Goal: Task Accomplishment & Management: Manage account settings

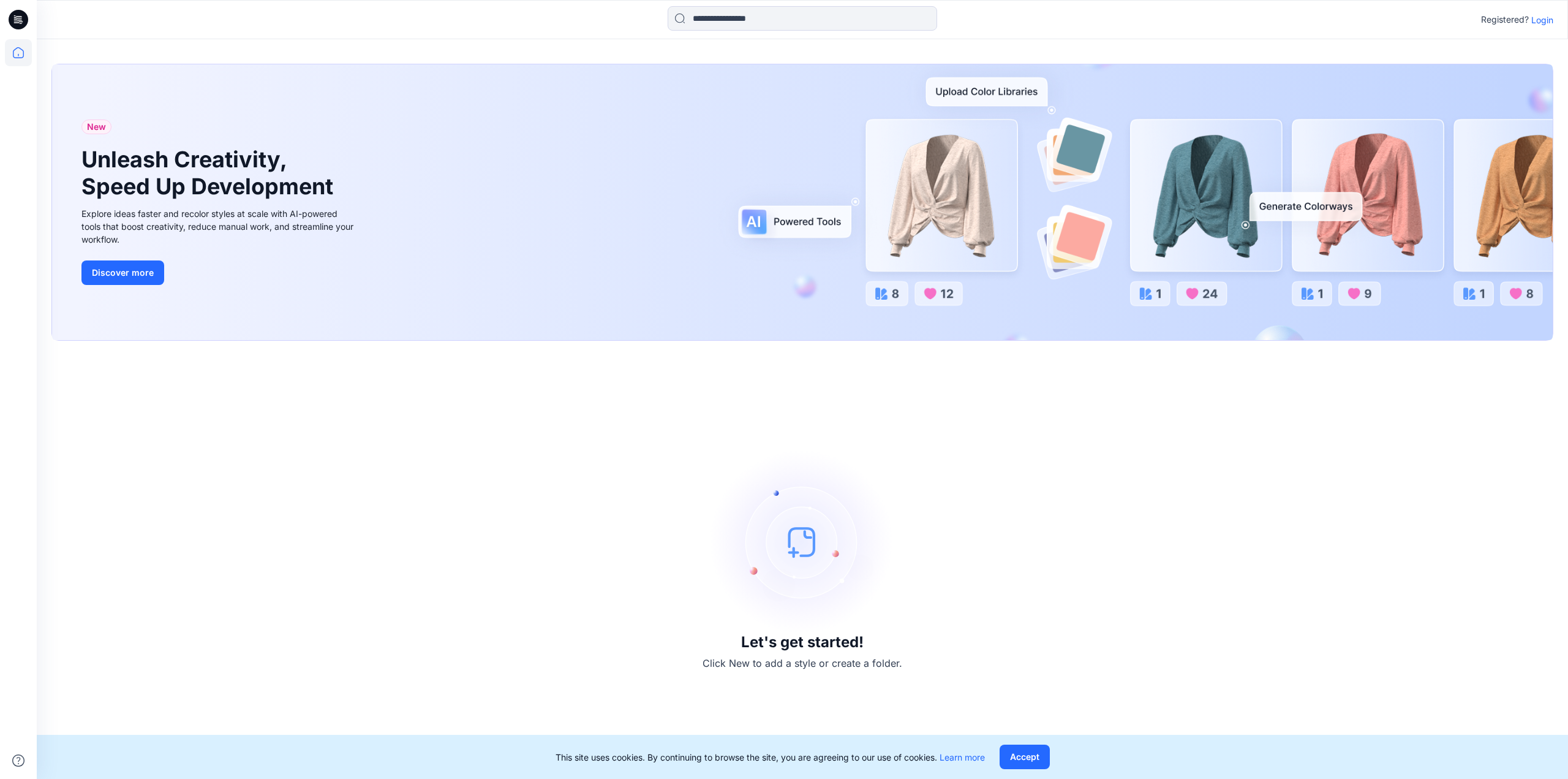
click at [1404, 45] on div "New Unleash Creativity, Speed Up Development Explore ideas faster and recolor s…" at bounding box center [802, 409] width 1531 height 740
click at [1543, 74] on div "New Unleash Creativity, Speed Up Development Explore ideas faster and recolor s…" at bounding box center [802, 202] width 1501 height 276
click at [1535, 23] on p "Login" at bounding box center [1542, 20] width 22 height 13
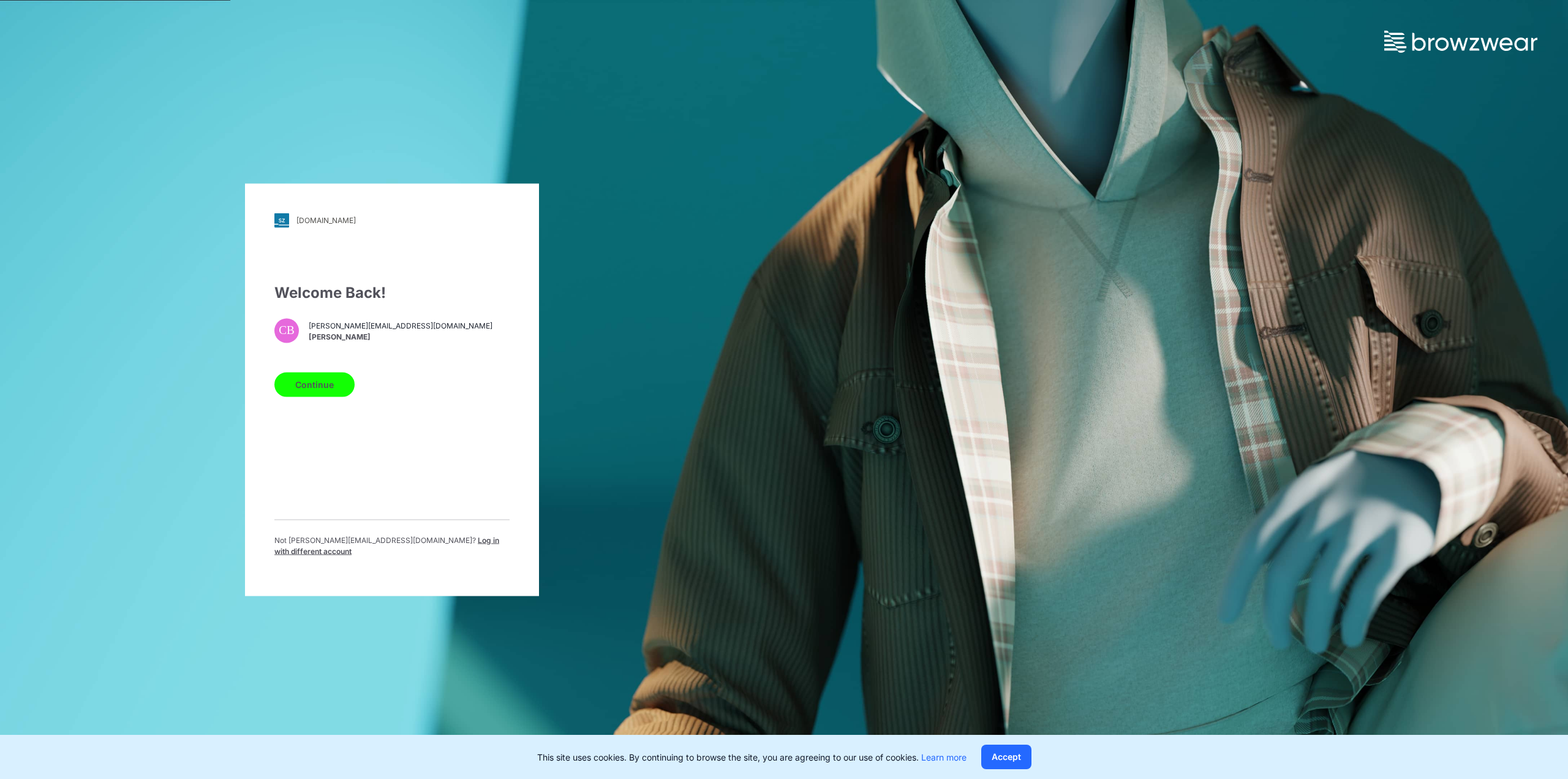
click at [313, 392] on button "Continue" at bounding box center [314, 385] width 80 height 25
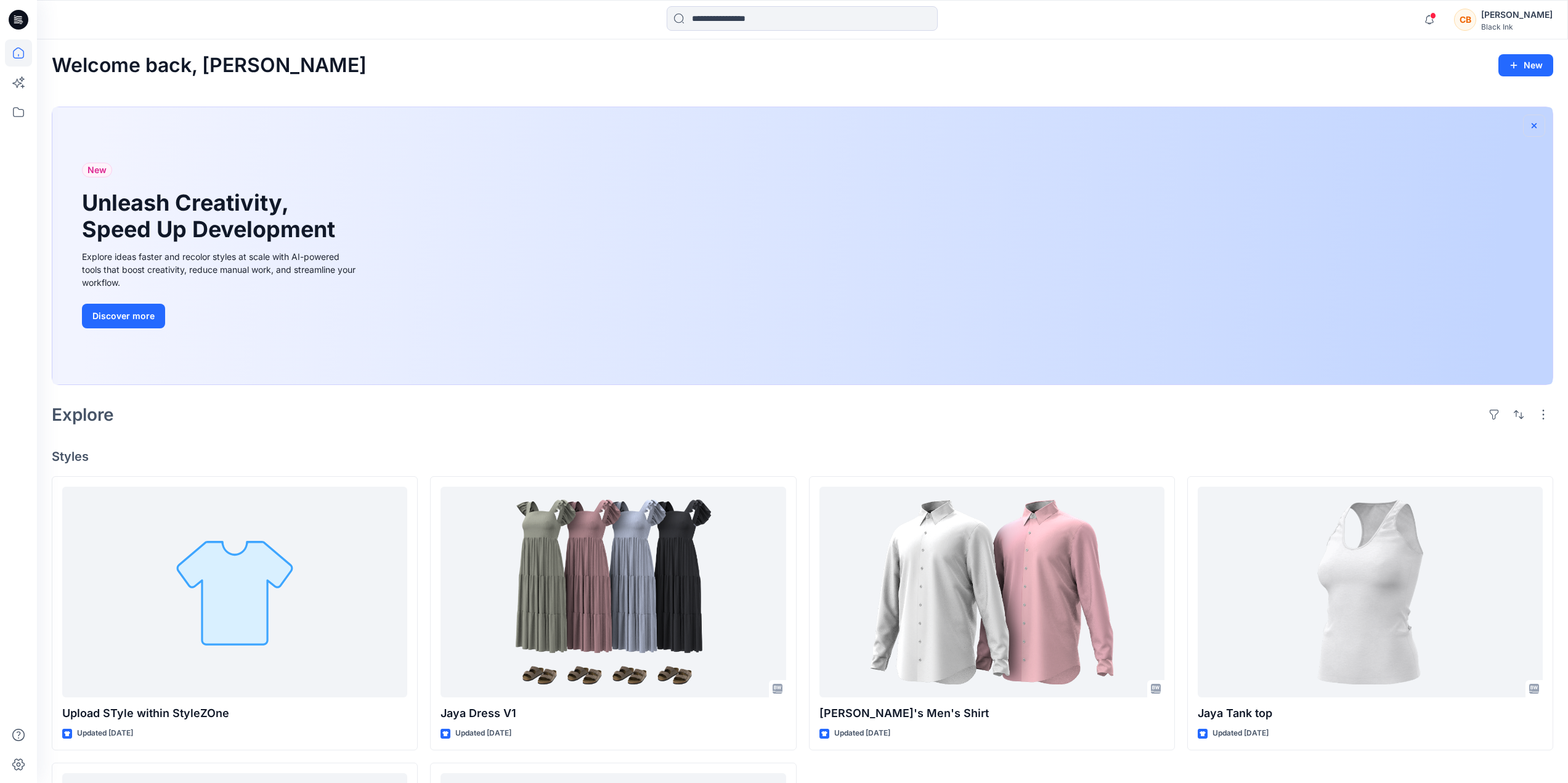
click at [1532, 124] on icon "button" at bounding box center [1534, 125] width 5 height 5
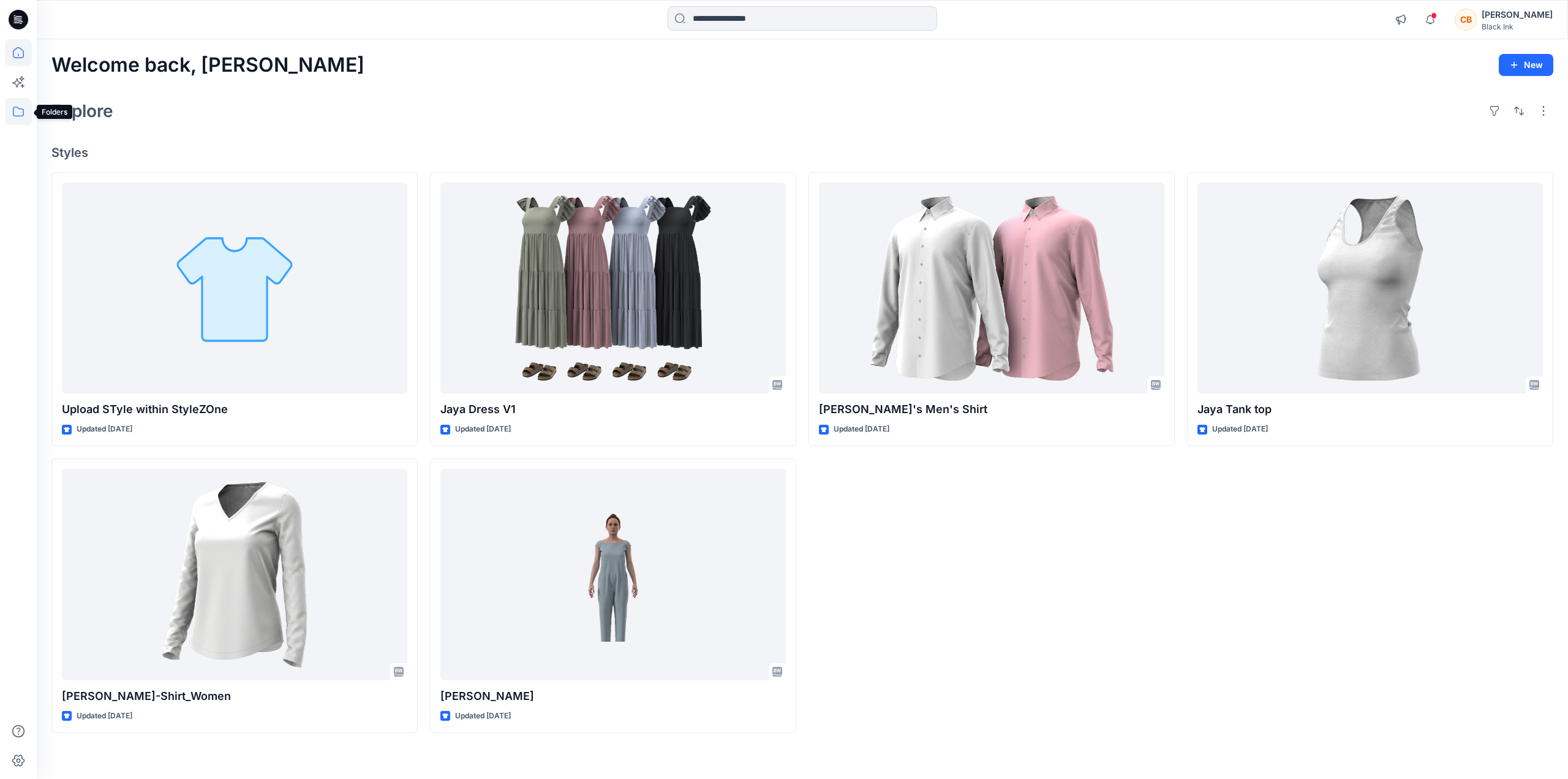
click at [11, 108] on icon at bounding box center [18, 111] width 27 height 27
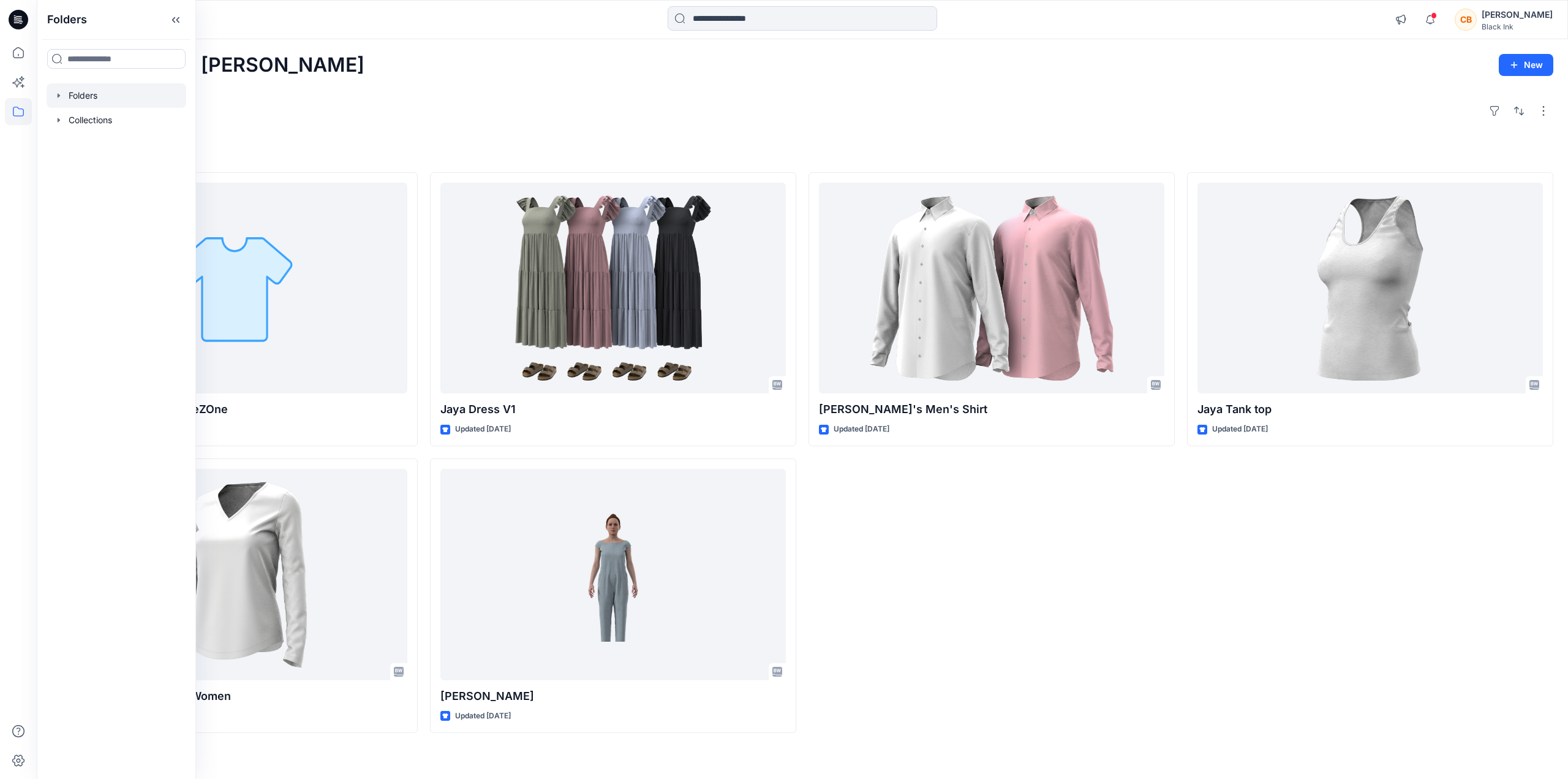
click at [65, 98] on div at bounding box center [116, 96] width 140 height 25
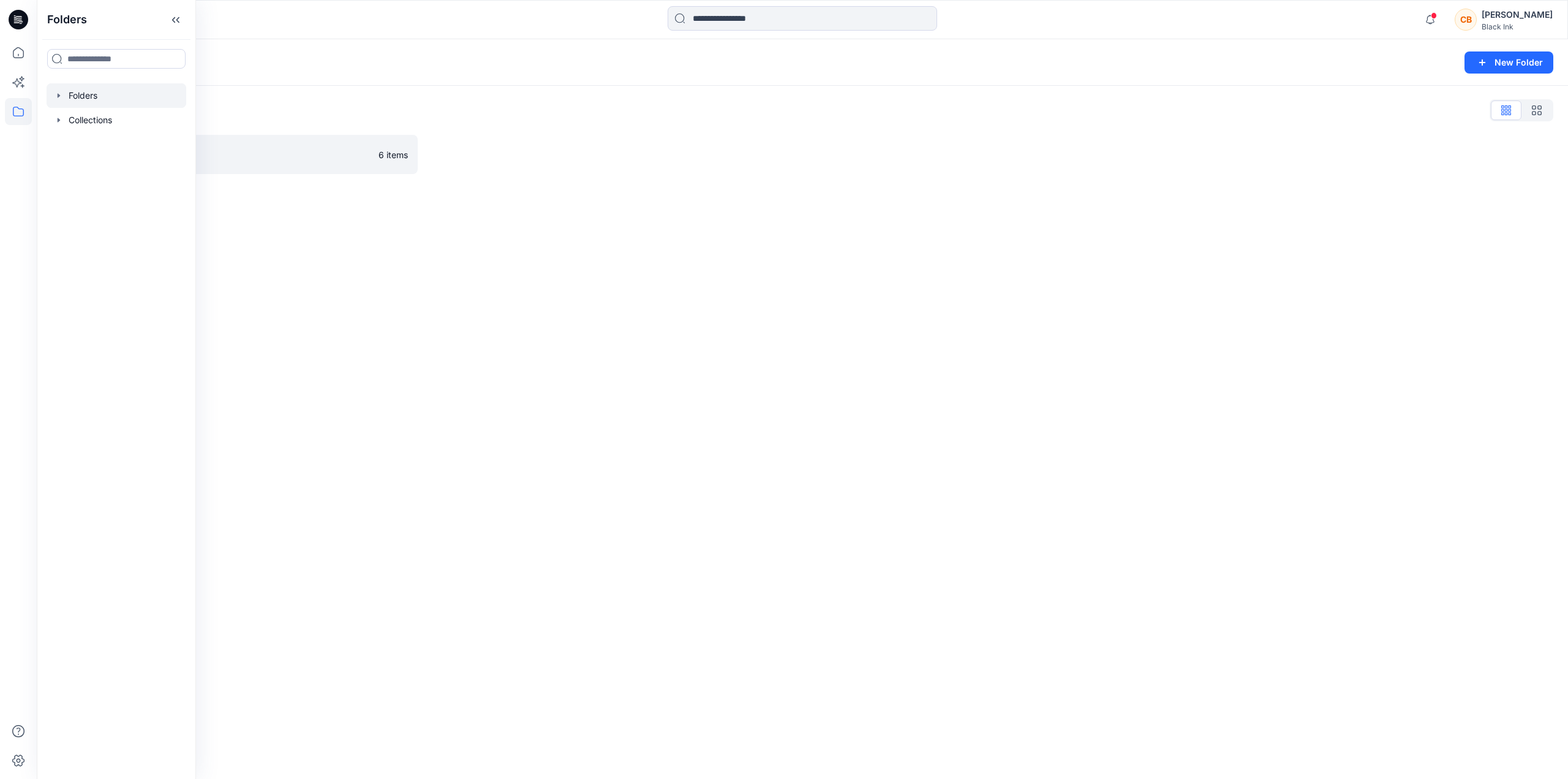
click at [327, 241] on div "Folders New Folder Folders List Test Category 6 items" at bounding box center [802, 409] width 1531 height 740
click at [17, 56] on icon at bounding box center [18, 53] width 27 height 27
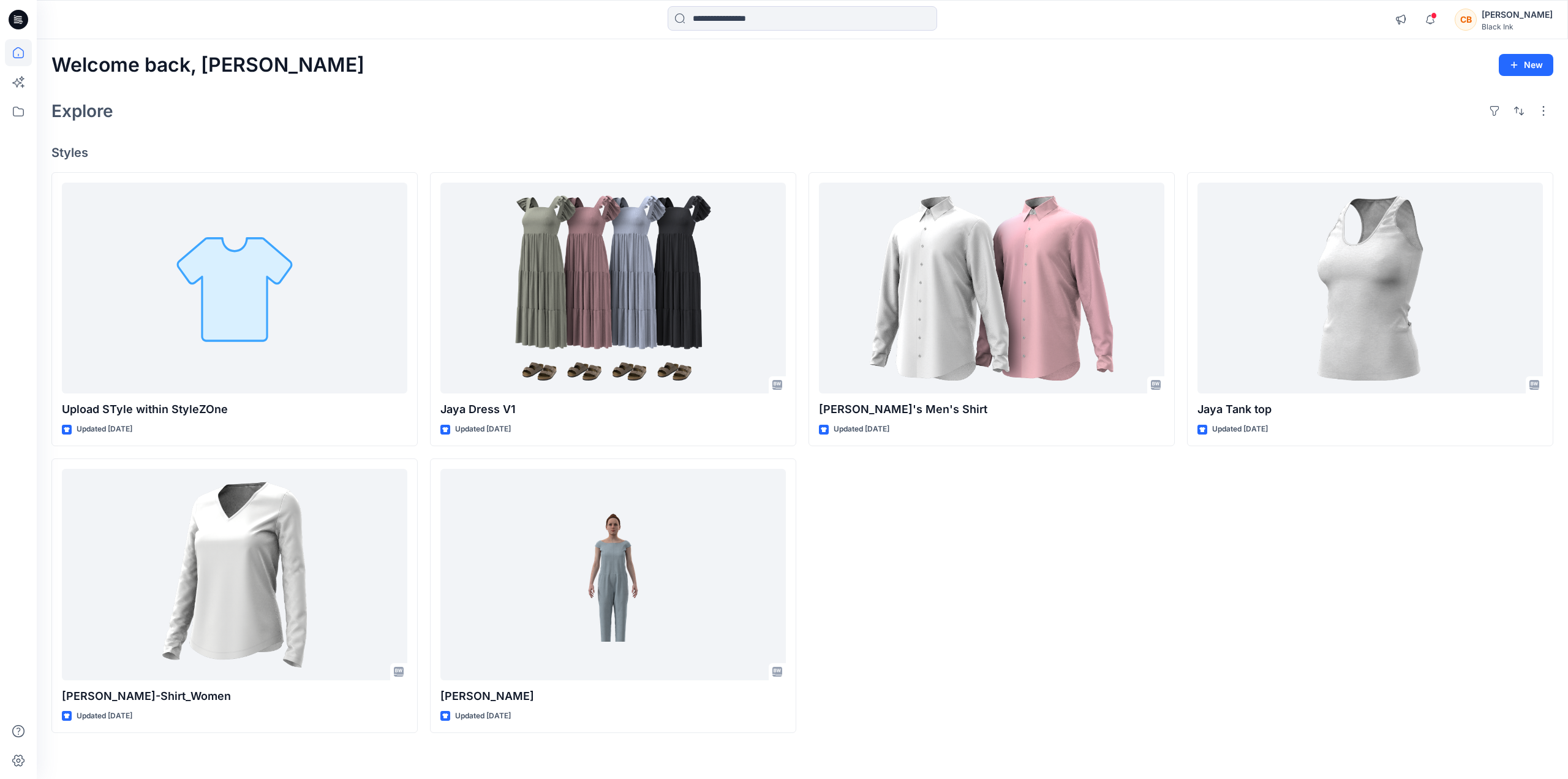
click at [17, 28] on icon at bounding box center [18, 19] width 20 height 20
click at [1516, 17] on div "[PERSON_NAME]" at bounding box center [1517, 15] width 71 height 15
click at [1256, 123] on div "Explore" at bounding box center [802, 111] width 1501 height 29
click at [21, 111] on icon at bounding box center [18, 111] width 27 height 27
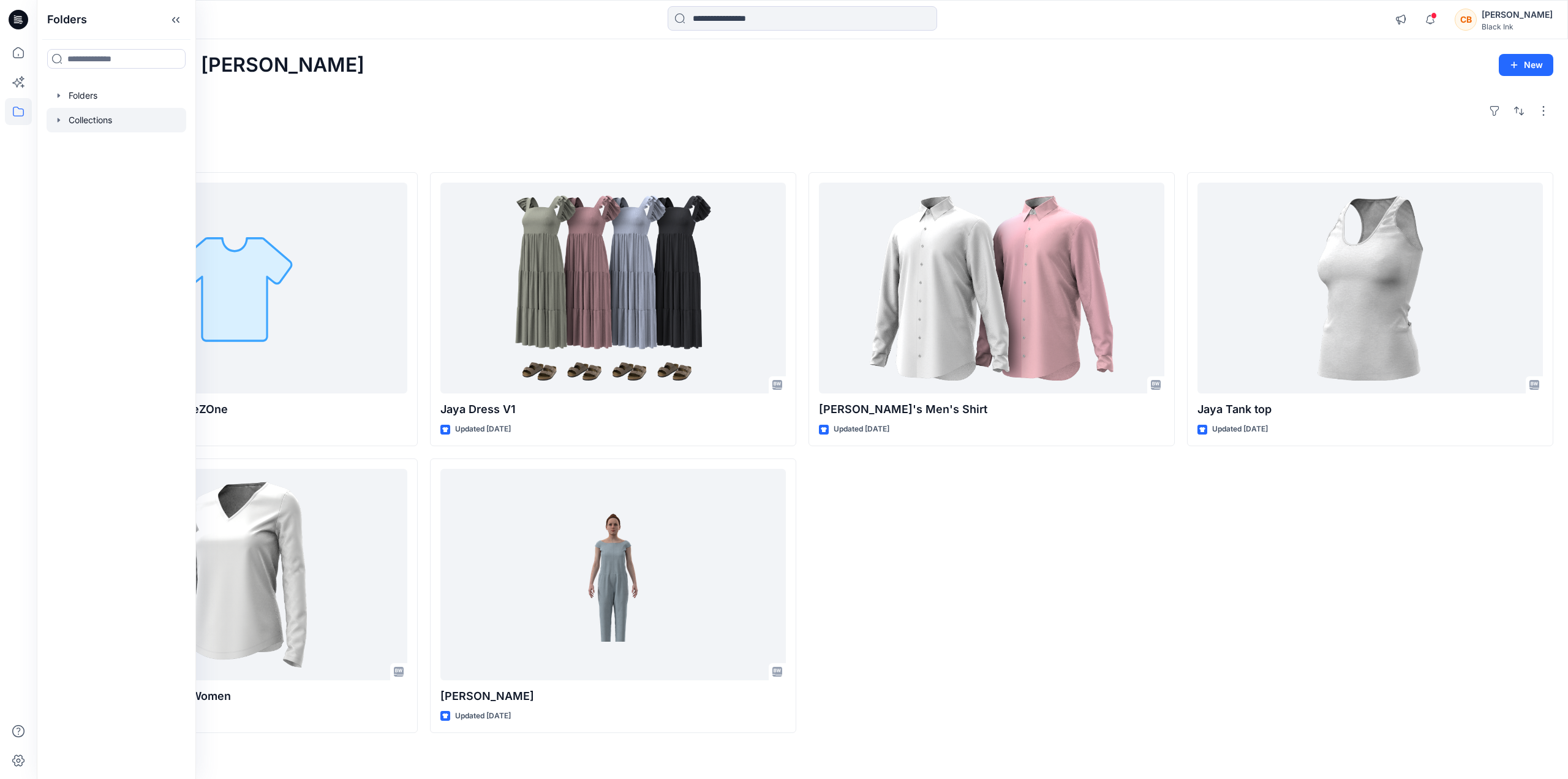
click at [58, 122] on icon "button" at bounding box center [58, 120] width 10 height 10
click at [55, 95] on icon "button" at bounding box center [58, 95] width 10 height 10
click at [1518, 11] on div "[PERSON_NAME]" at bounding box center [1517, 15] width 71 height 15
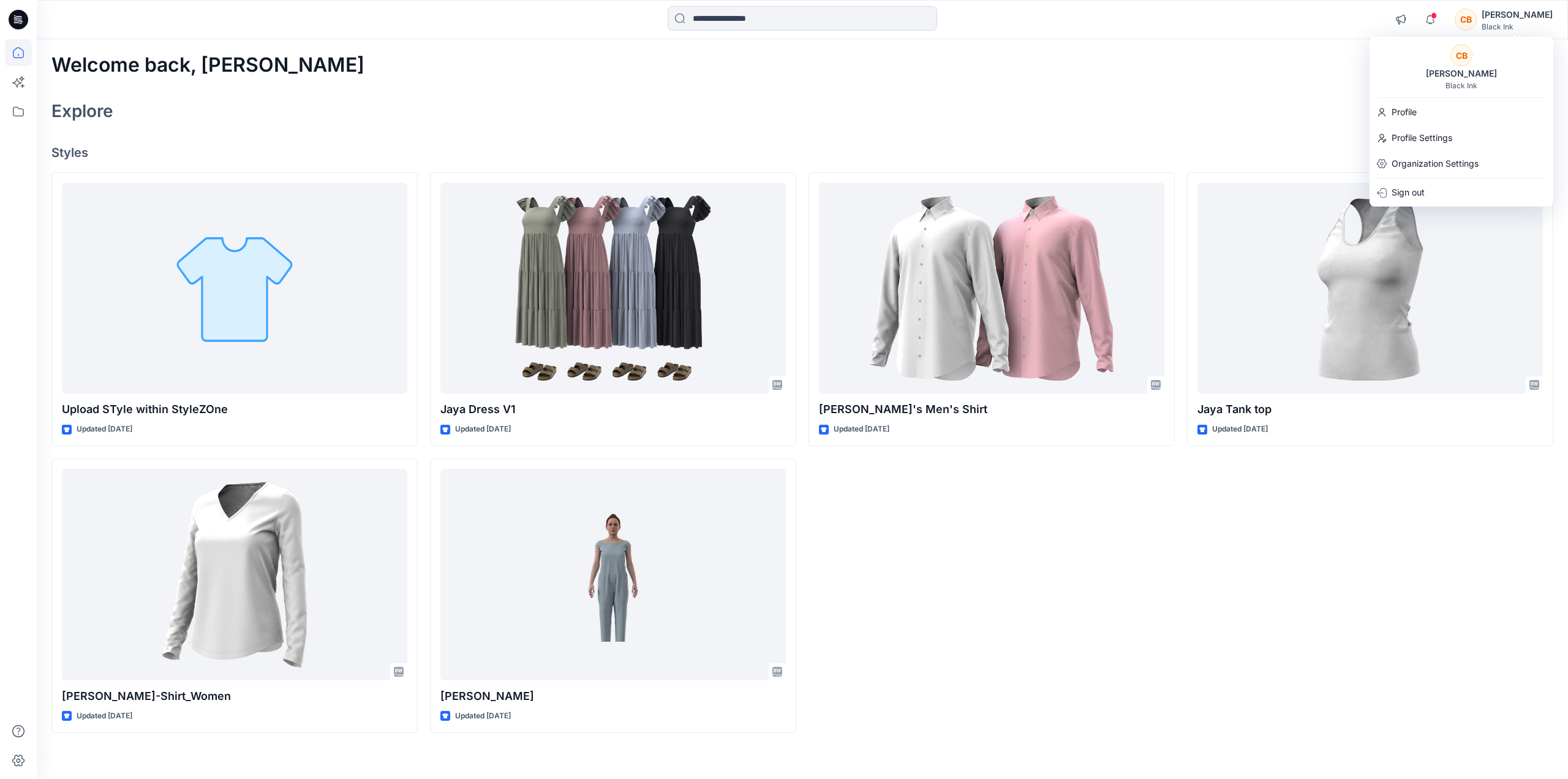
click at [1459, 55] on div "CB" at bounding box center [1461, 55] width 22 height 22
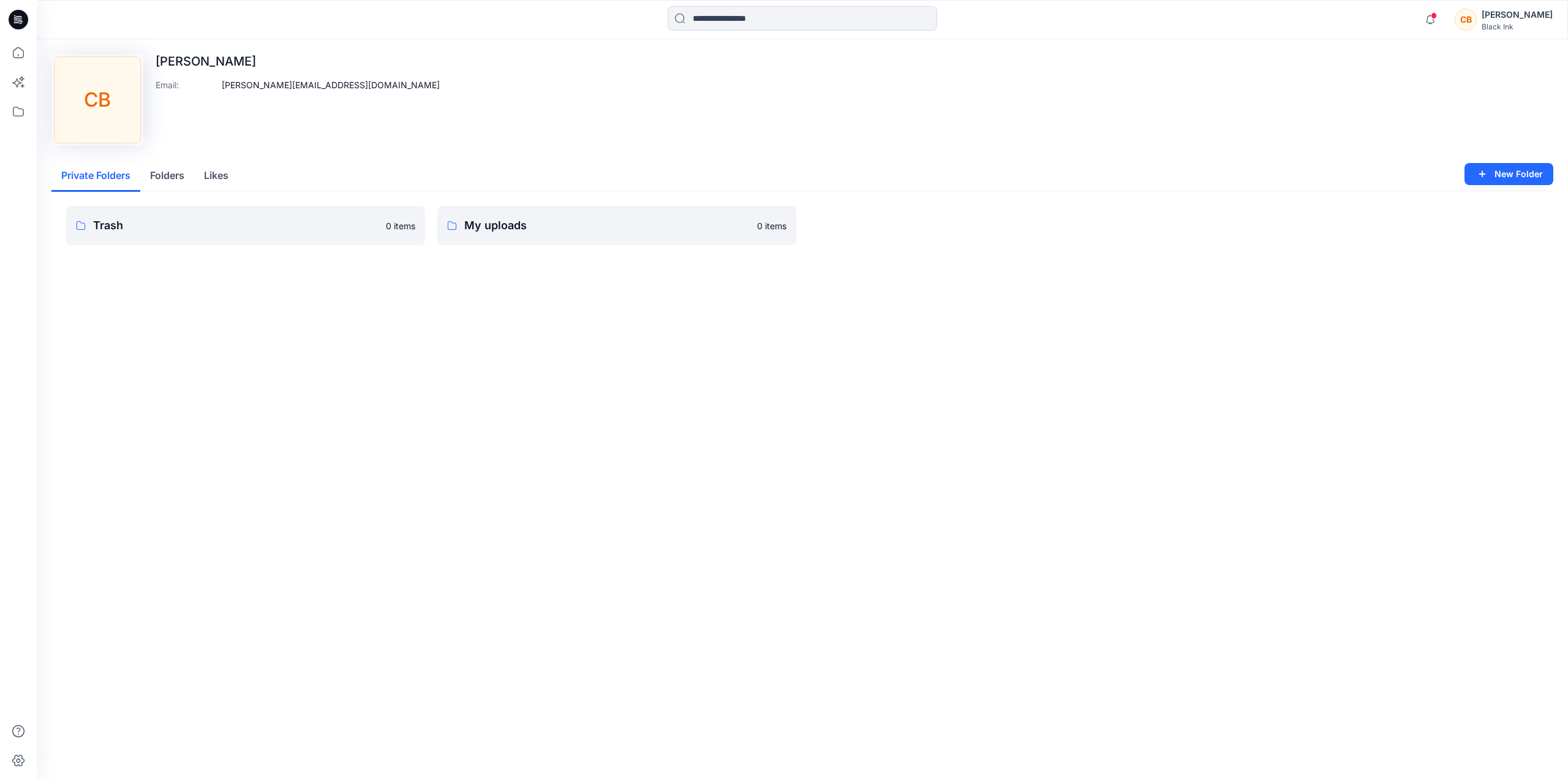
click at [169, 173] on button "Folders" at bounding box center [167, 176] width 54 height 31
click at [100, 179] on button "Private Folders" at bounding box center [95, 176] width 88 height 31
click at [23, 20] on icon at bounding box center [18, 19] width 20 height 20
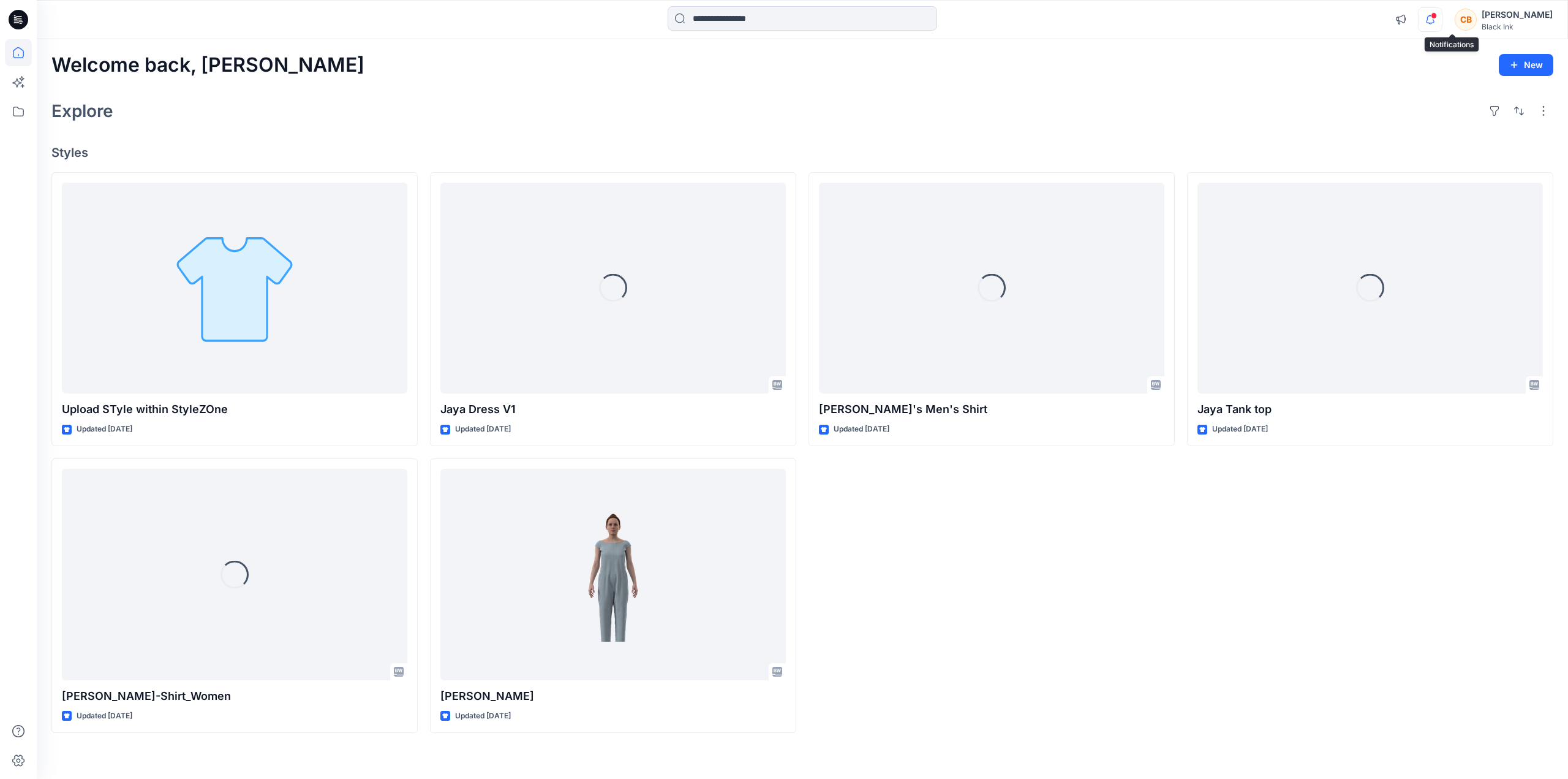
click at [1442, 18] on icon "button" at bounding box center [1430, 20] width 23 height 25
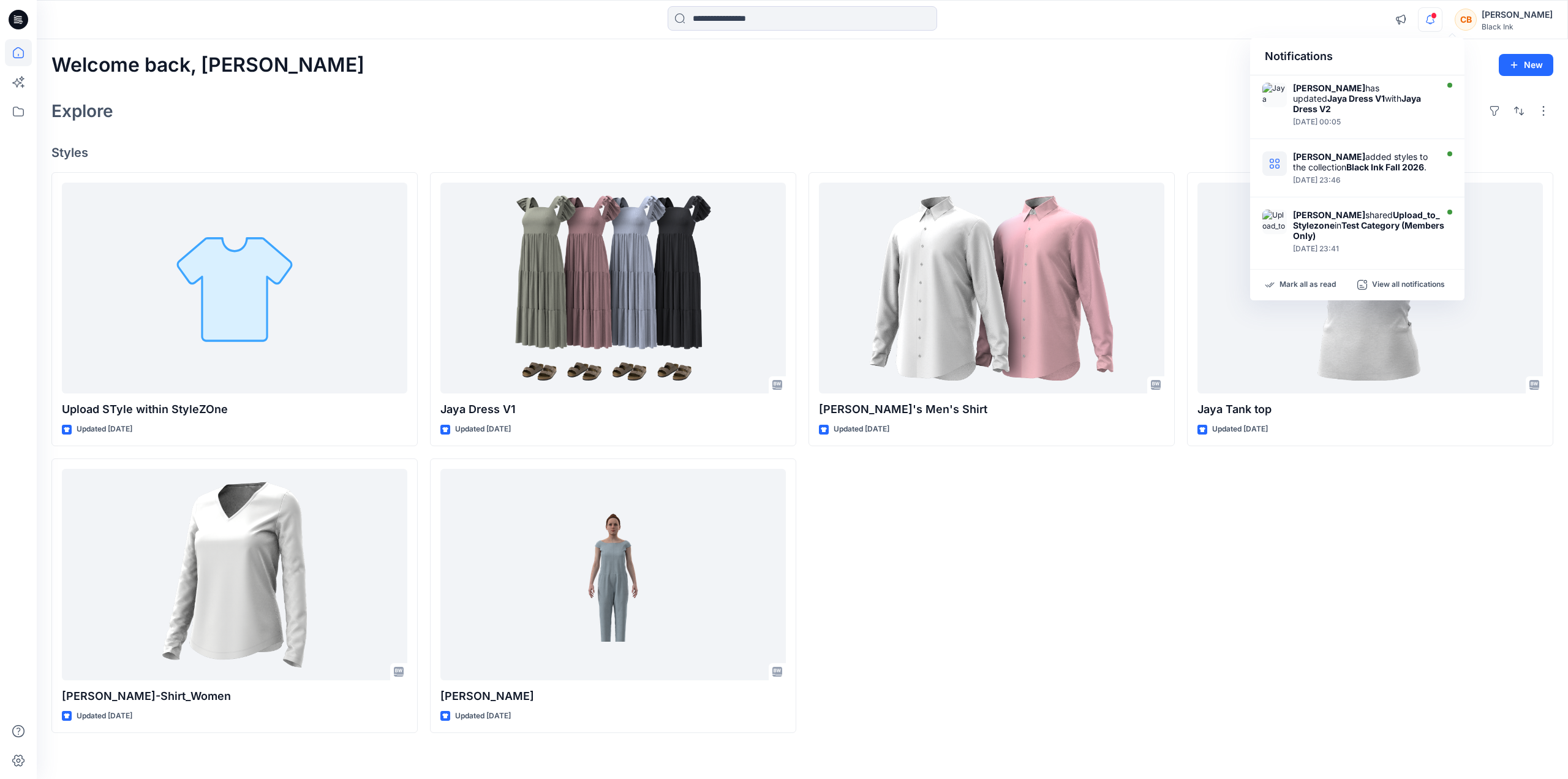
click at [1442, 18] on icon "button" at bounding box center [1430, 20] width 23 height 25
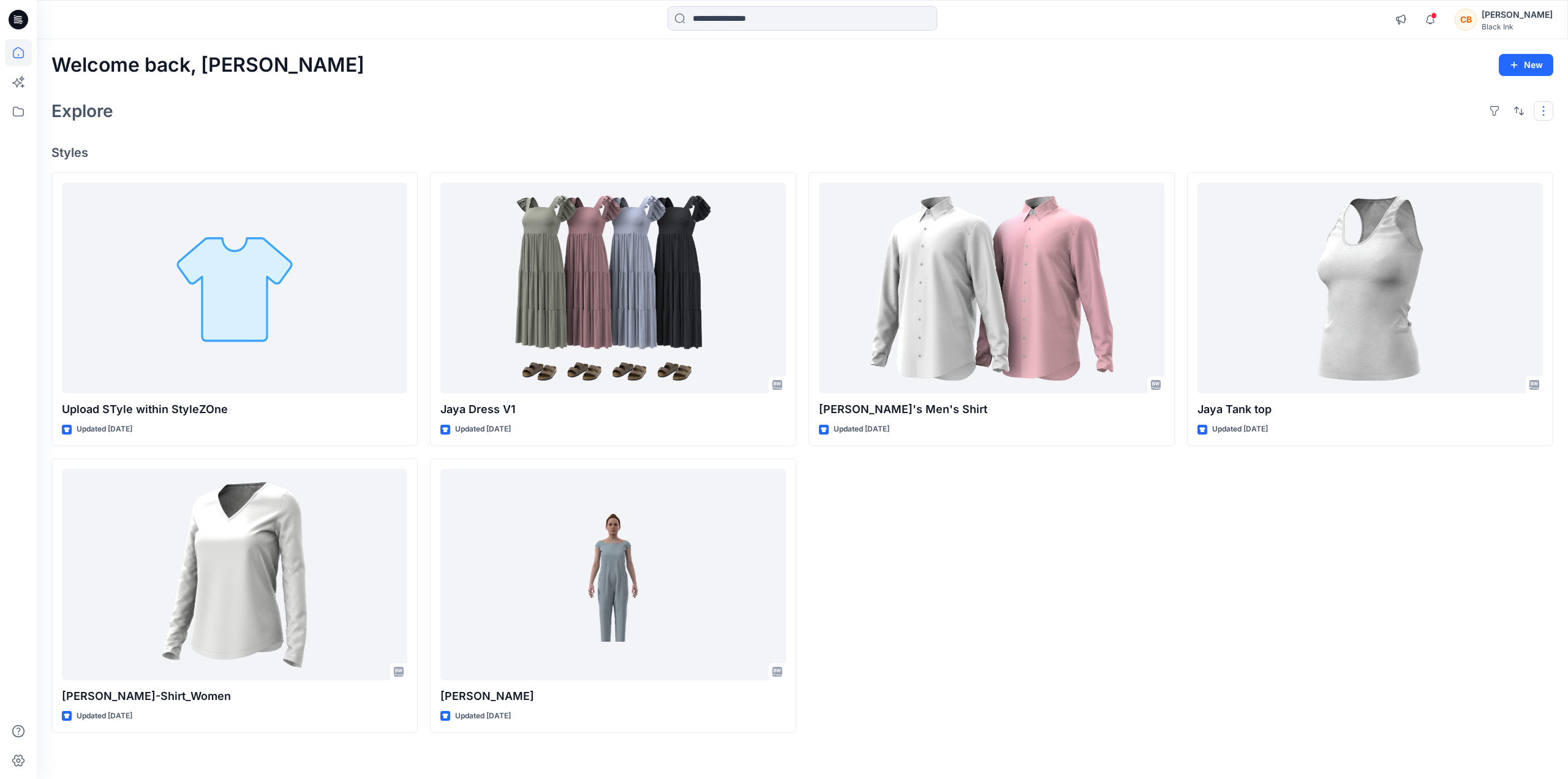
click at [1545, 120] on button "button" at bounding box center [1543, 110] width 20 height 20
click at [1422, 206] on button "Tags" at bounding box center [1379, 202] width 118 height 25
click at [1417, 203] on button "Tags" at bounding box center [1370, 202] width 118 height 25
click at [1135, 133] on div "Welcome back, Clark New Explore Layout Grid Large Grid Folder View Compact Card…" at bounding box center [802, 409] width 1531 height 740
click at [1538, 110] on button "button" at bounding box center [1543, 110] width 20 height 20
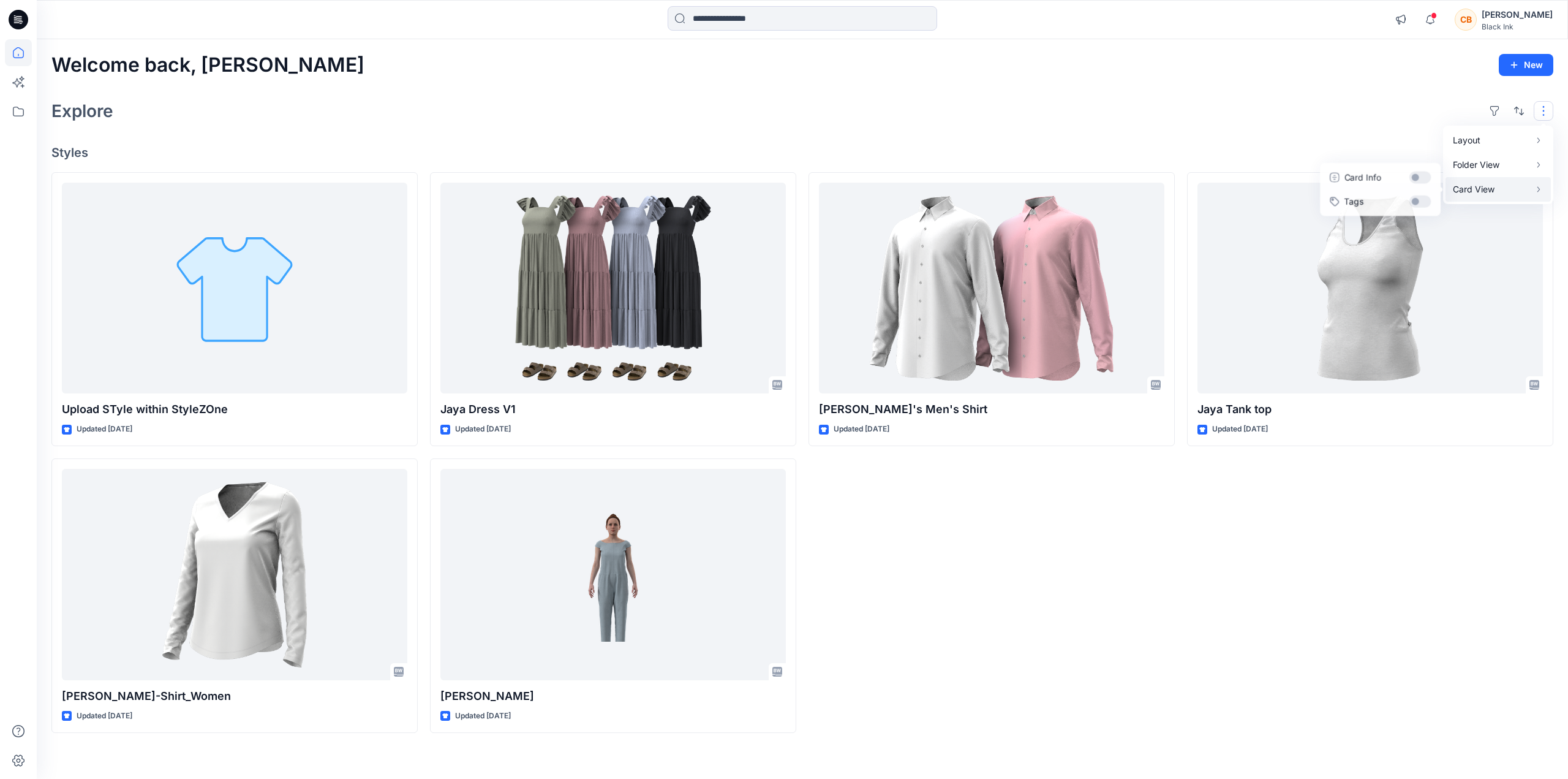
click at [1482, 181] on button "Card View" at bounding box center [1498, 189] width 105 height 25
click at [1412, 178] on button "Card Info" at bounding box center [1379, 177] width 118 height 25
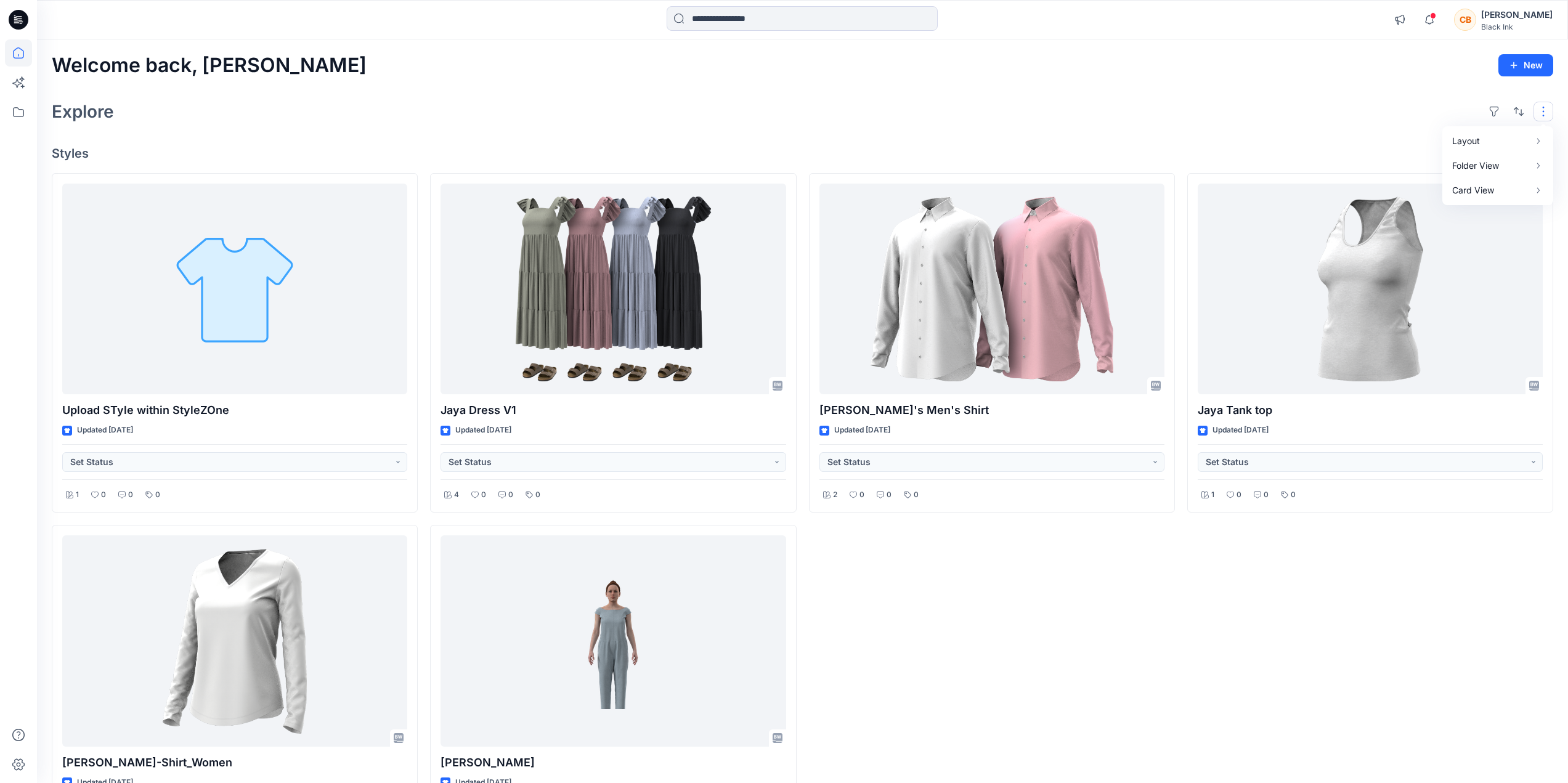
click at [835, 93] on div "Welcome back, Clark New Explore Layout Grid Large Grid Folder View Compact Card…" at bounding box center [802, 460] width 1531 height 840
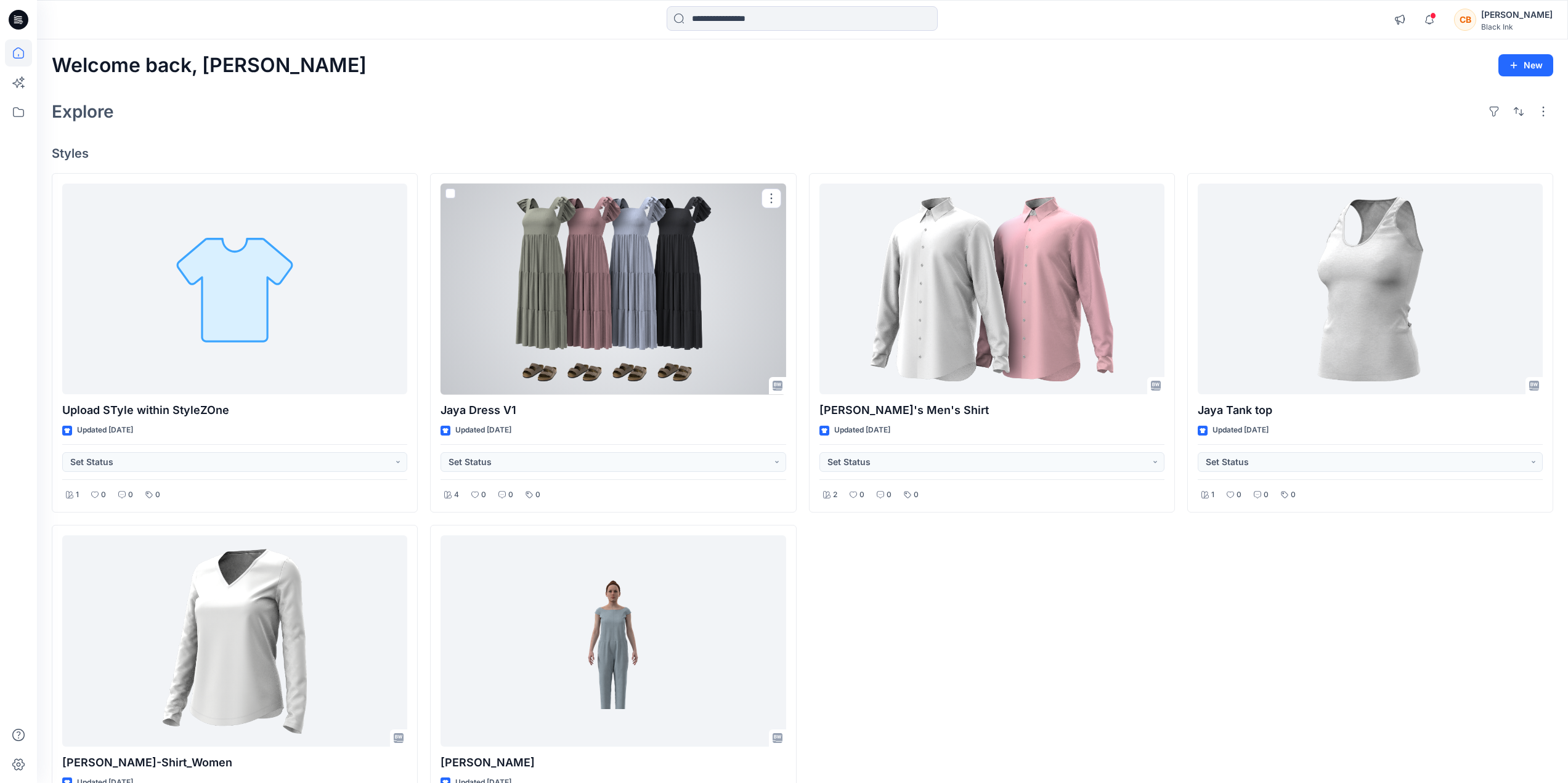
click at [577, 305] on div at bounding box center [613, 289] width 345 height 211
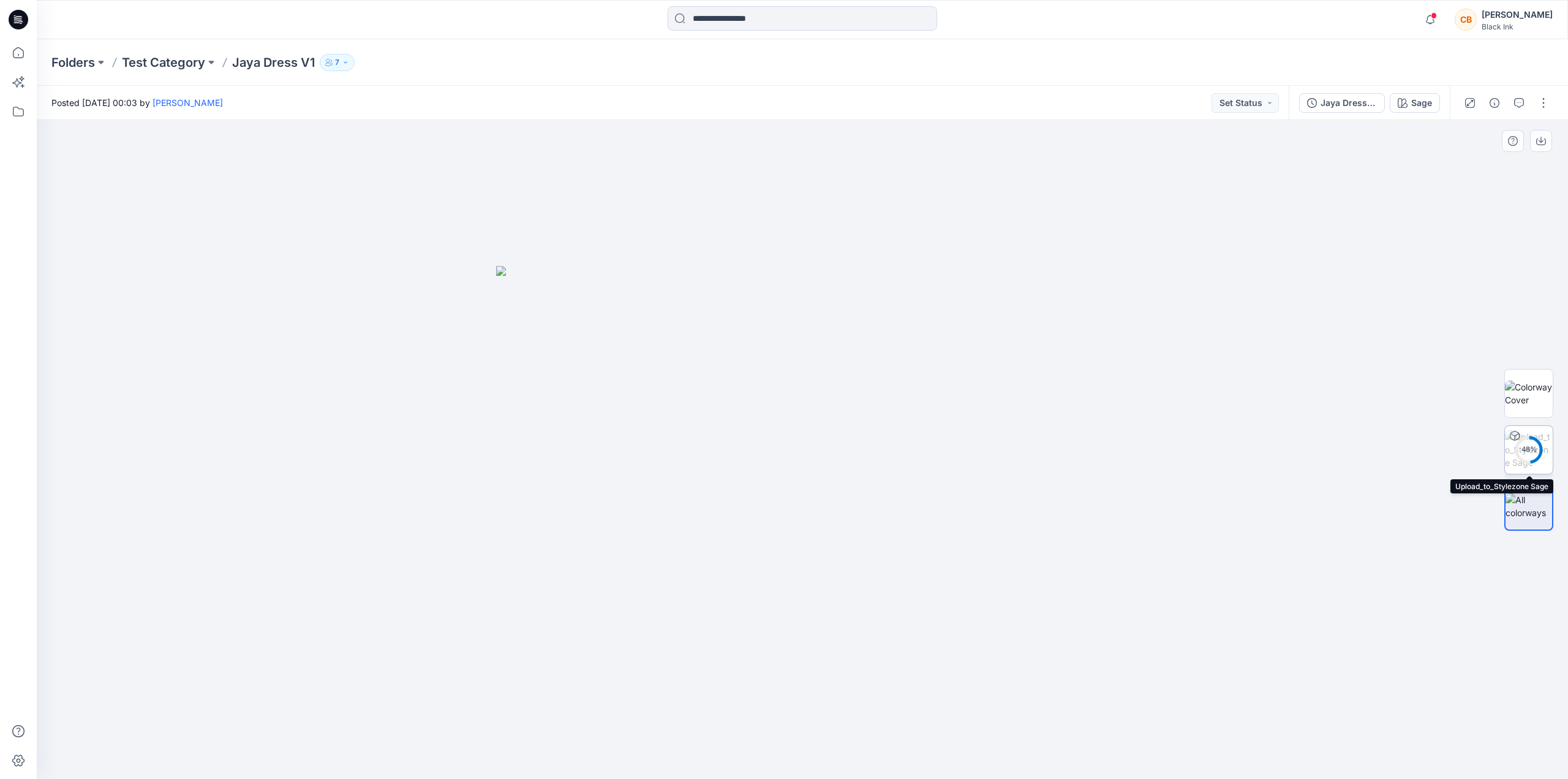
click at [1531, 440] on circle at bounding box center [1529, 449] width 25 height 25
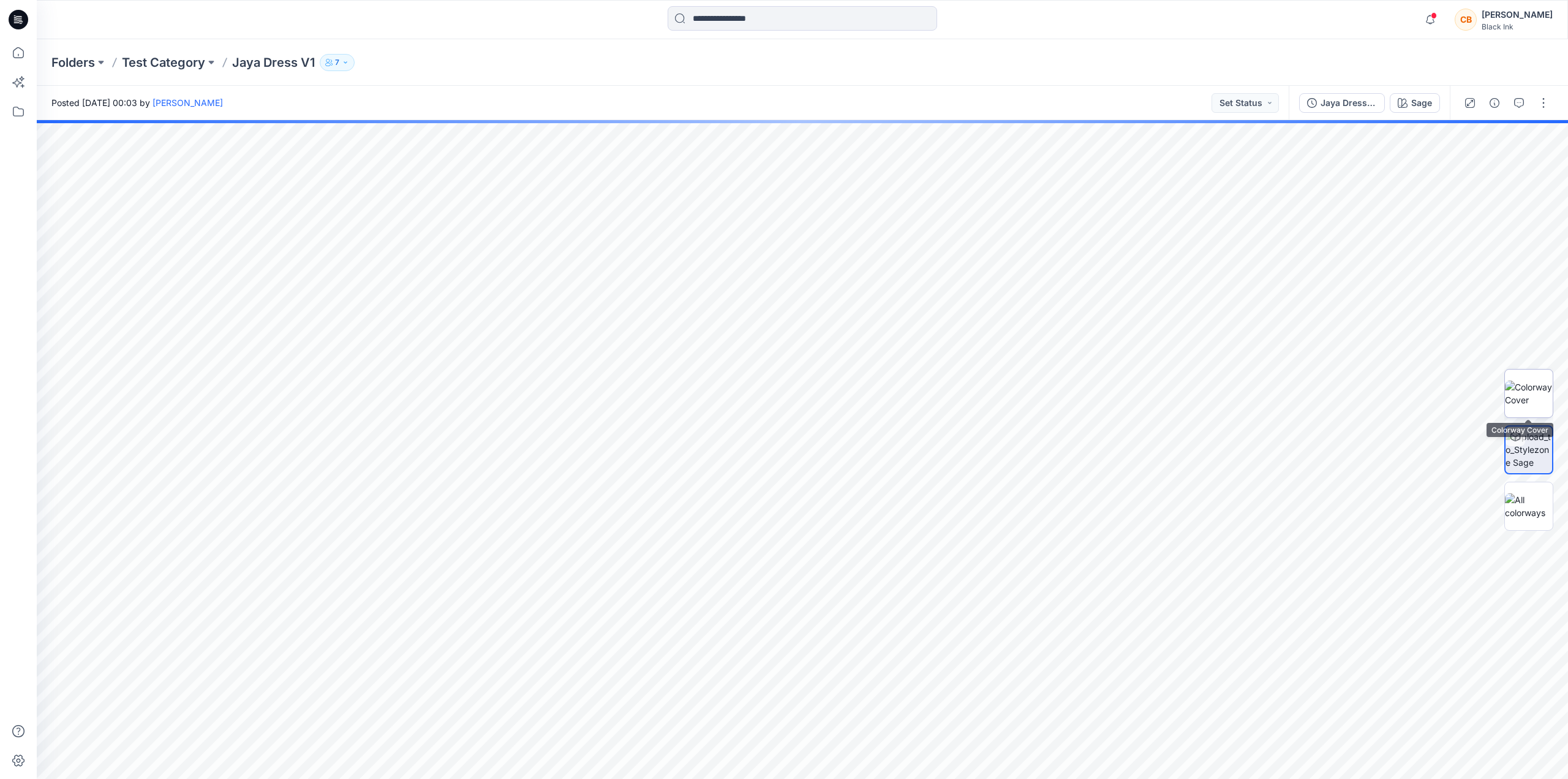
click at [1524, 391] on img at bounding box center [1529, 393] width 48 height 26
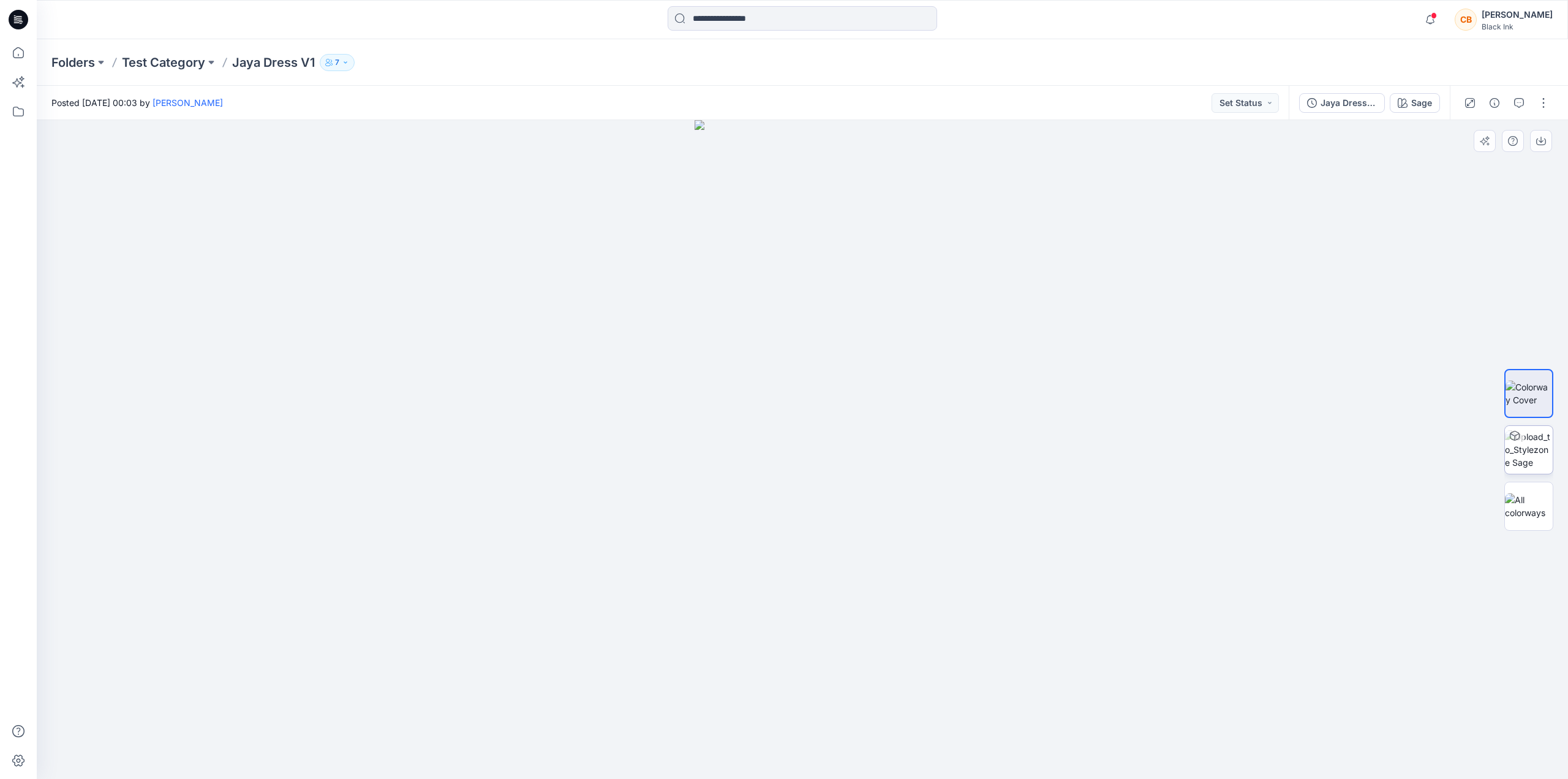
drag, startPoint x: 751, startPoint y: 392, endPoint x: 991, endPoint y: 456, distance: 248.4
click at [991, 456] on div at bounding box center [802, 449] width 1531 height 659
click at [1524, 510] on img at bounding box center [1529, 505] width 48 height 26
click at [1531, 448] on img at bounding box center [1529, 449] width 48 height 39
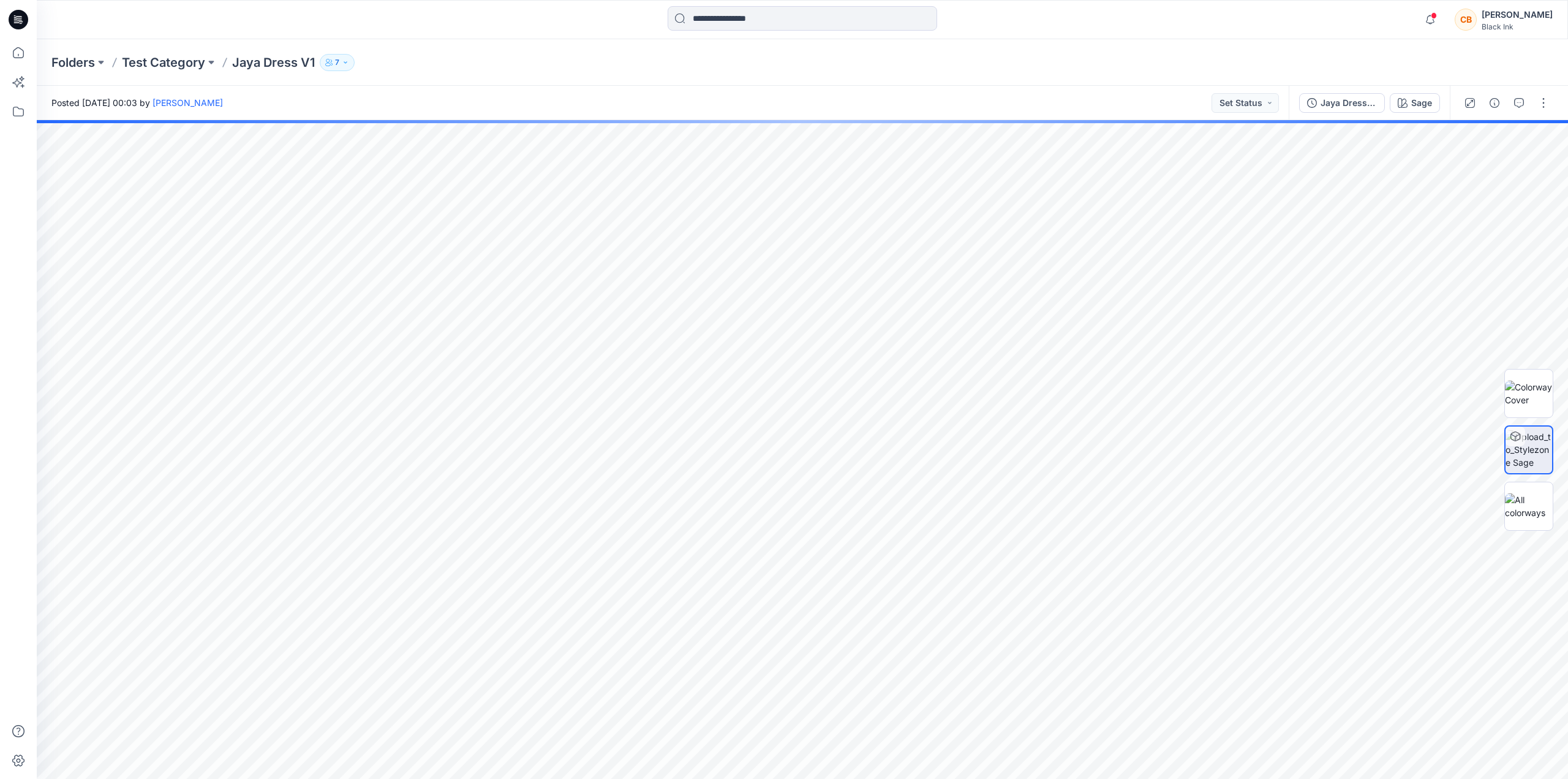
click at [24, 12] on icon at bounding box center [18, 19] width 20 height 20
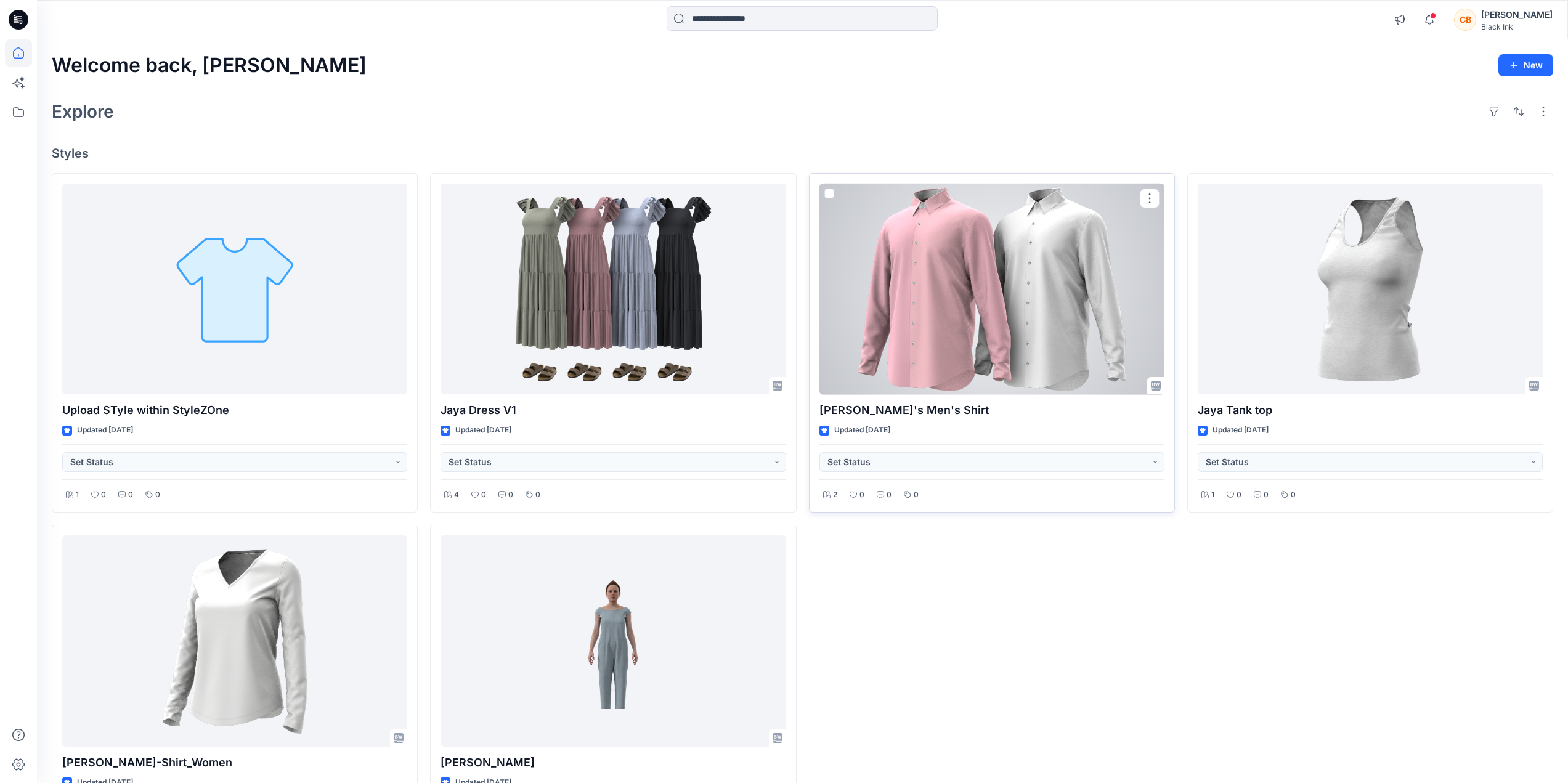
click at [925, 280] on div at bounding box center [991, 289] width 345 height 211
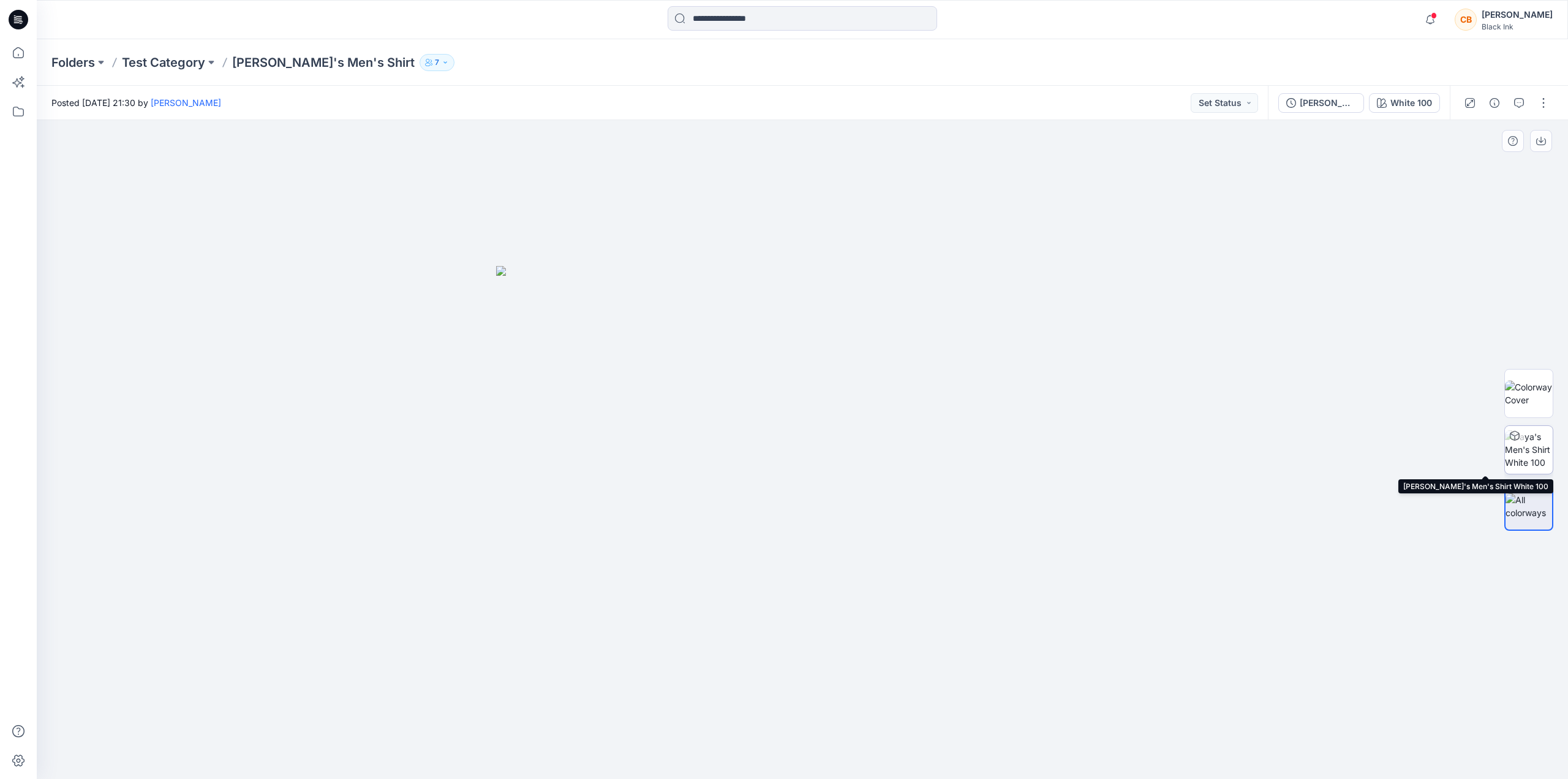
click at [1531, 454] on img at bounding box center [1529, 449] width 48 height 39
click at [1235, 104] on button "Set Status" at bounding box center [1224, 102] width 67 height 20
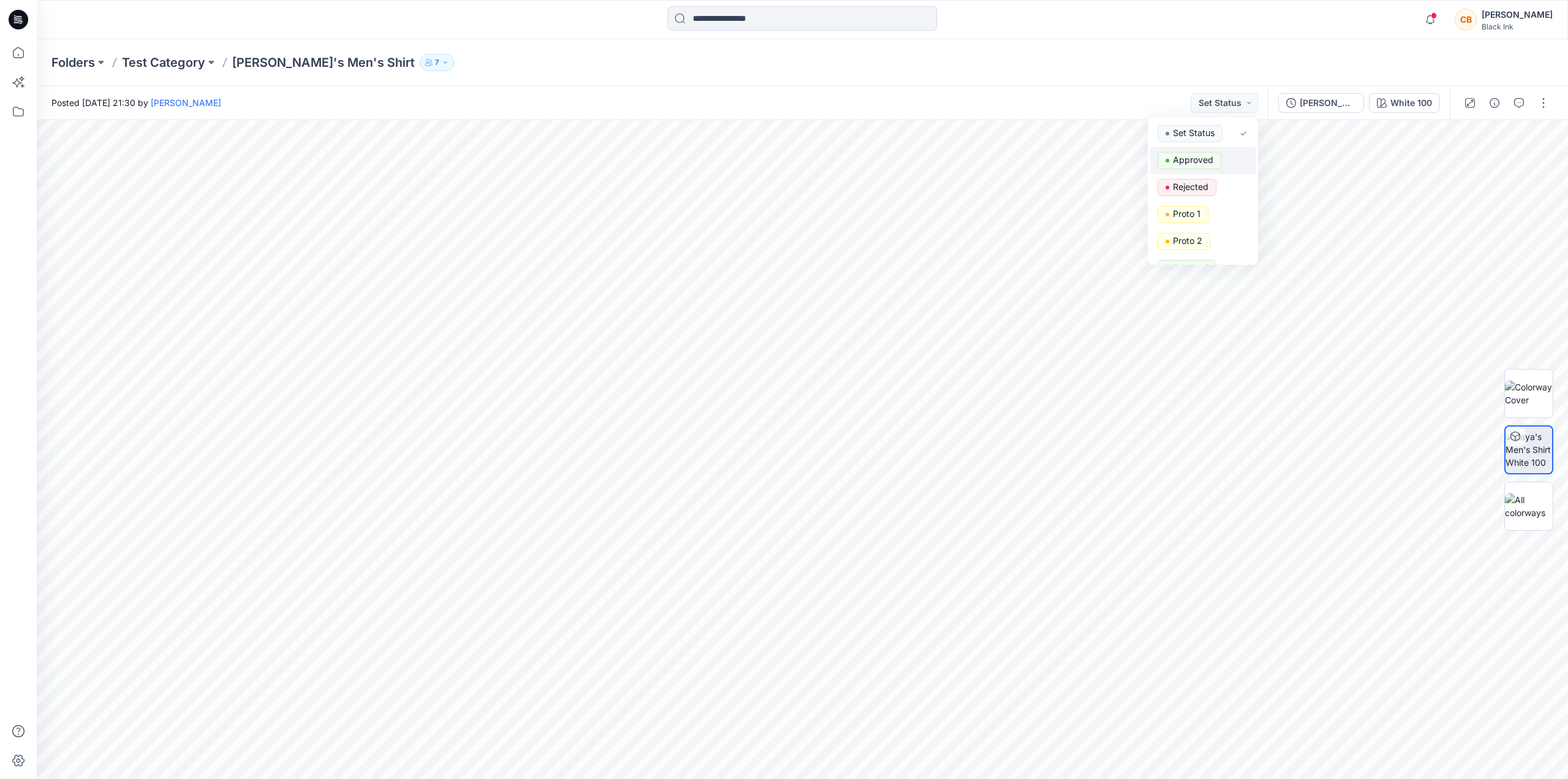
click at [1195, 161] on p "Approved" at bounding box center [1192, 160] width 40 height 16
click at [65, 64] on p "Folders" at bounding box center [72, 62] width 43 height 17
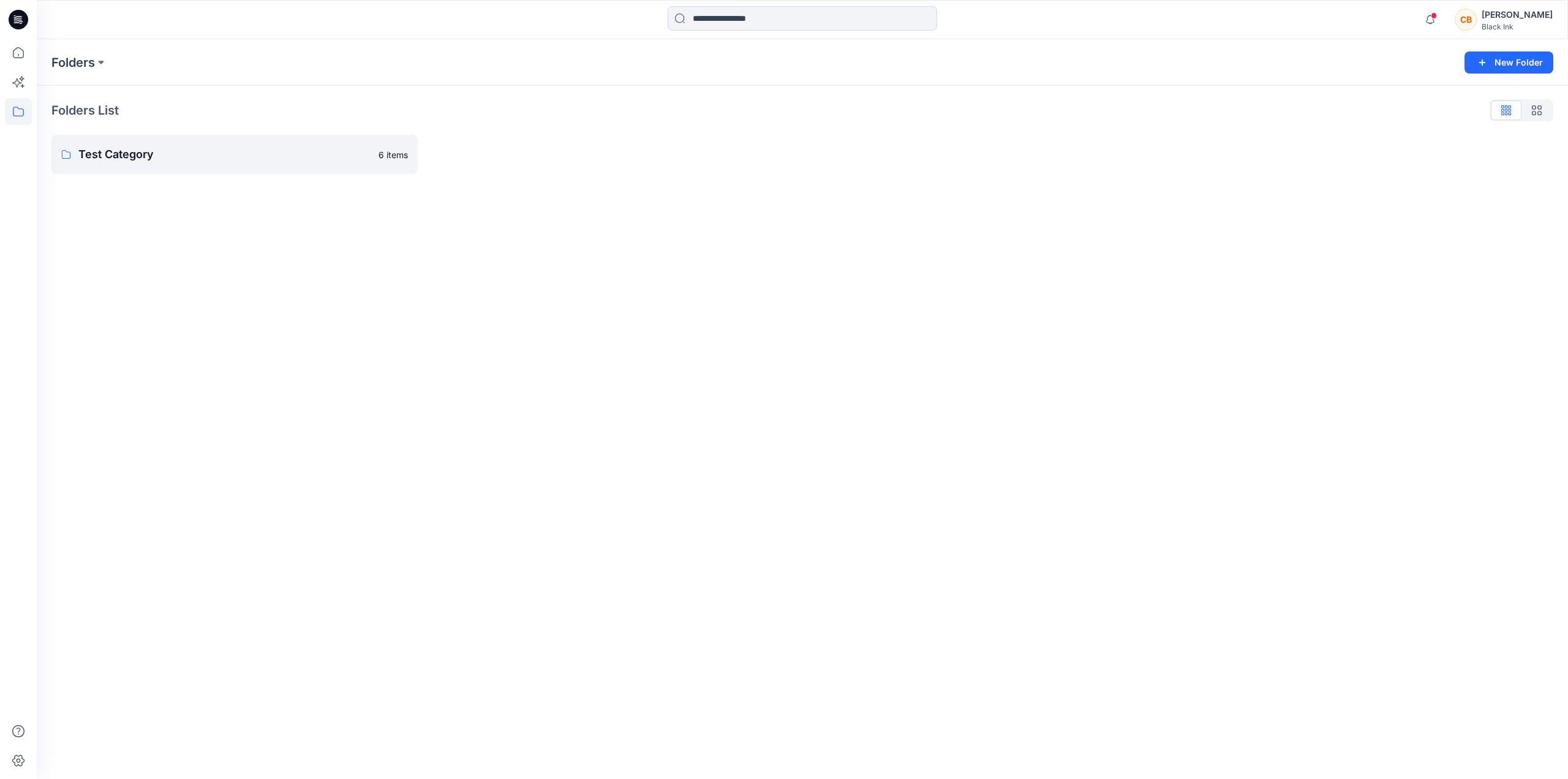
click at [13, 21] on icon at bounding box center [18, 19] width 20 height 20
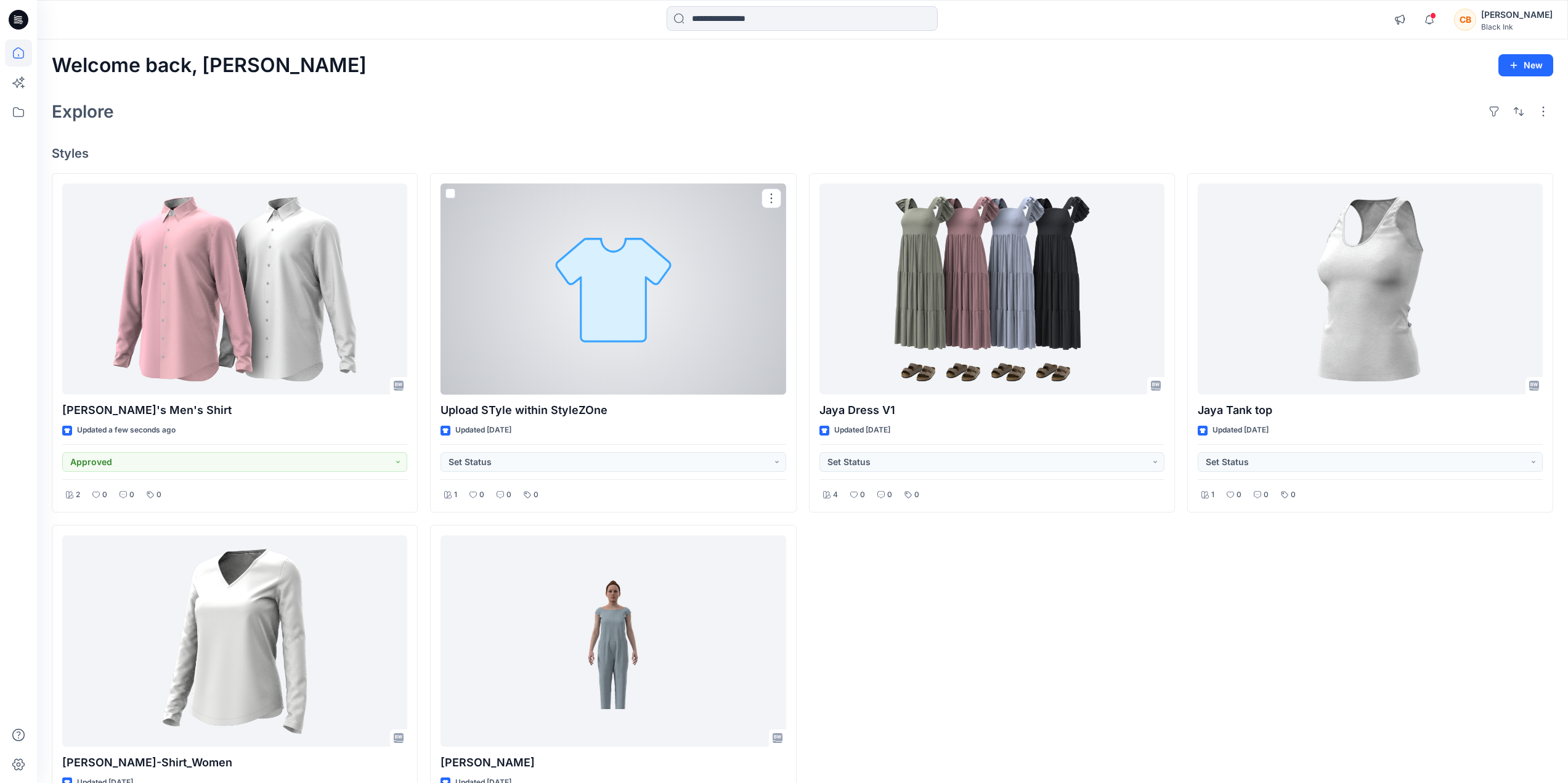
click at [496, 312] on div at bounding box center [613, 289] width 345 height 211
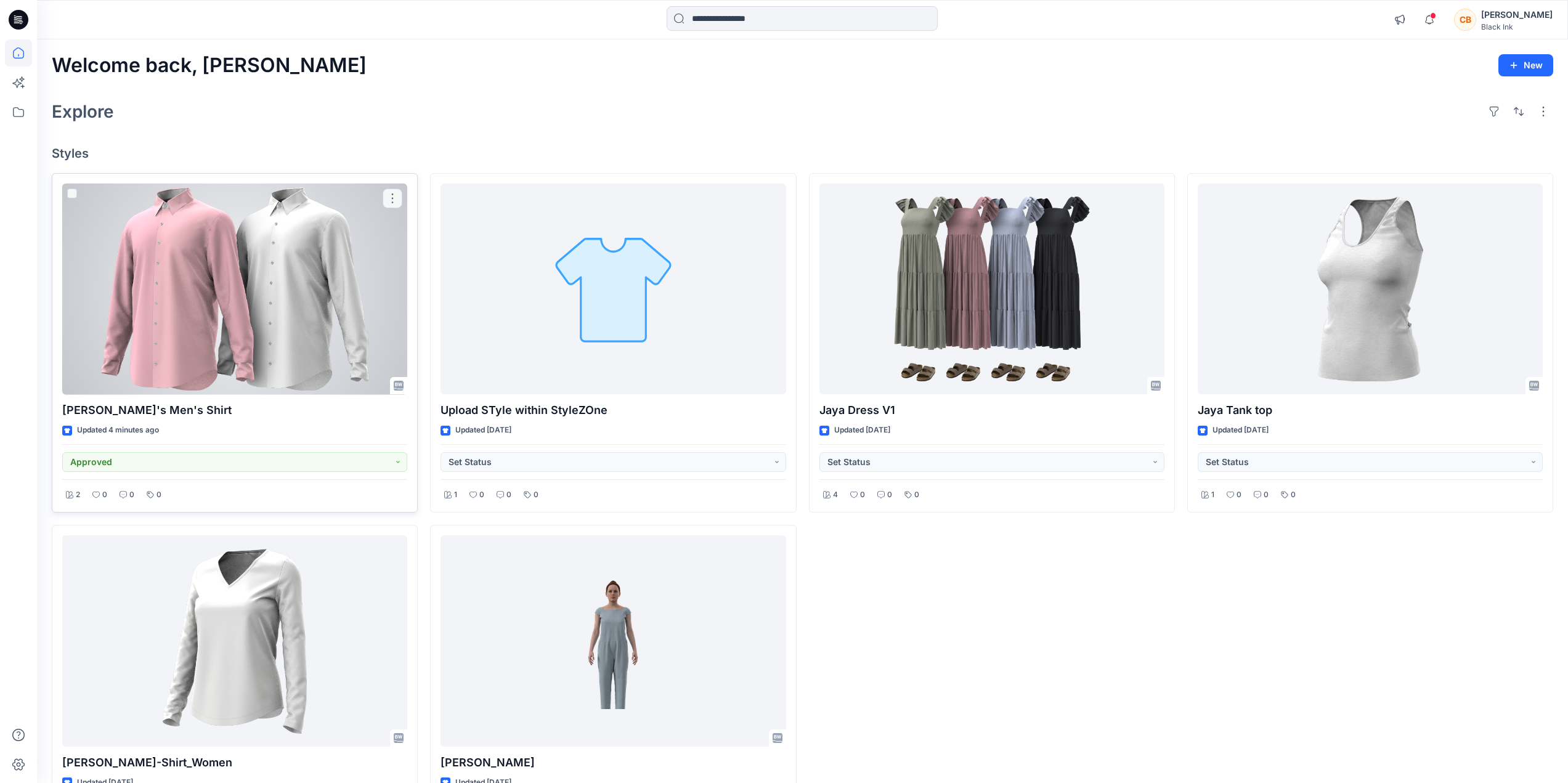
click at [279, 301] on div at bounding box center [235, 289] width 345 height 211
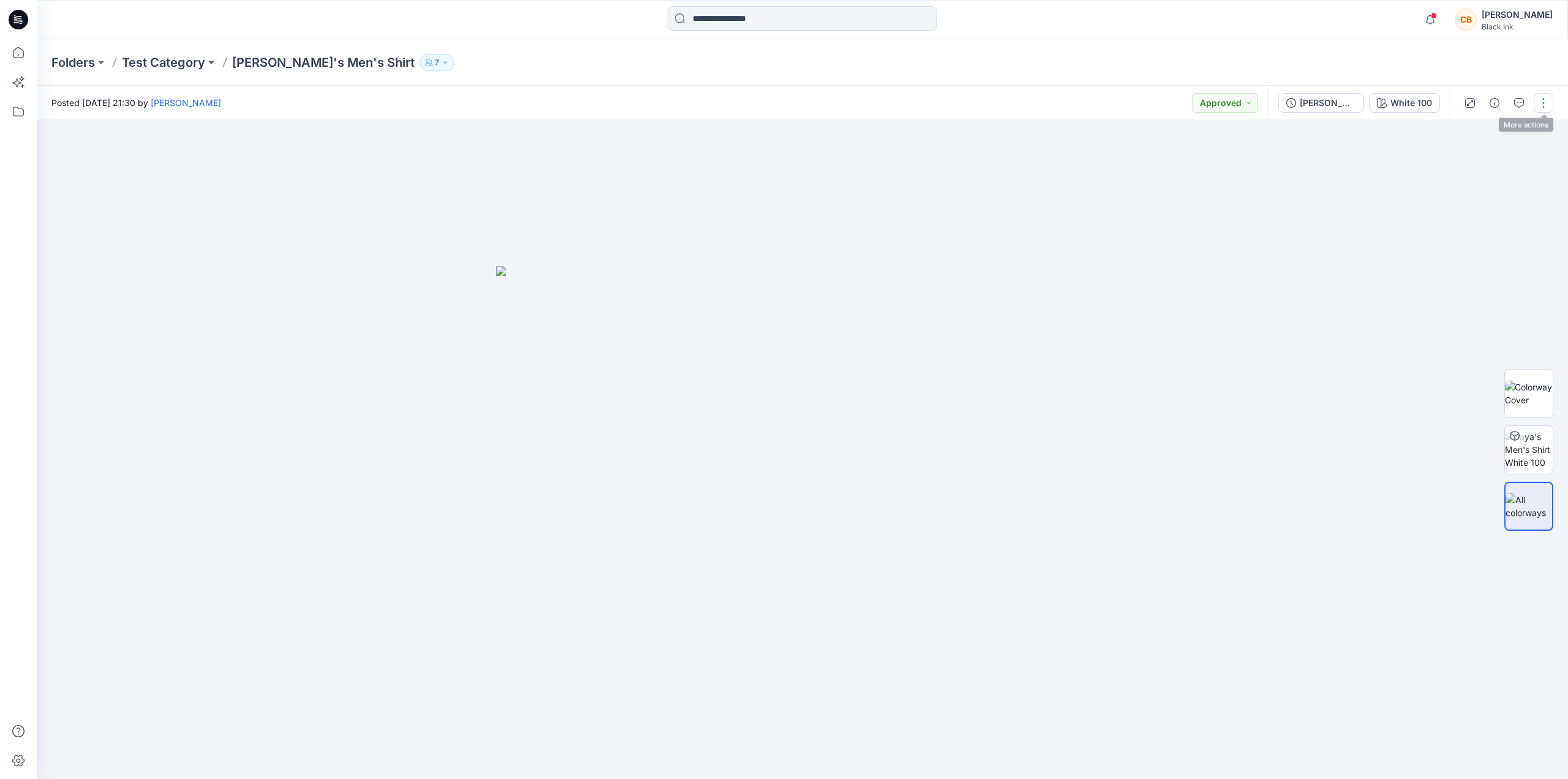
click at [1547, 105] on button "button" at bounding box center [1543, 102] width 20 height 20
click at [1498, 102] on icon "button" at bounding box center [1494, 102] width 10 height 10
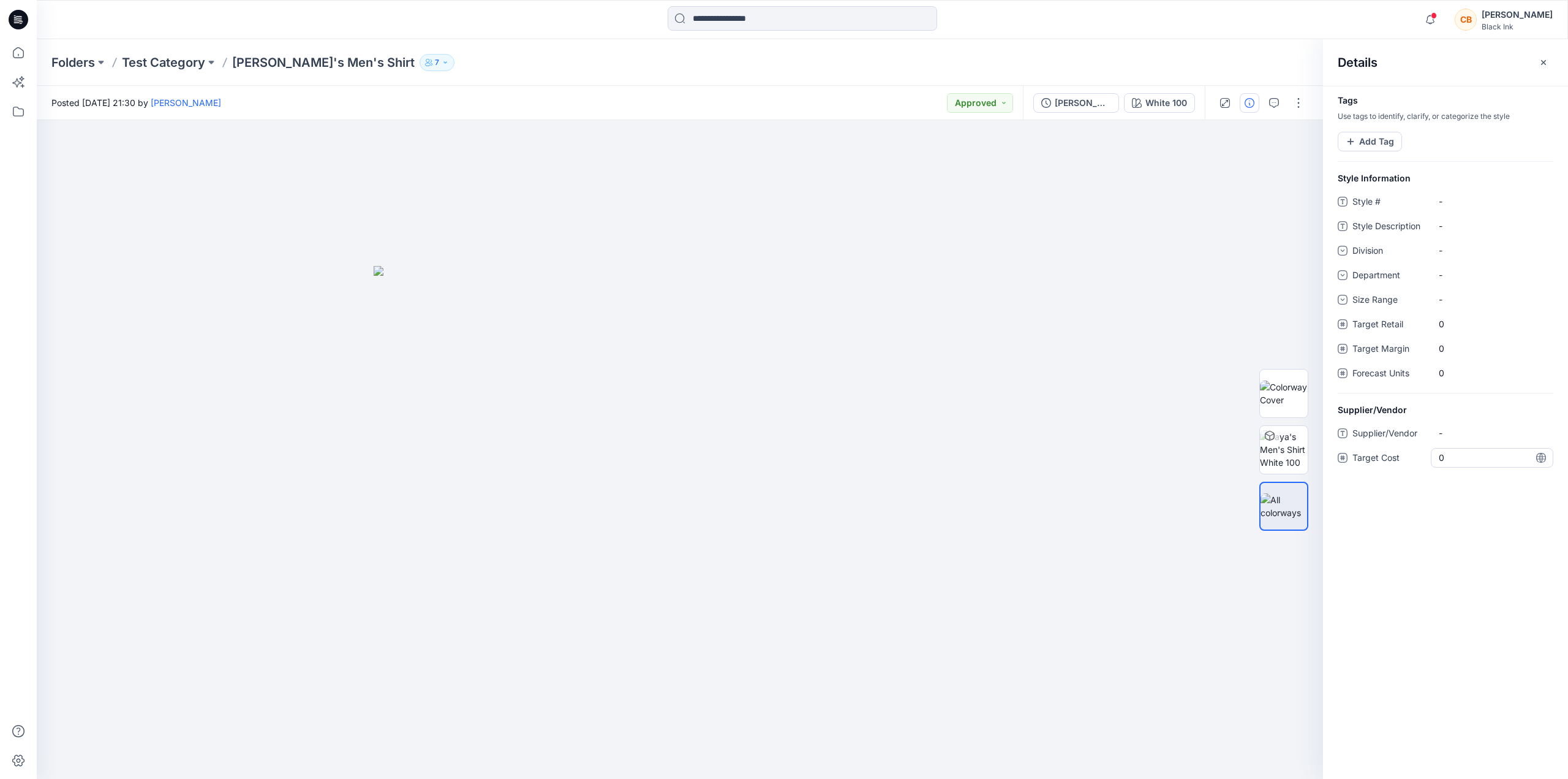
click at [1452, 455] on Cost "0" at bounding box center [1492, 458] width 107 height 13
click at [1433, 560] on div "Tags Use tags to identify, clarify, or categorize the style Add Tag Style Infor…" at bounding box center [1445, 432] width 245 height 693
click at [1463, 435] on span "-" at bounding box center [1492, 433] width 107 height 13
click at [1544, 67] on button "button" at bounding box center [1543, 62] width 20 height 20
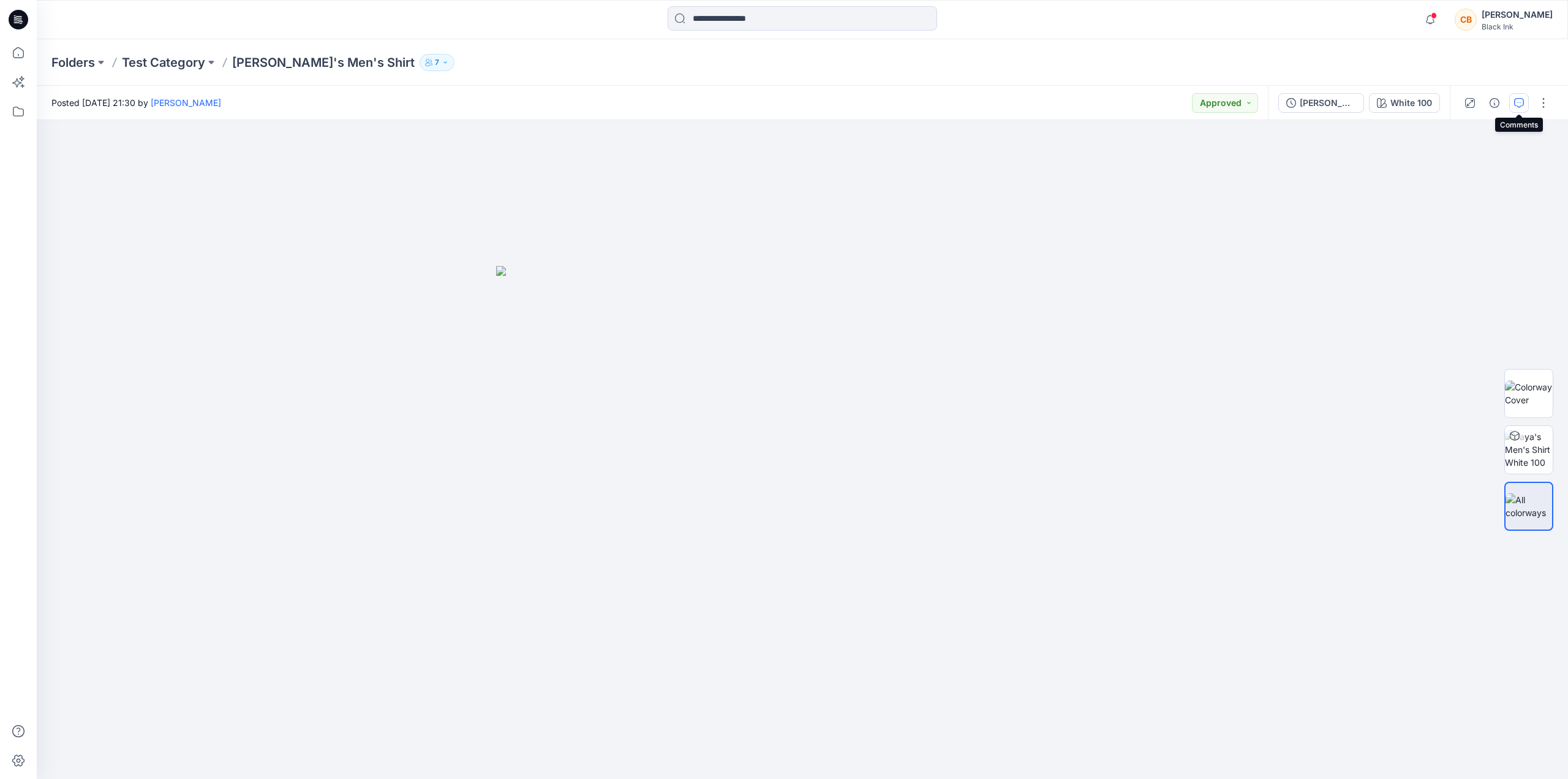
click at [1518, 108] on icon "button" at bounding box center [1518, 102] width 10 height 10
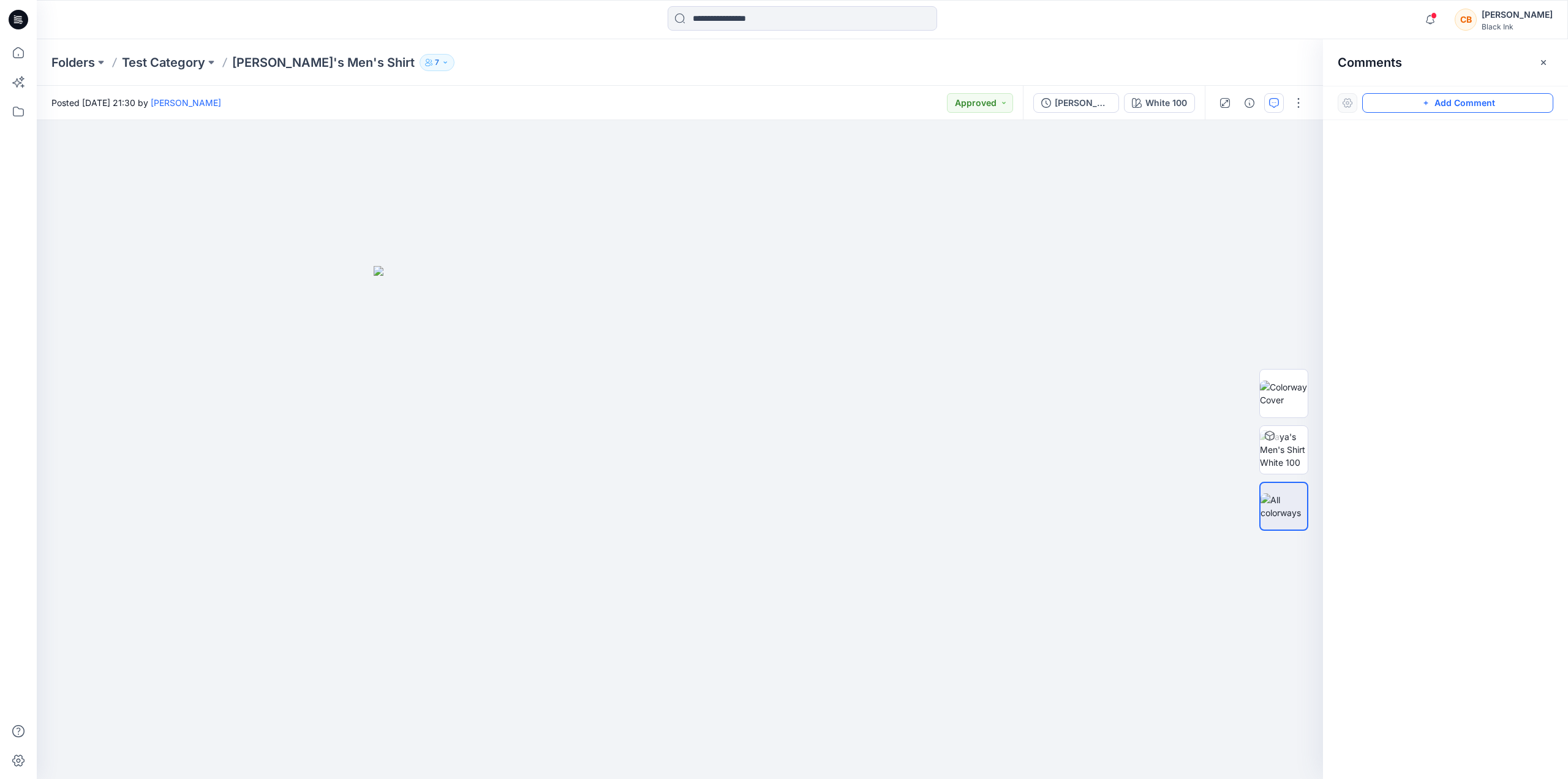
click at [1436, 102] on button "Add Comment" at bounding box center [1457, 102] width 191 height 20
click at [754, 309] on div "1" at bounding box center [679, 449] width 1286 height 659
click at [742, 334] on textarea "**********" at bounding box center [835, 344] width 201 height 49
type textarea "**********"
click at [916, 394] on button "Post" at bounding box center [909, 389] width 34 height 20
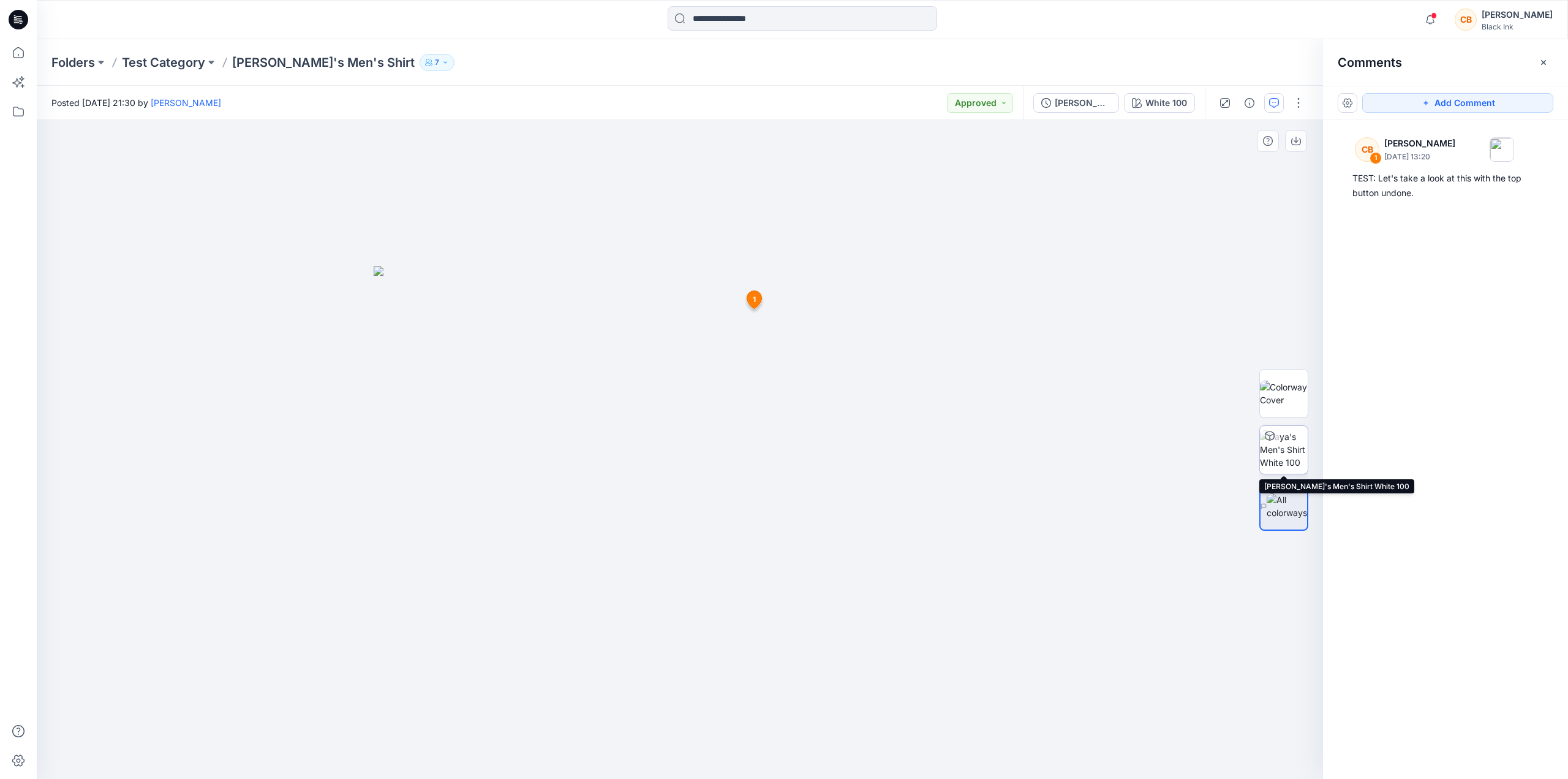
click at [1291, 445] on img at bounding box center [1283, 449] width 48 height 39
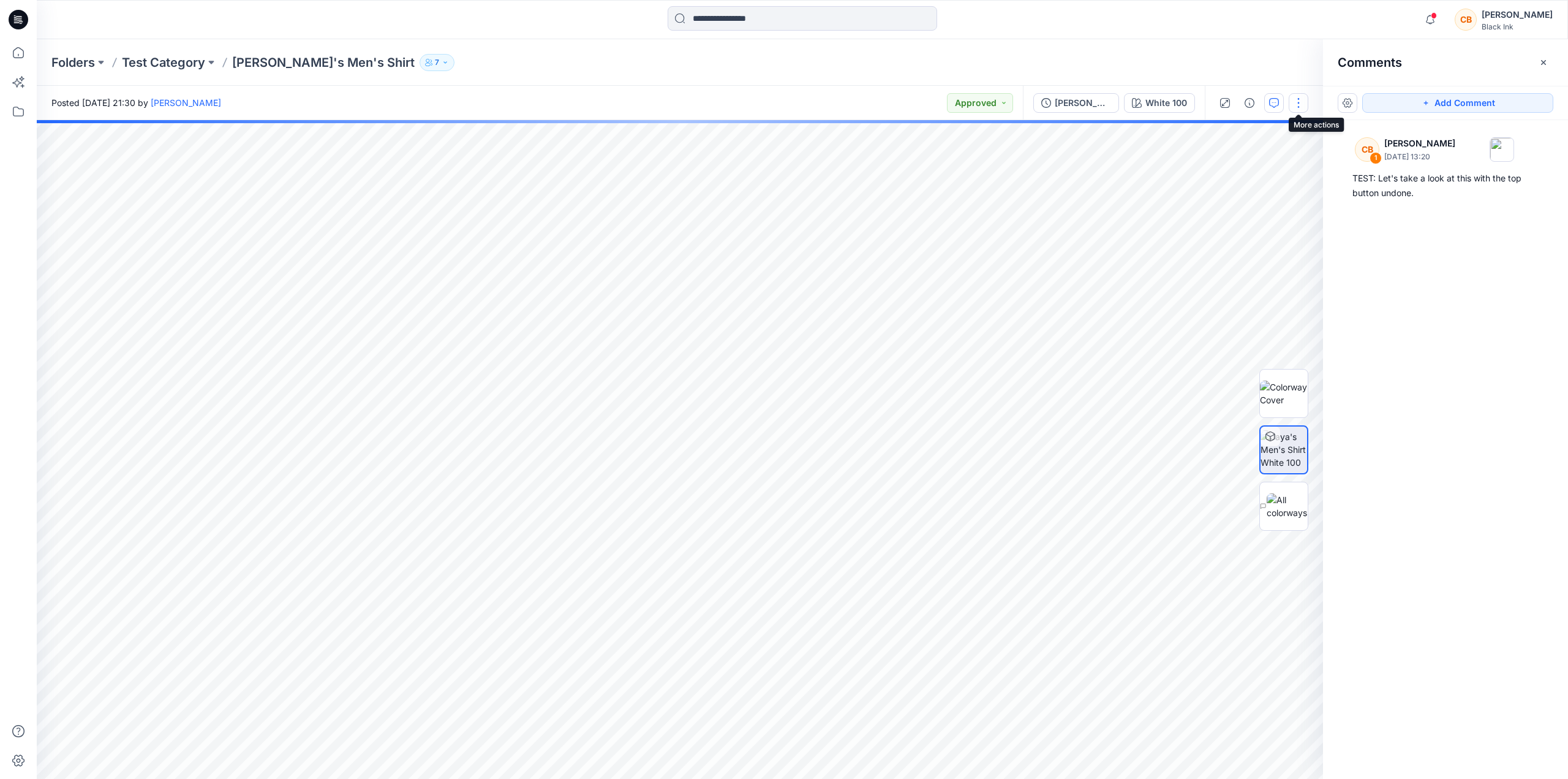
click at [1298, 108] on button "button" at bounding box center [1298, 102] width 20 height 20
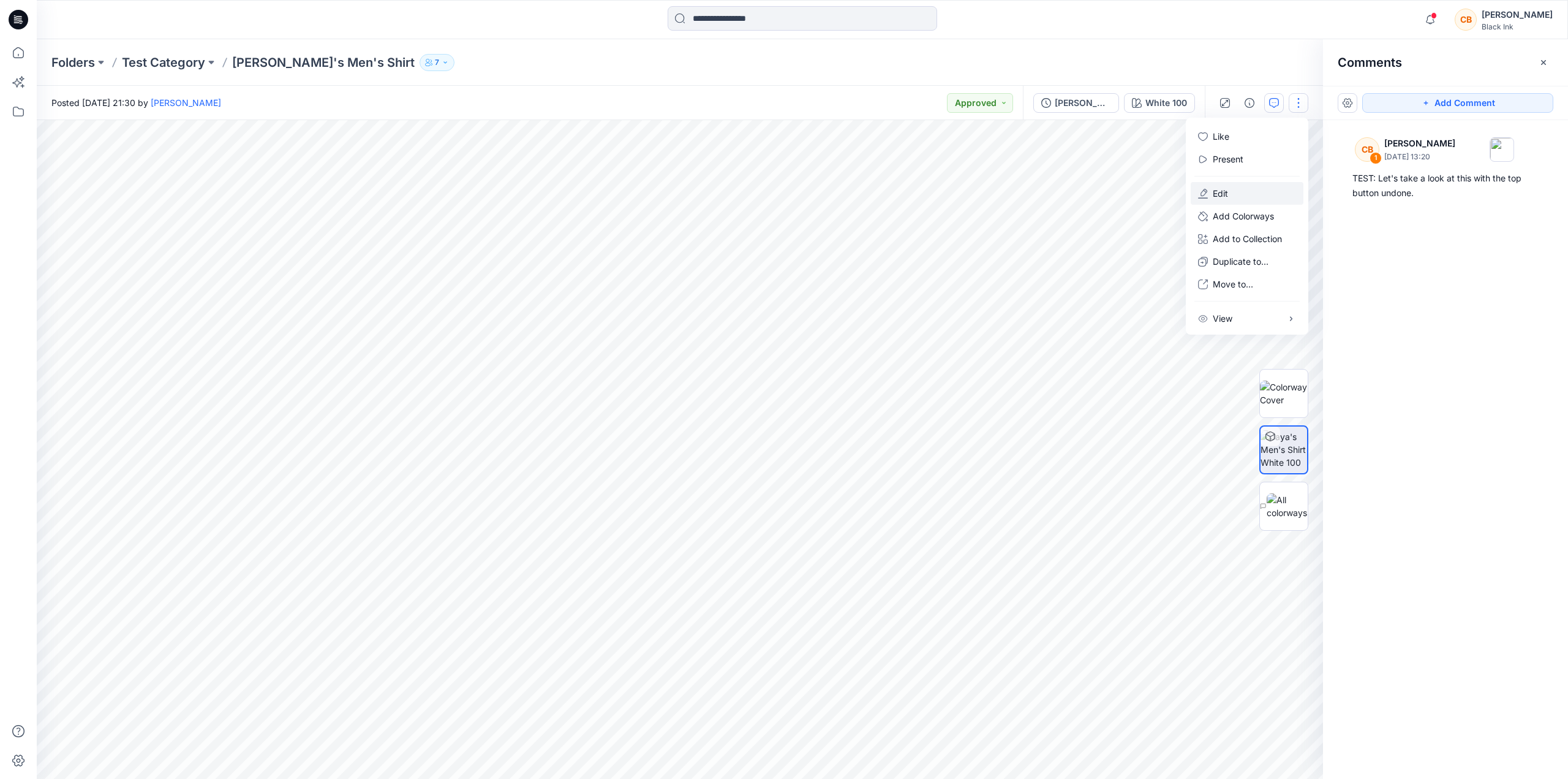
click at [1233, 187] on button "Edit" at bounding box center [1247, 193] width 113 height 23
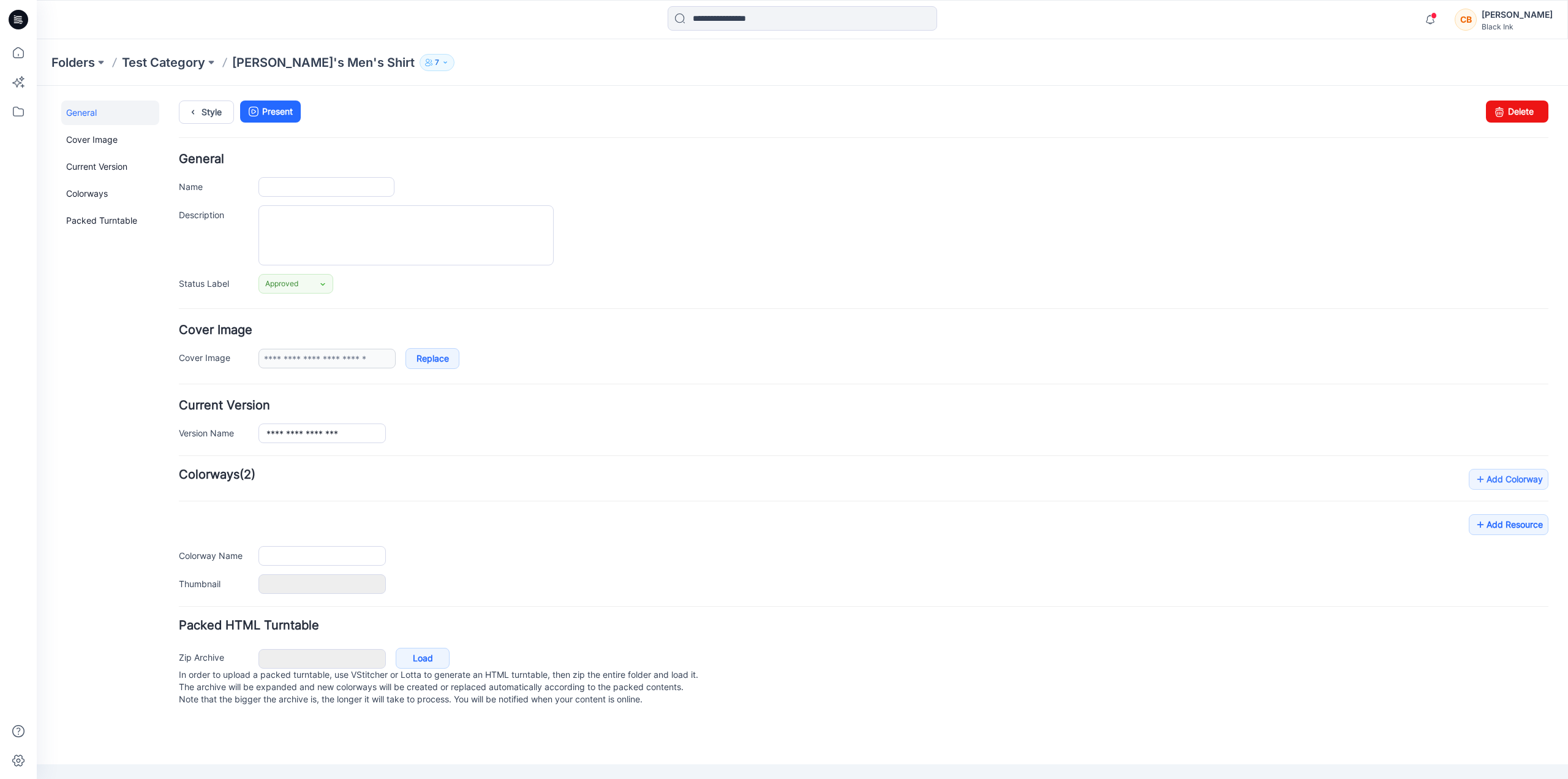
type input "**********"
type input "*********"
type input "**********"
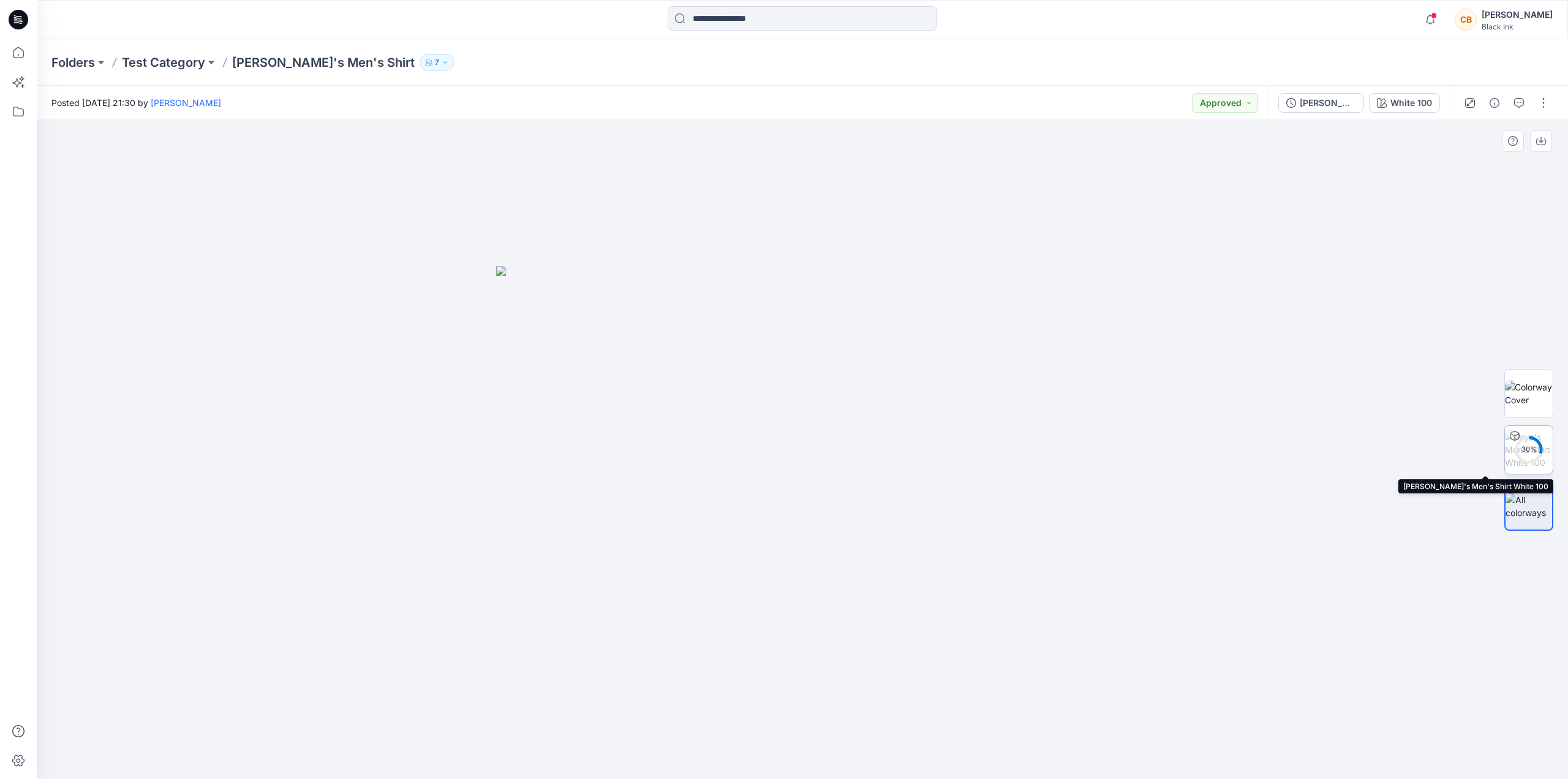
click at [1523, 453] on div "30 %" at bounding box center [1529, 449] width 29 height 10
click at [1518, 105] on icon "button" at bounding box center [1518, 102] width 10 height 10
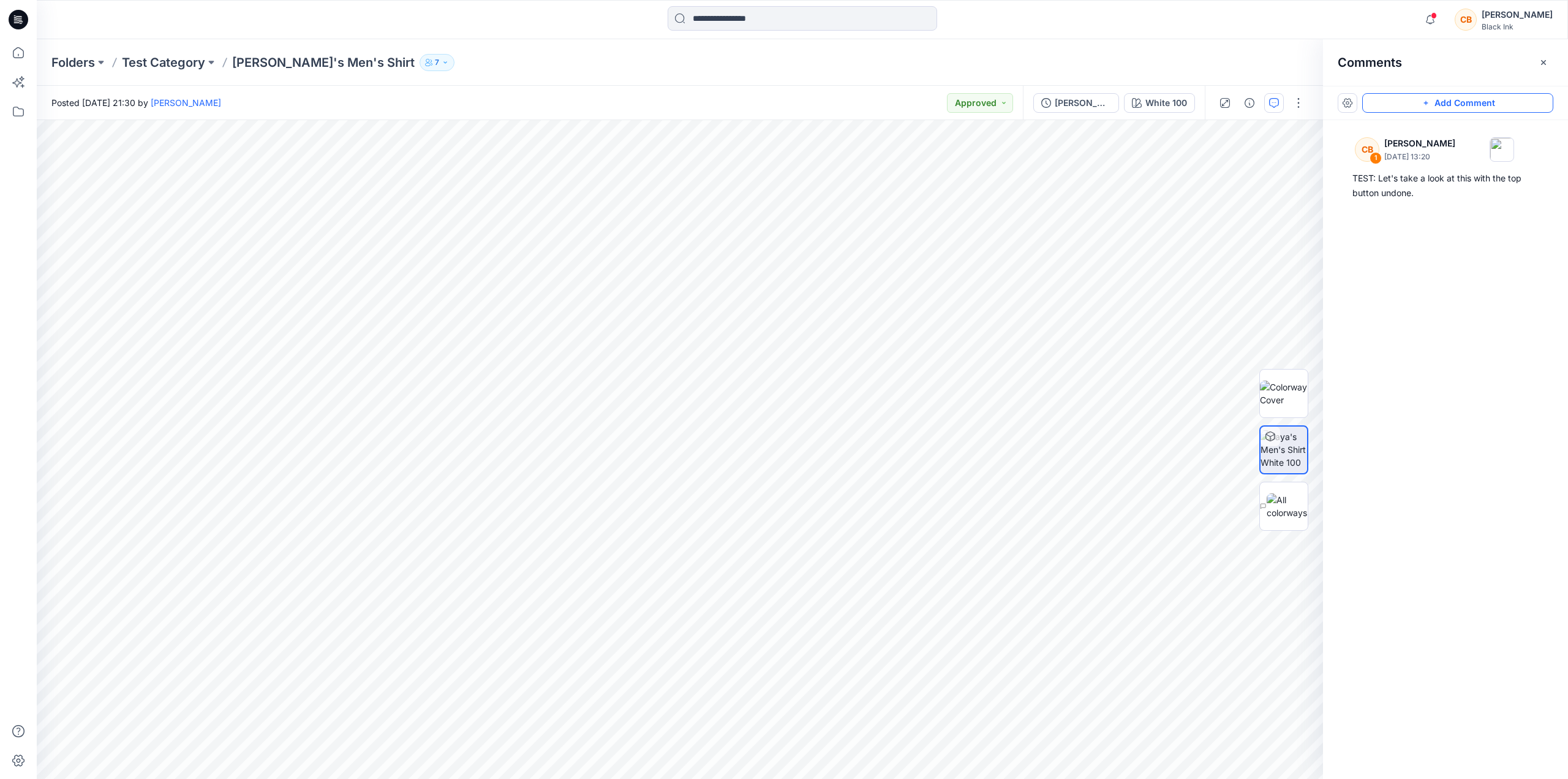
click at [1441, 108] on button "Add Comment" at bounding box center [1457, 102] width 191 height 20
click at [1184, 382] on button "Cancel" at bounding box center [1185, 380] width 50 height 20
click at [1433, 107] on button "Add Comment" at bounding box center [1457, 102] width 191 height 20
click at [1227, 295] on icon "button" at bounding box center [1227, 298] width 9 height 9
drag, startPoint x: 682, startPoint y: 410, endPoint x: 569, endPoint y: 432, distance: 115.1
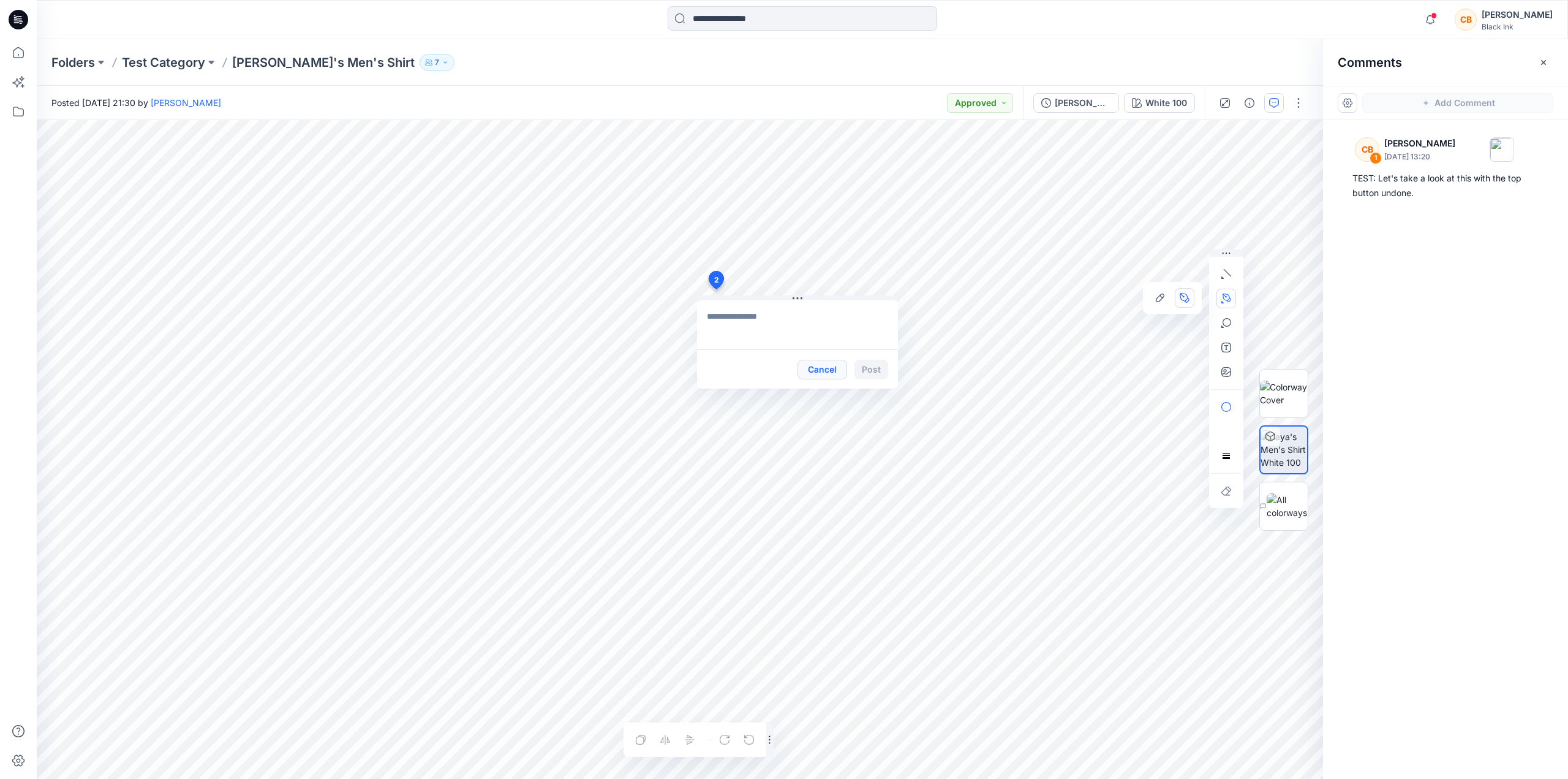
click at [831, 370] on button "Cancel" at bounding box center [822, 369] width 50 height 20
click at [1419, 105] on button "Add Comment" at bounding box center [1457, 102] width 191 height 20
drag, startPoint x: 810, startPoint y: 219, endPoint x: 887, endPoint y: 128, distance: 119.2
click at [887, 128] on icon at bounding box center [886, 132] width 10 height 10
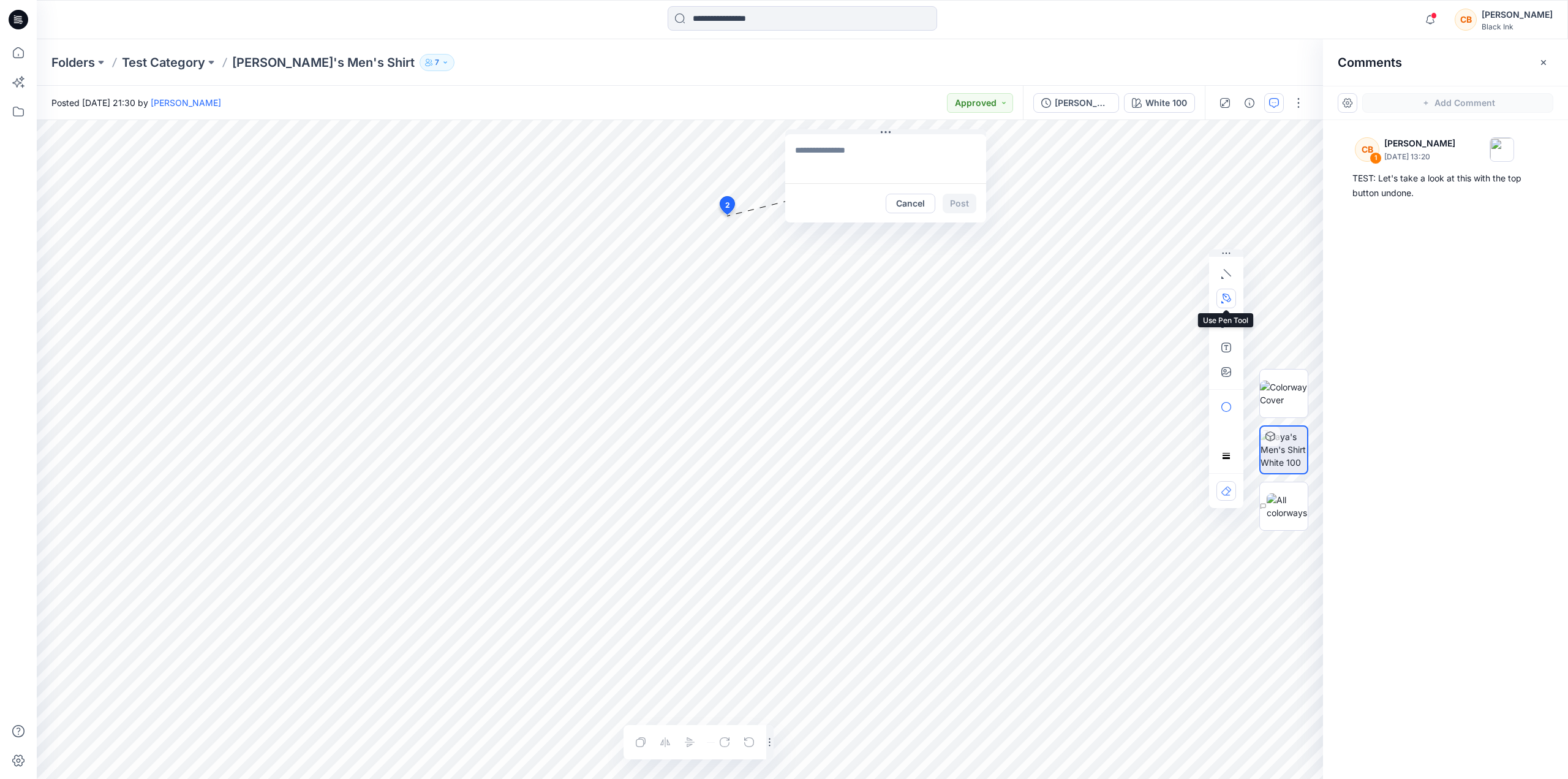
click at [1229, 294] on icon "button" at bounding box center [1226, 298] width 10 height 10
drag, startPoint x: 712, startPoint y: 247, endPoint x: 738, endPoint y: 264, distance: 31.1
click at [738, 264] on icon "Layer 1" at bounding box center [679, 449] width 1286 height 659
drag, startPoint x: 754, startPoint y: 276, endPoint x: 761, endPoint y: 285, distance: 11.4
click at [761, 285] on g at bounding box center [735, 265] width 53 height 43
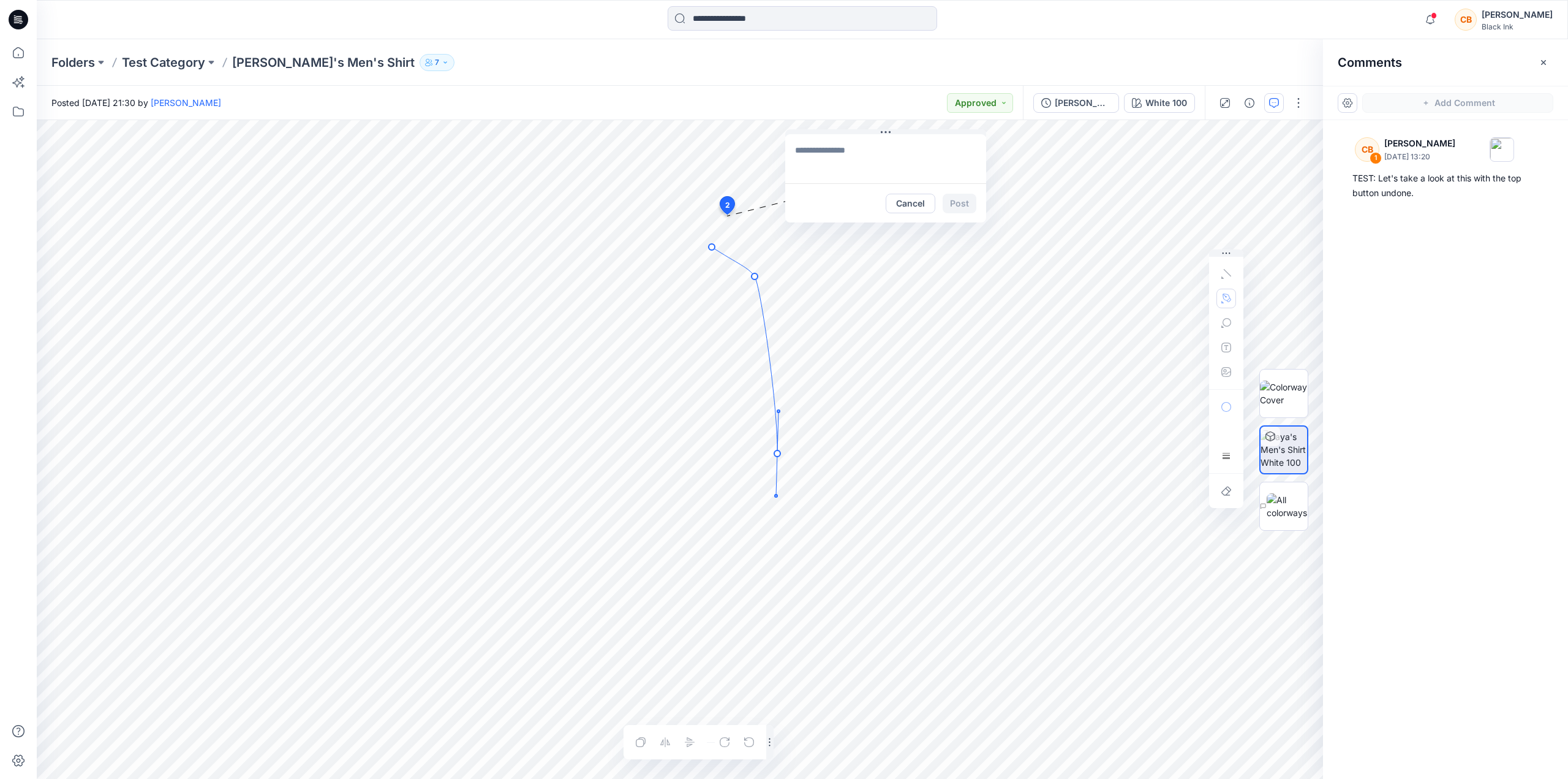
drag, startPoint x: 777, startPoint y: 454, endPoint x: 776, endPoint y: 496, distance: 42.0
click at [776, 496] on g at bounding box center [744, 370] width 72 height 253
click at [1230, 457] on icon "button" at bounding box center [1226, 456] width 10 height 10
click at [1154, 463] on div "slider" at bounding box center [1153, 457] width 11 height 11
click at [1210, 463] on div "Layer 1" at bounding box center [679, 449] width 1286 height 659
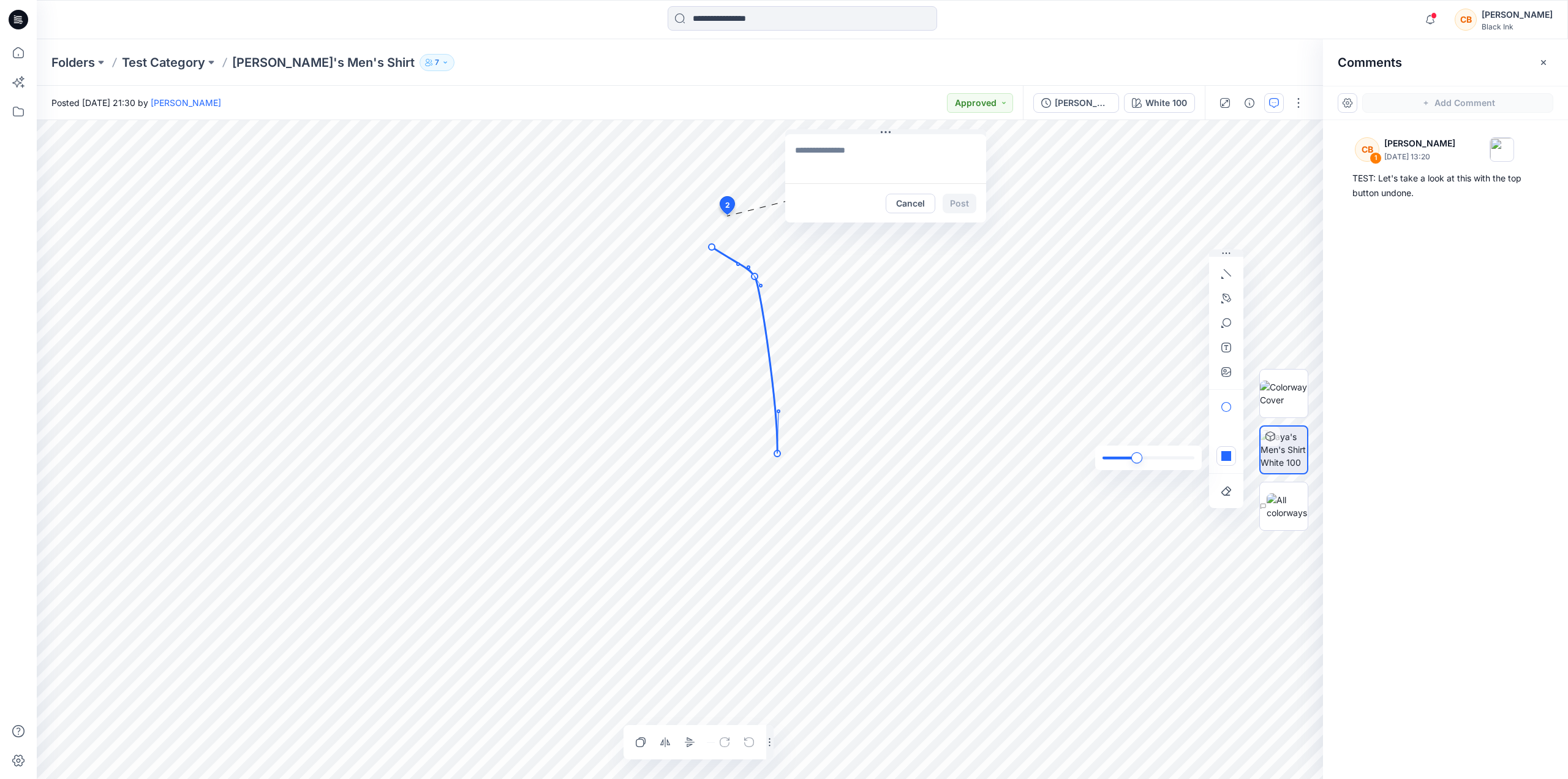
click at [1136, 464] on div at bounding box center [1148, 458] width 107 height 25
click at [1229, 454] on icon "button" at bounding box center [1226, 456] width 10 height 10
click at [1226, 455] on icon "button" at bounding box center [1226, 456] width 7 height 6
click at [1224, 452] on icon "button" at bounding box center [1226, 456] width 10 height 10
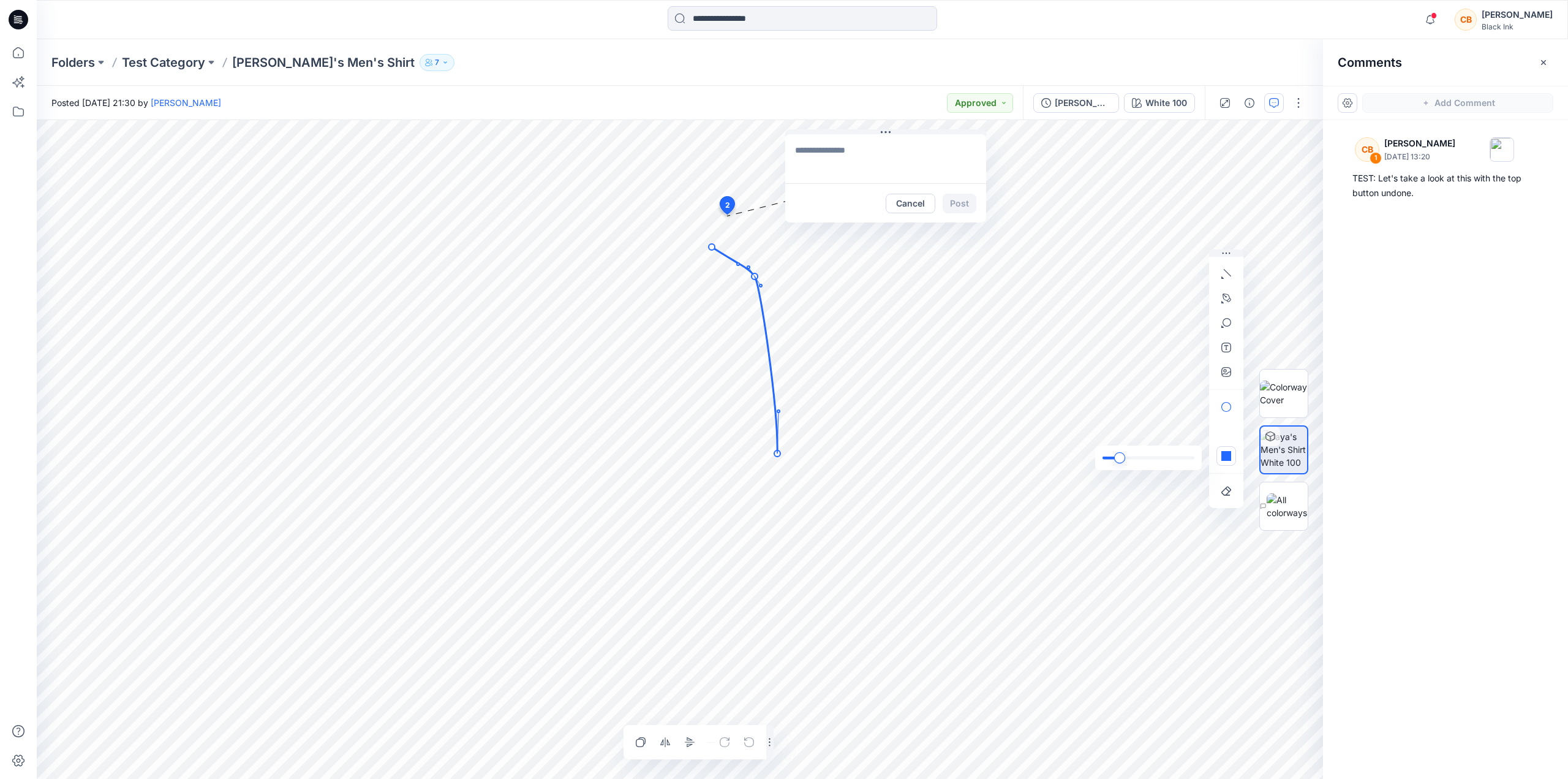
click at [1123, 456] on div at bounding box center [1148, 457] width 92 height 10
click at [1161, 458] on div "slider" at bounding box center [1161, 457] width 11 height 11
click at [1159, 458] on div "slider" at bounding box center [1161, 457] width 10 height 10
click at [1159, 458] on div "slider" at bounding box center [1161, 457] width 11 height 11
click at [761, 317] on icon at bounding box center [745, 350] width 66 height 206
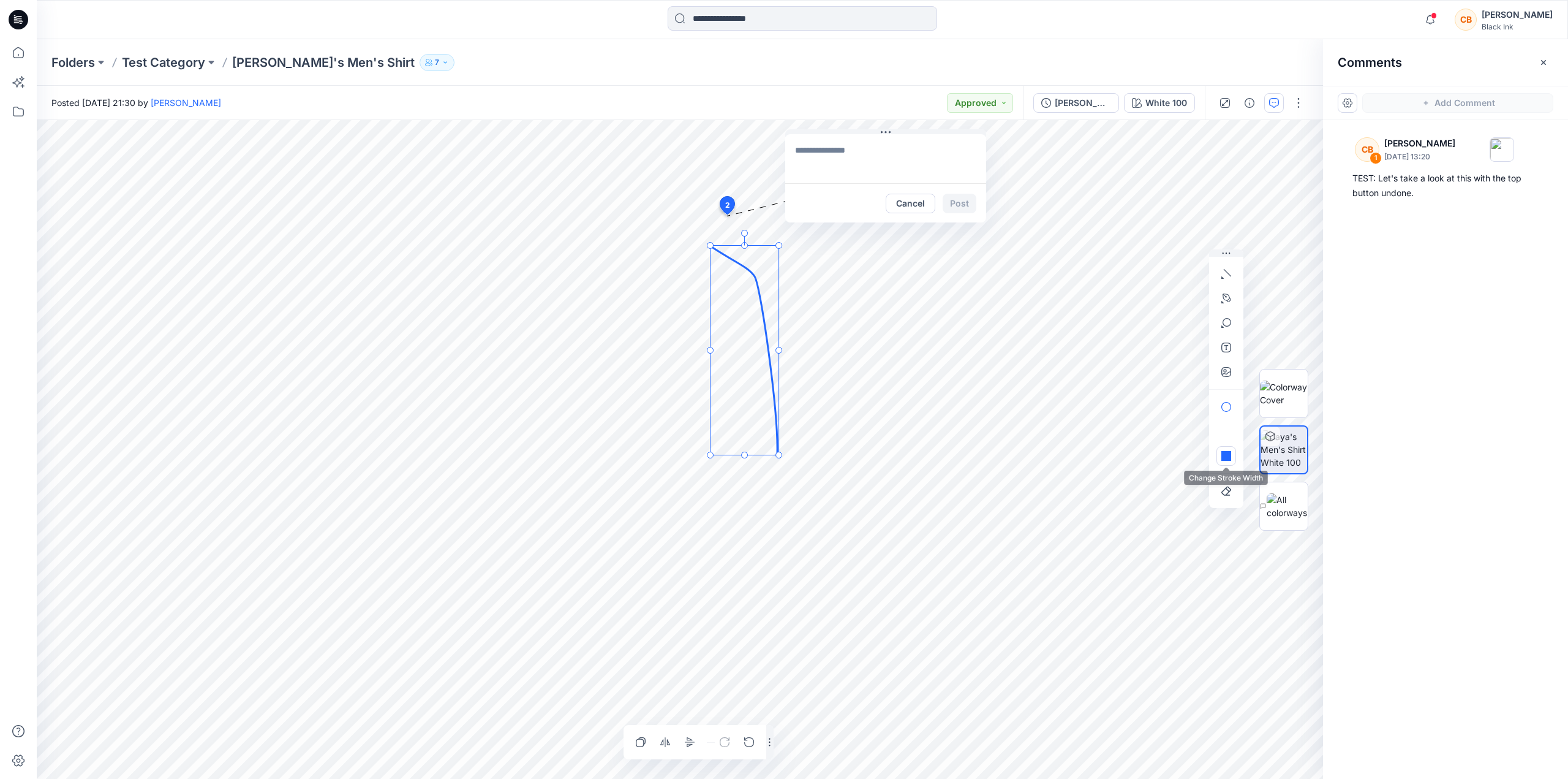
click at [1221, 459] on button "button" at bounding box center [1226, 456] width 20 height 20
click at [1159, 459] on div "slider" at bounding box center [1153, 457] width 11 height 11
click at [1227, 406] on icon "button" at bounding box center [1226, 407] width 10 height 10
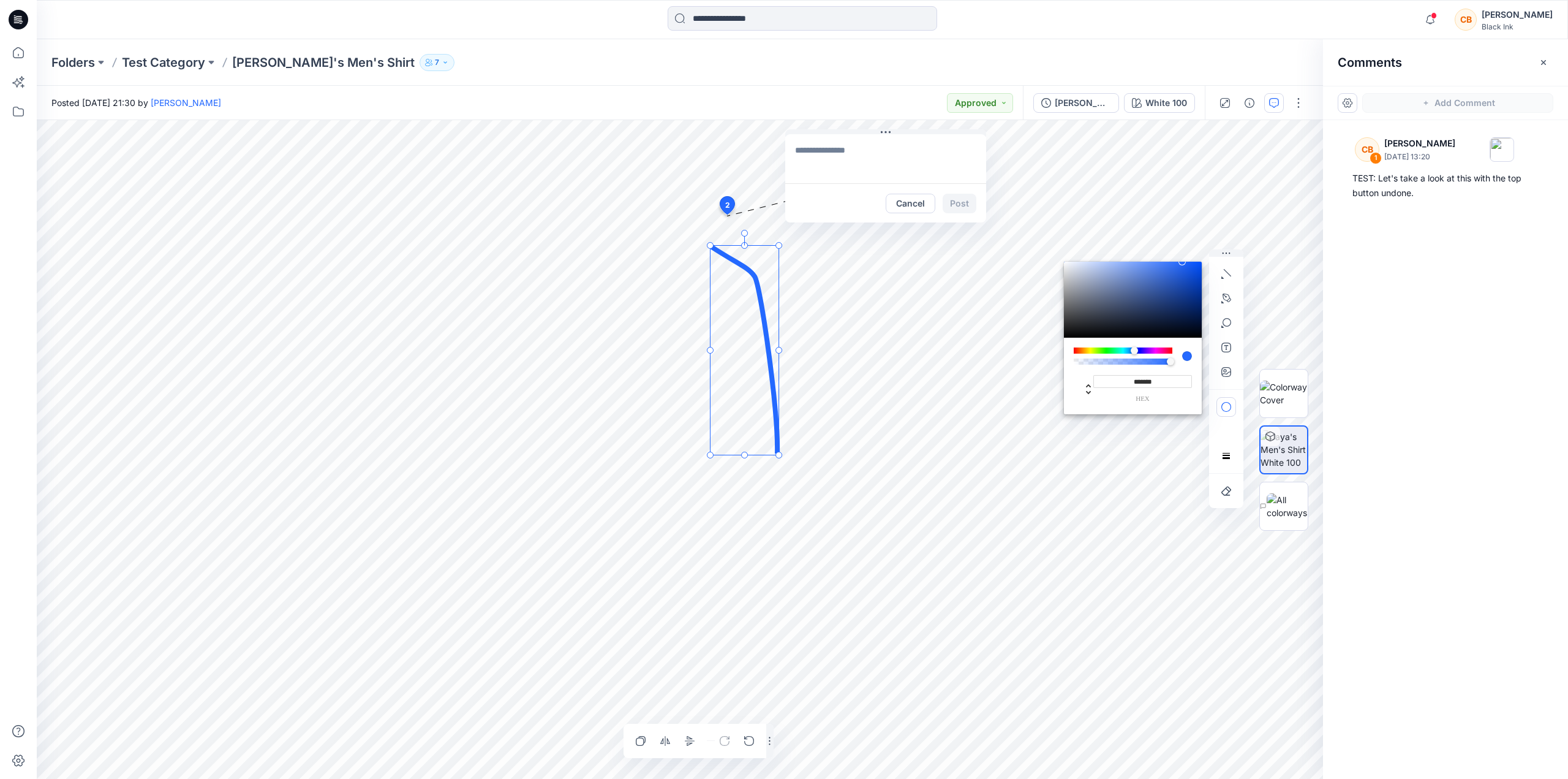
click at [1168, 347] on div at bounding box center [1123, 350] width 99 height 6
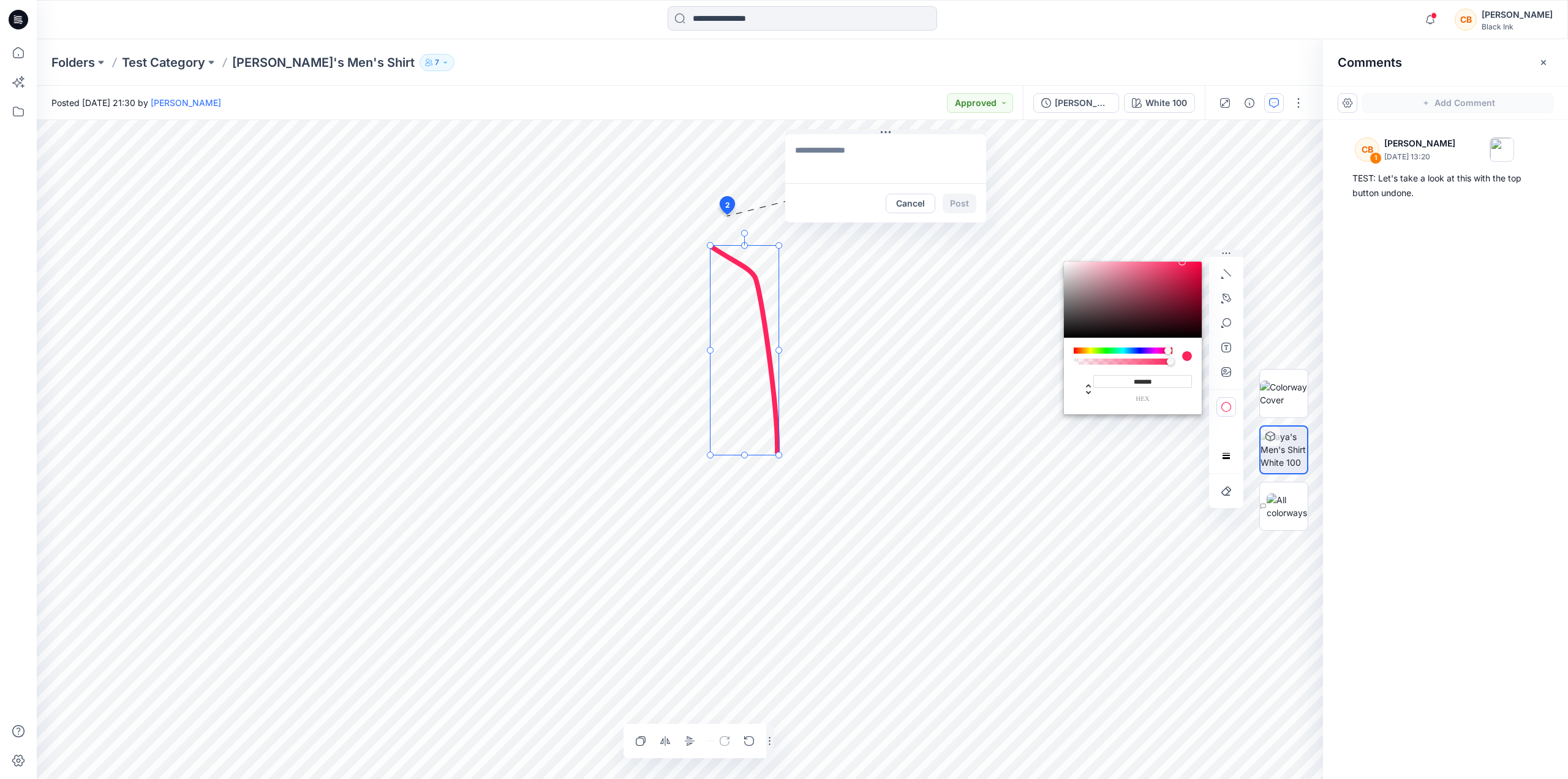
click at [1160, 349] on div at bounding box center [1123, 350] width 99 height 6
type input "*******"
click at [977, 383] on icon "Layer 1" at bounding box center [679, 449] width 1286 height 659
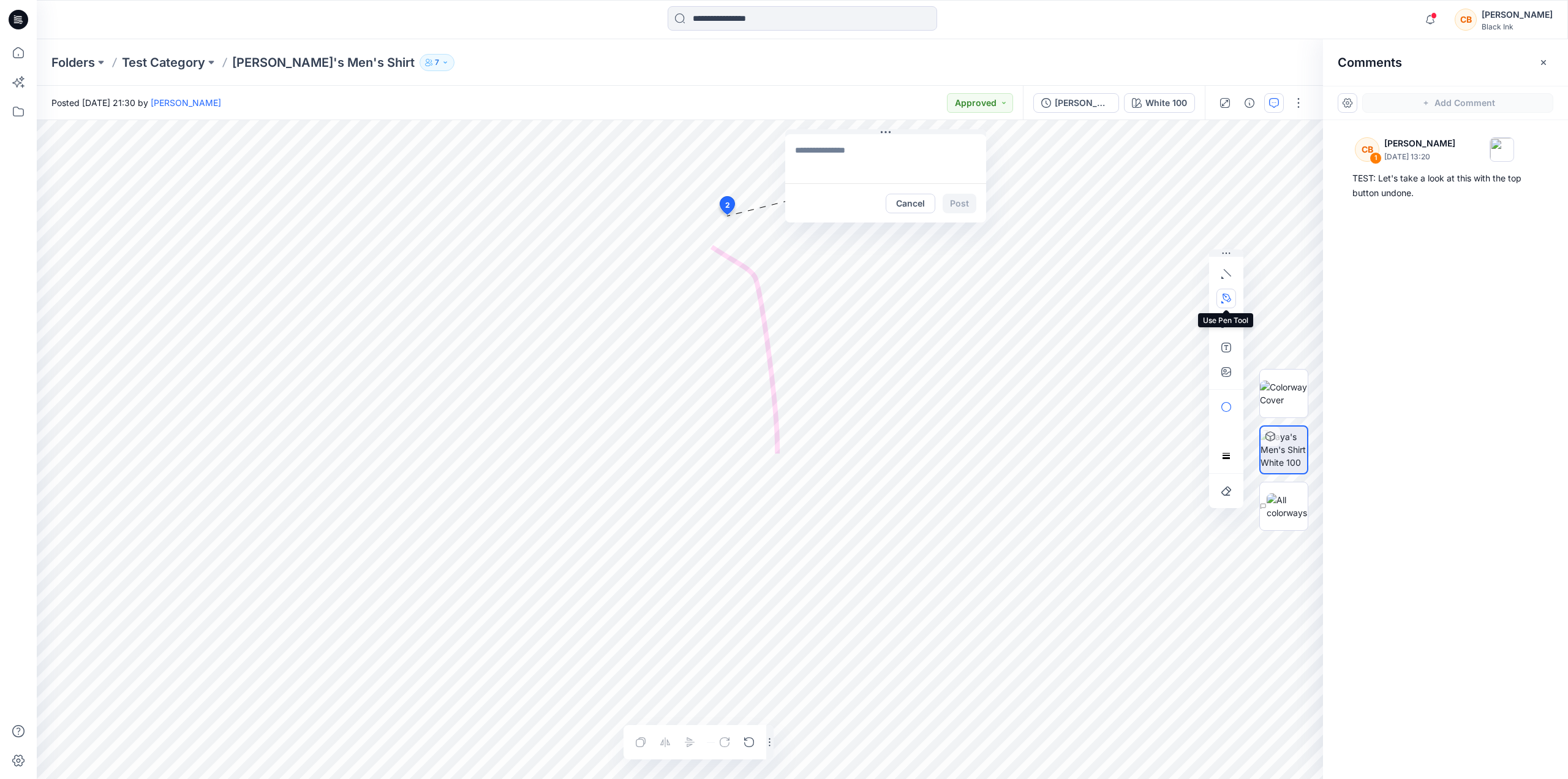
click at [1226, 297] on icon "button" at bounding box center [1224, 300] width 6 height 7
click at [825, 157] on textarea at bounding box center [885, 158] width 201 height 49
type textarea "**"
click at [963, 206] on button "Post" at bounding box center [959, 203] width 34 height 20
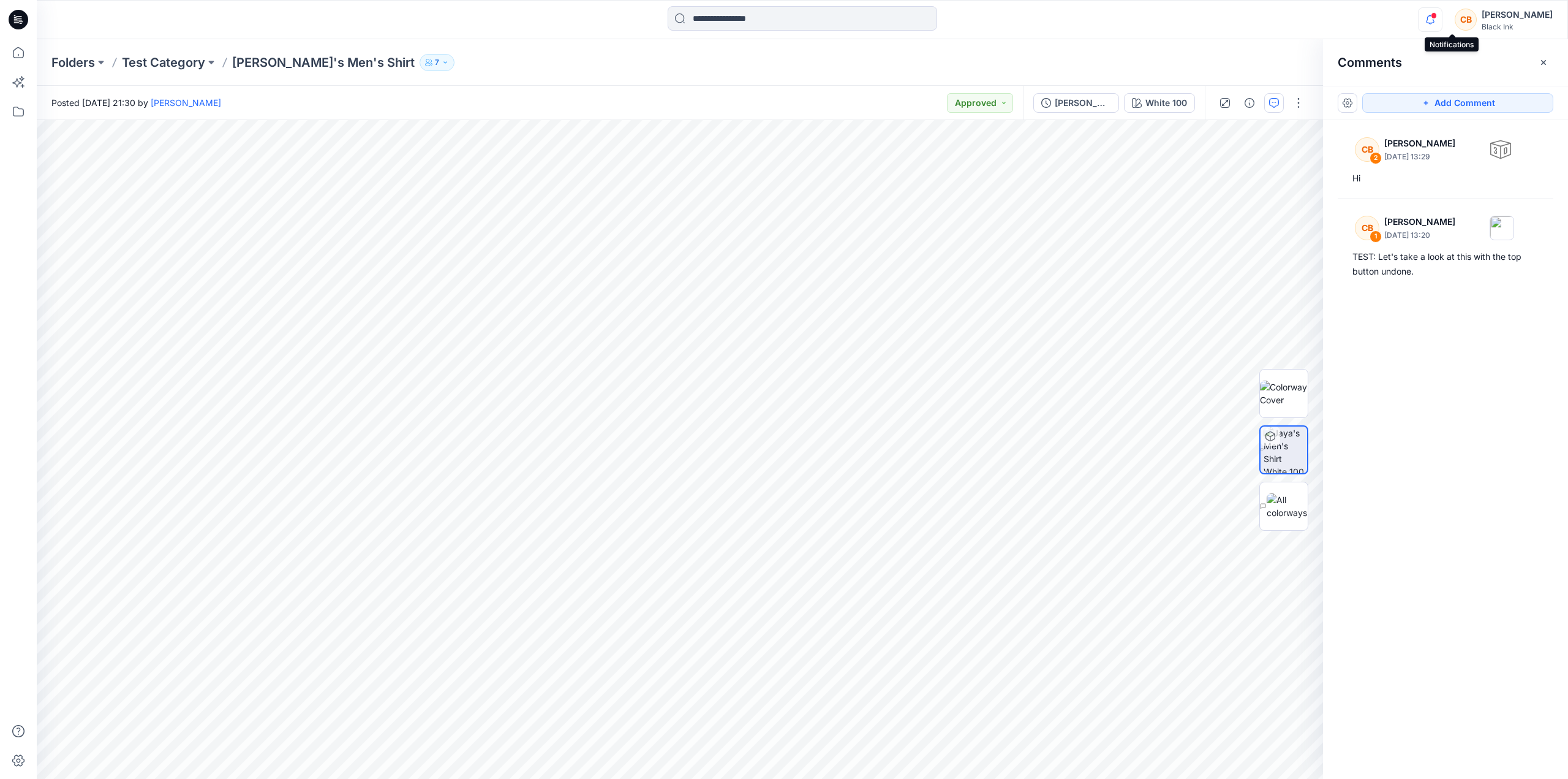
click at [1442, 21] on icon "button" at bounding box center [1430, 20] width 23 height 25
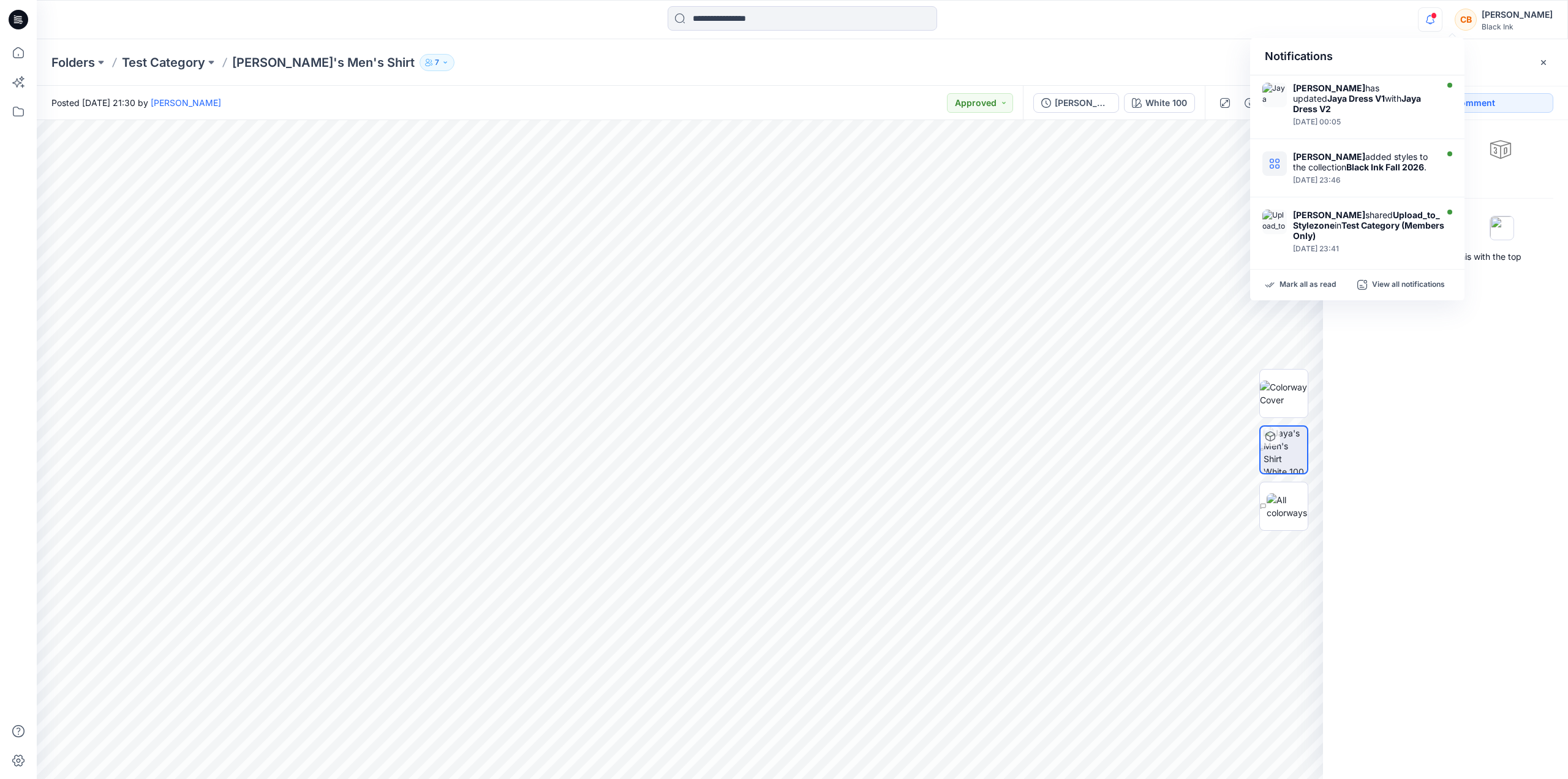
click at [1442, 20] on icon "button" at bounding box center [1430, 20] width 23 height 25
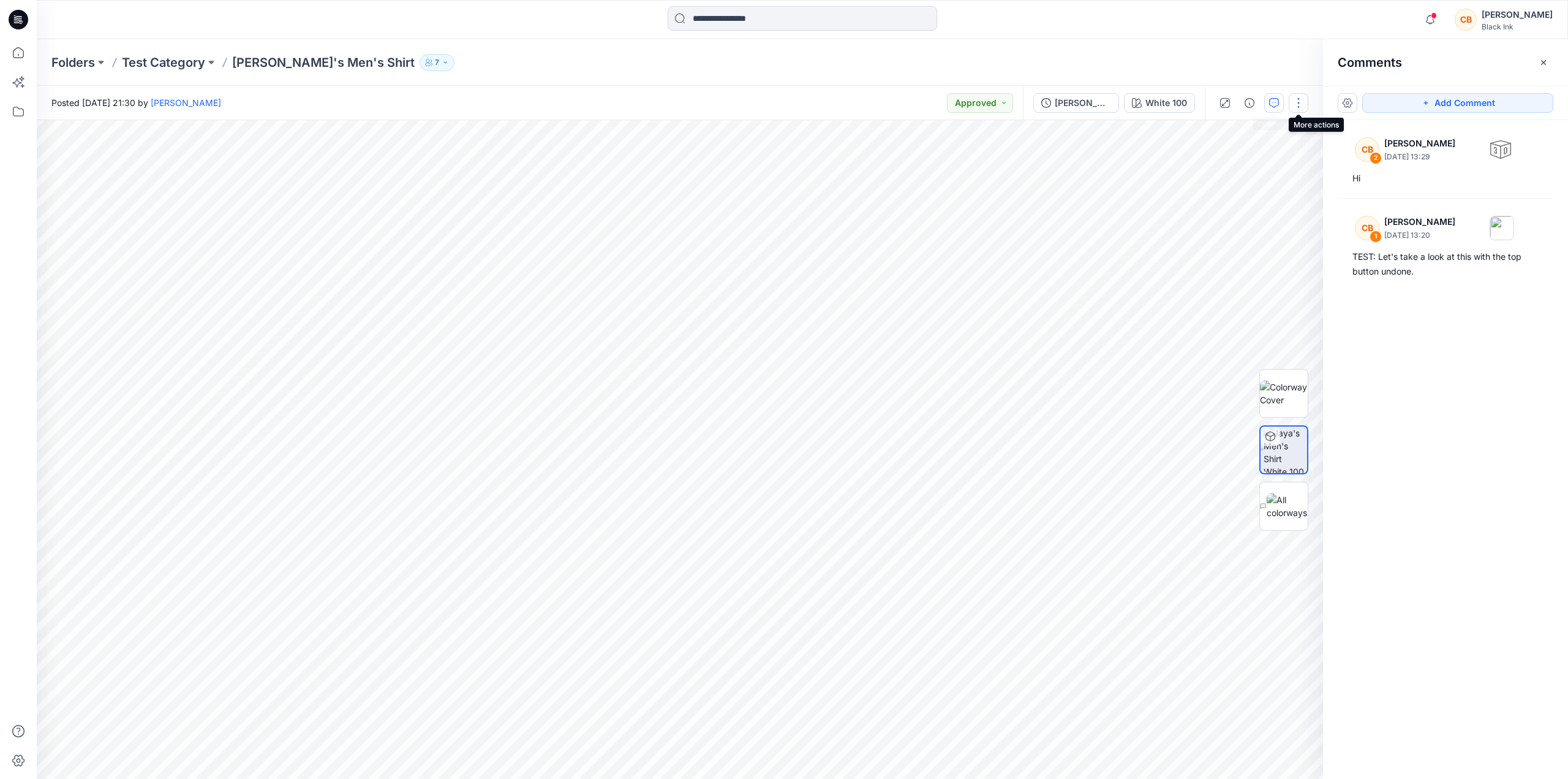
click at [1297, 103] on button "button" at bounding box center [1298, 102] width 20 height 20
click at [1243, 322] on button "View" at bounding box center [1247, 318] width 113 height 23
click at [1243, 320] on button "View" at bounding box center [1247, 318] width 113 height 23
click at [1217, 197] on p "Edit" at bounding box center [1220, 194] width 15 height 13
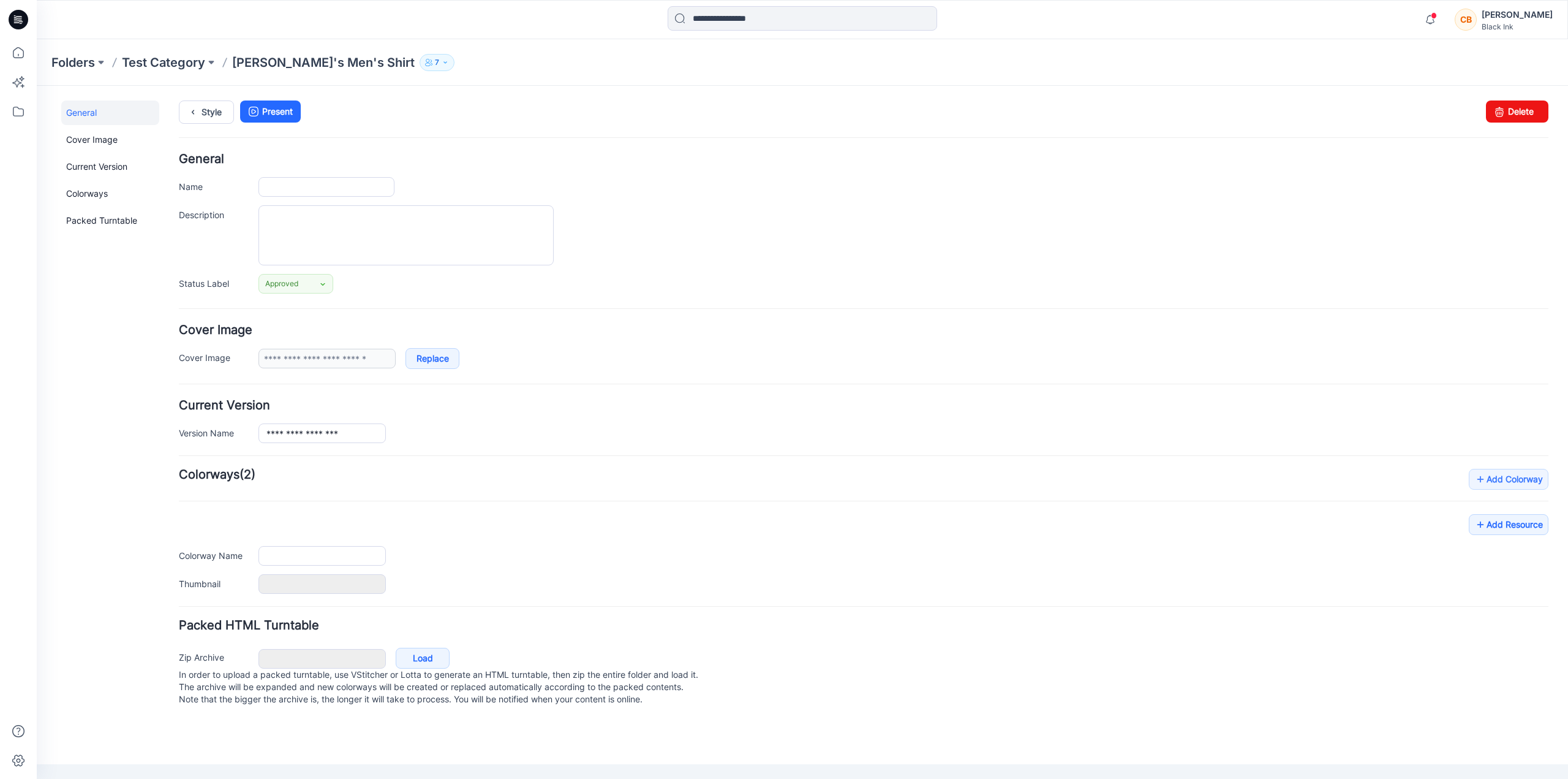
type input "**********"
type input "*********"
type input "**********"
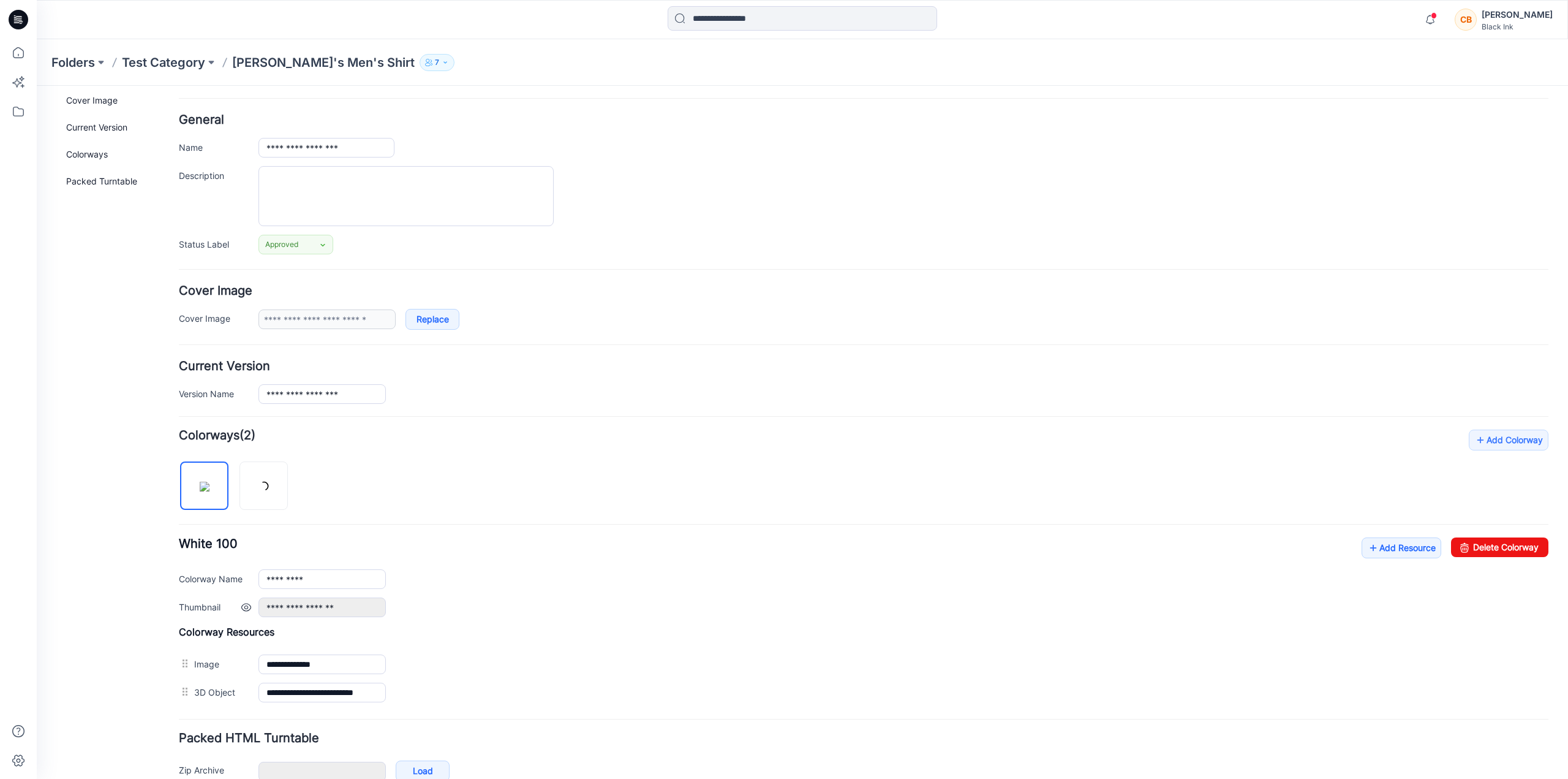
scroll to position [108, 0]
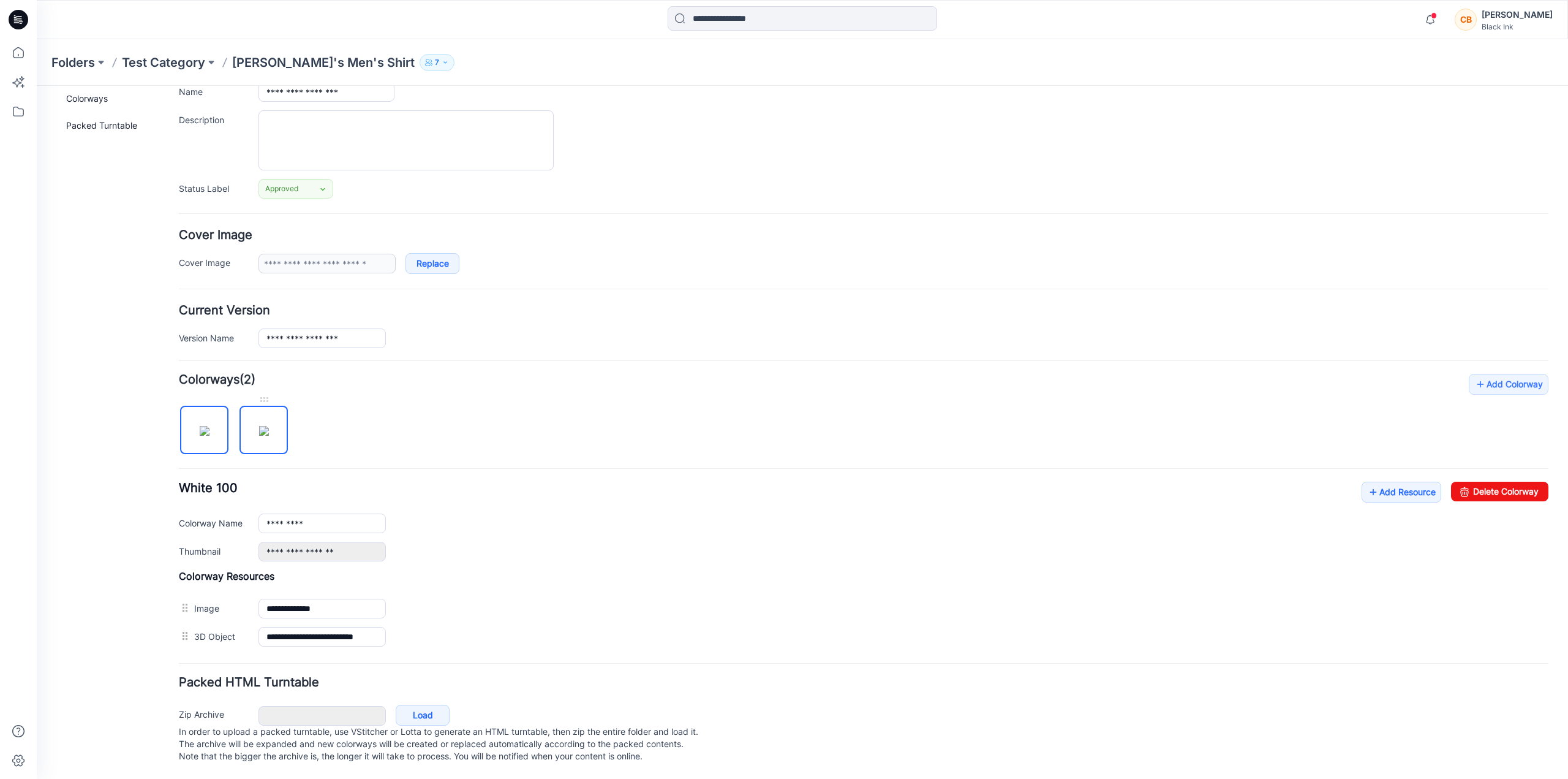
click at [264, 426] on img at bounding box center [263, 430] width 10 height 10
type input "****"
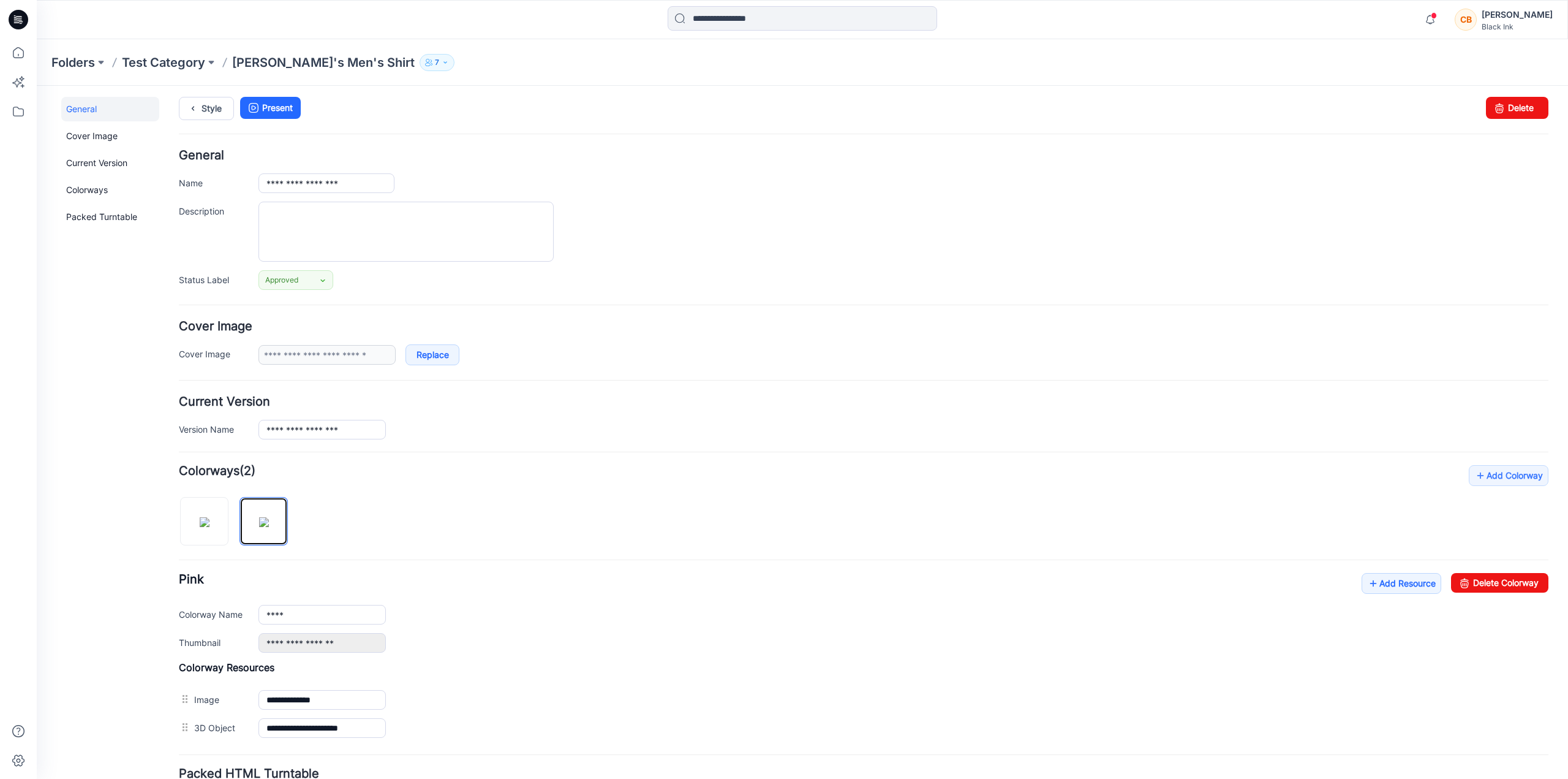
scroll to position [0, 0]
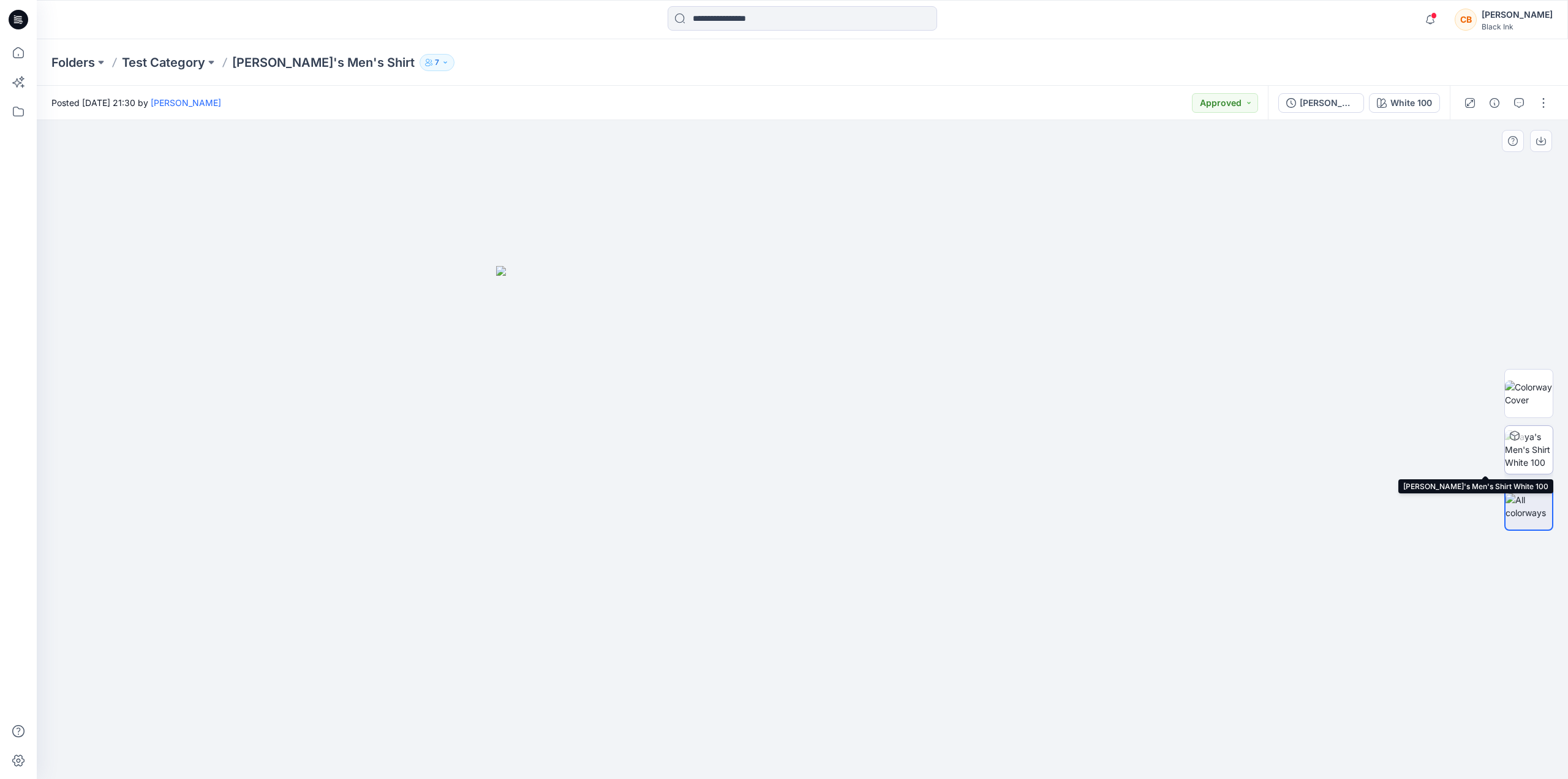
click at [1531, 454] on img at bounding box center [1529, 449] width 48 height 39
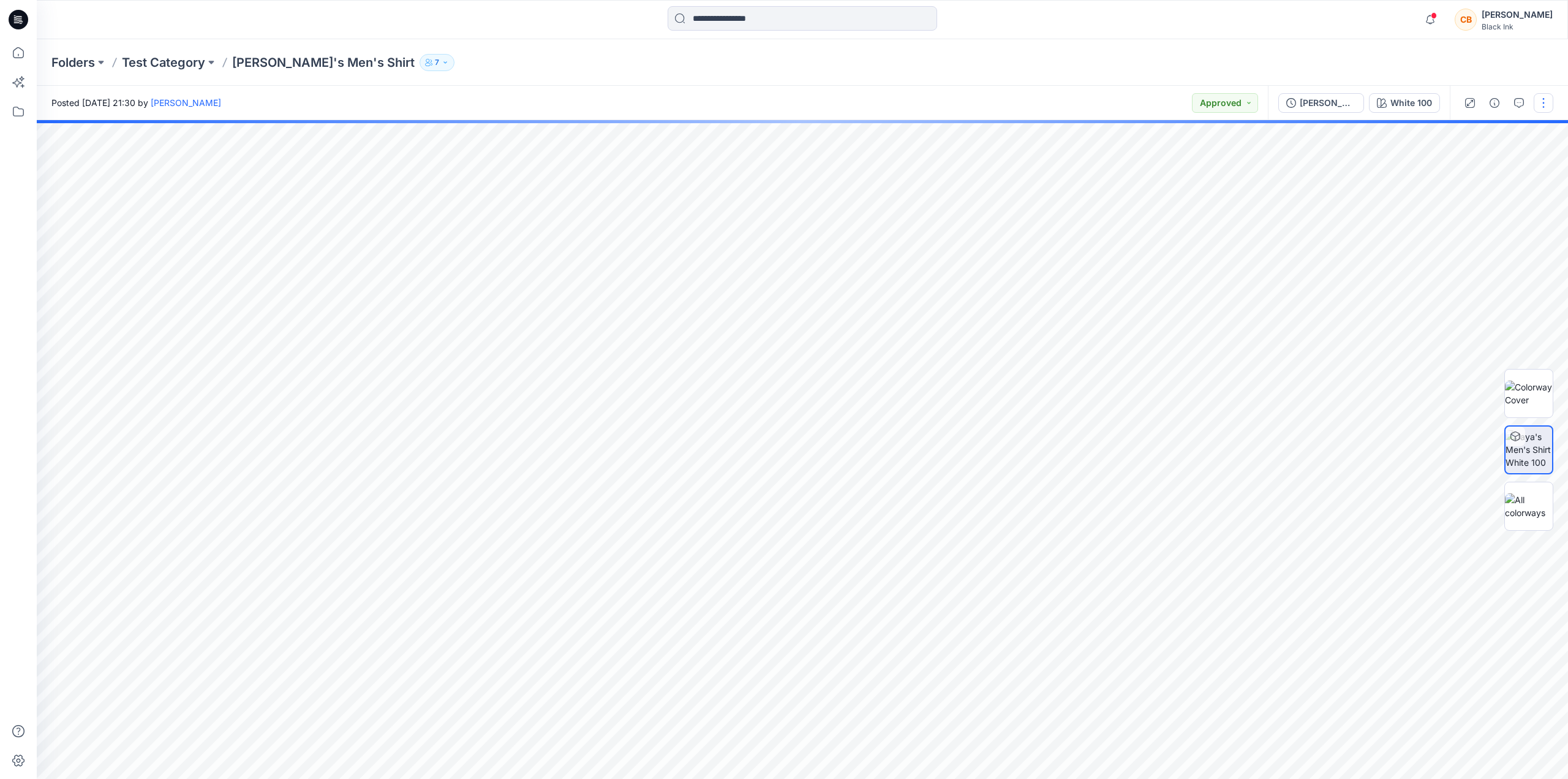
click at [1548, 100] on button "button" at bounding box center [1543, 102] width 20 height 20
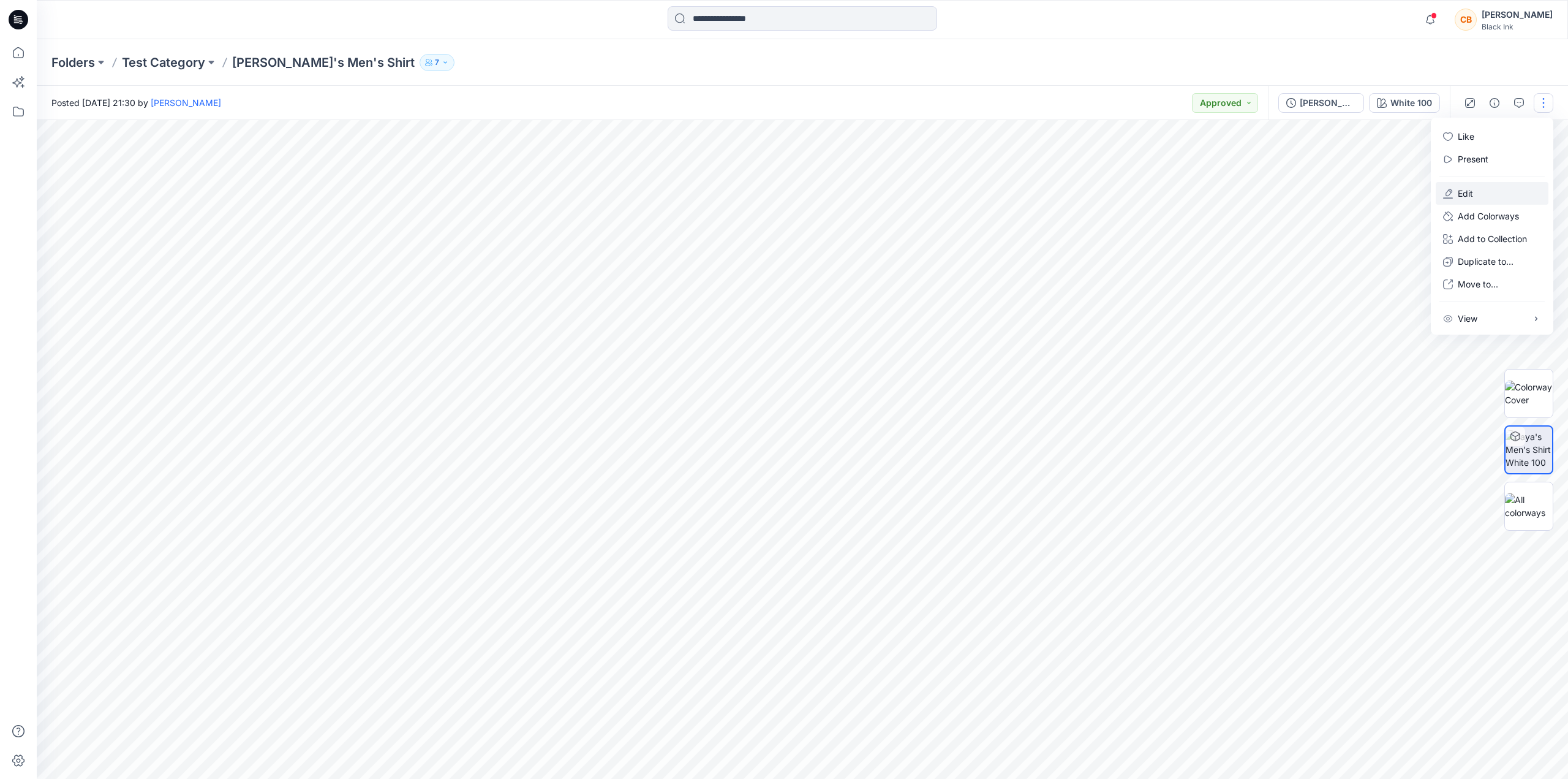
click at [1465, 198] on p "Edit" at bounding box center [1465, 194] width 15 height 13
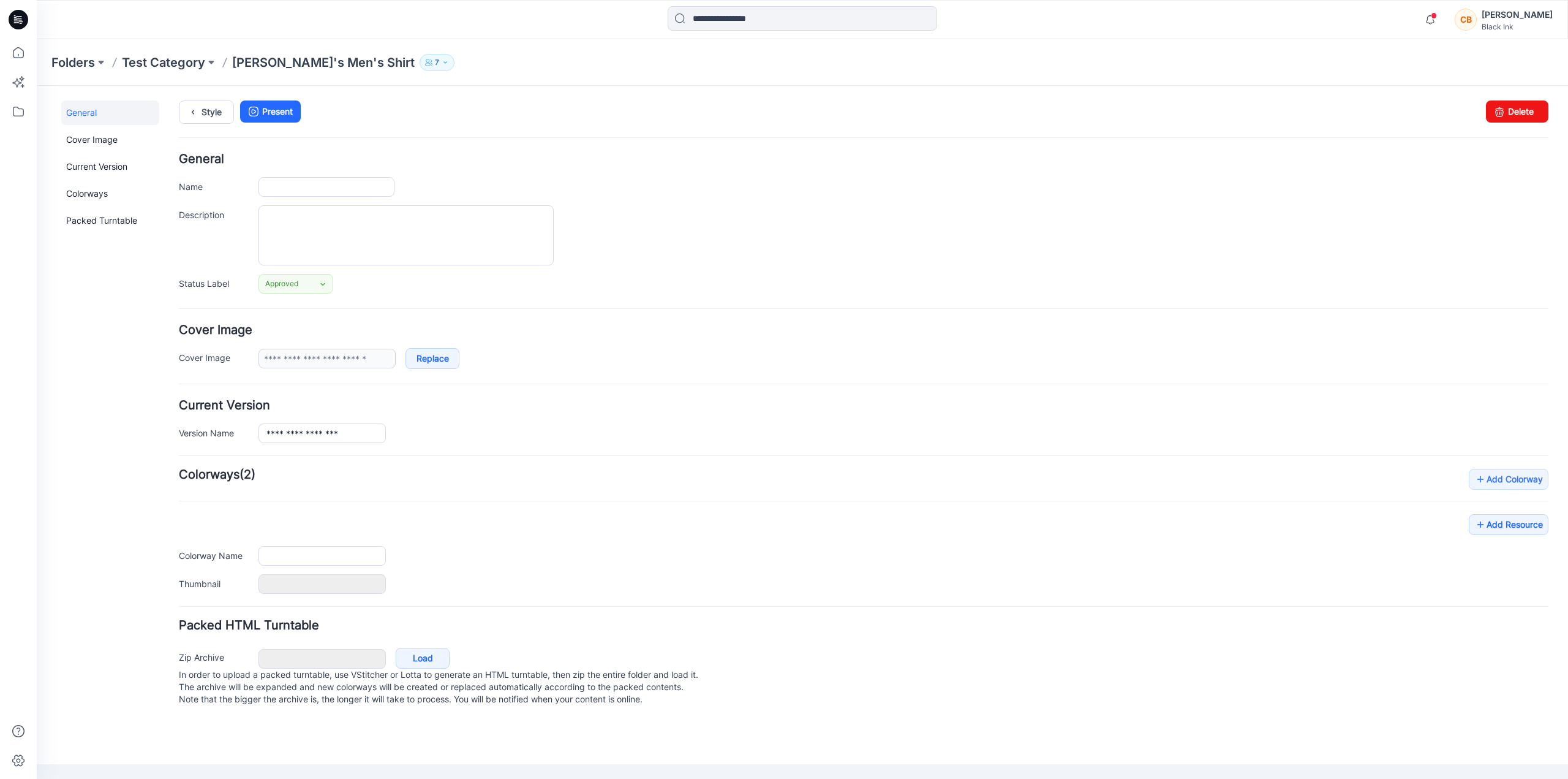
type input "**********"
type input "*********"
type input "**********"
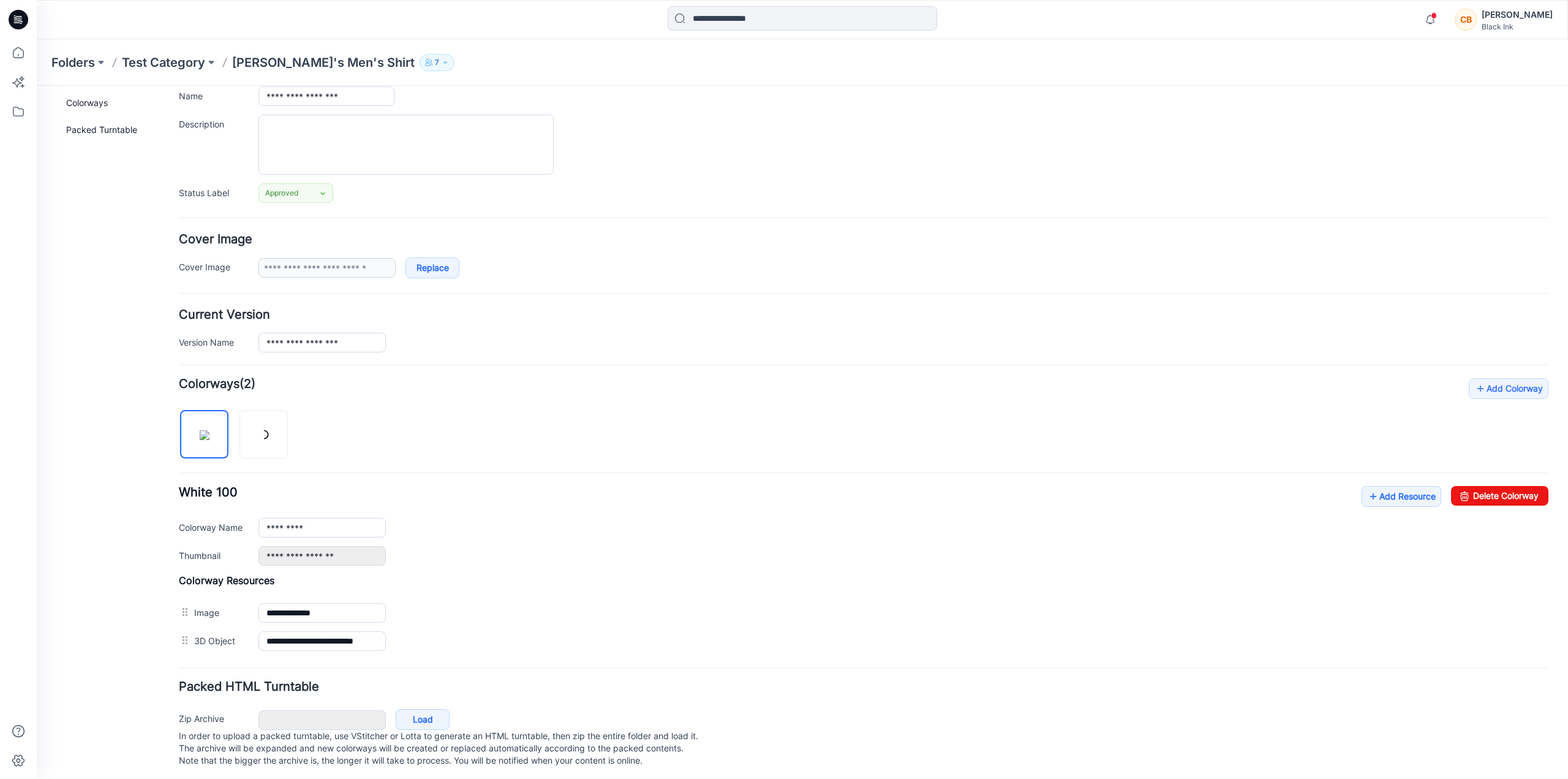
scroll to position [108, 0]
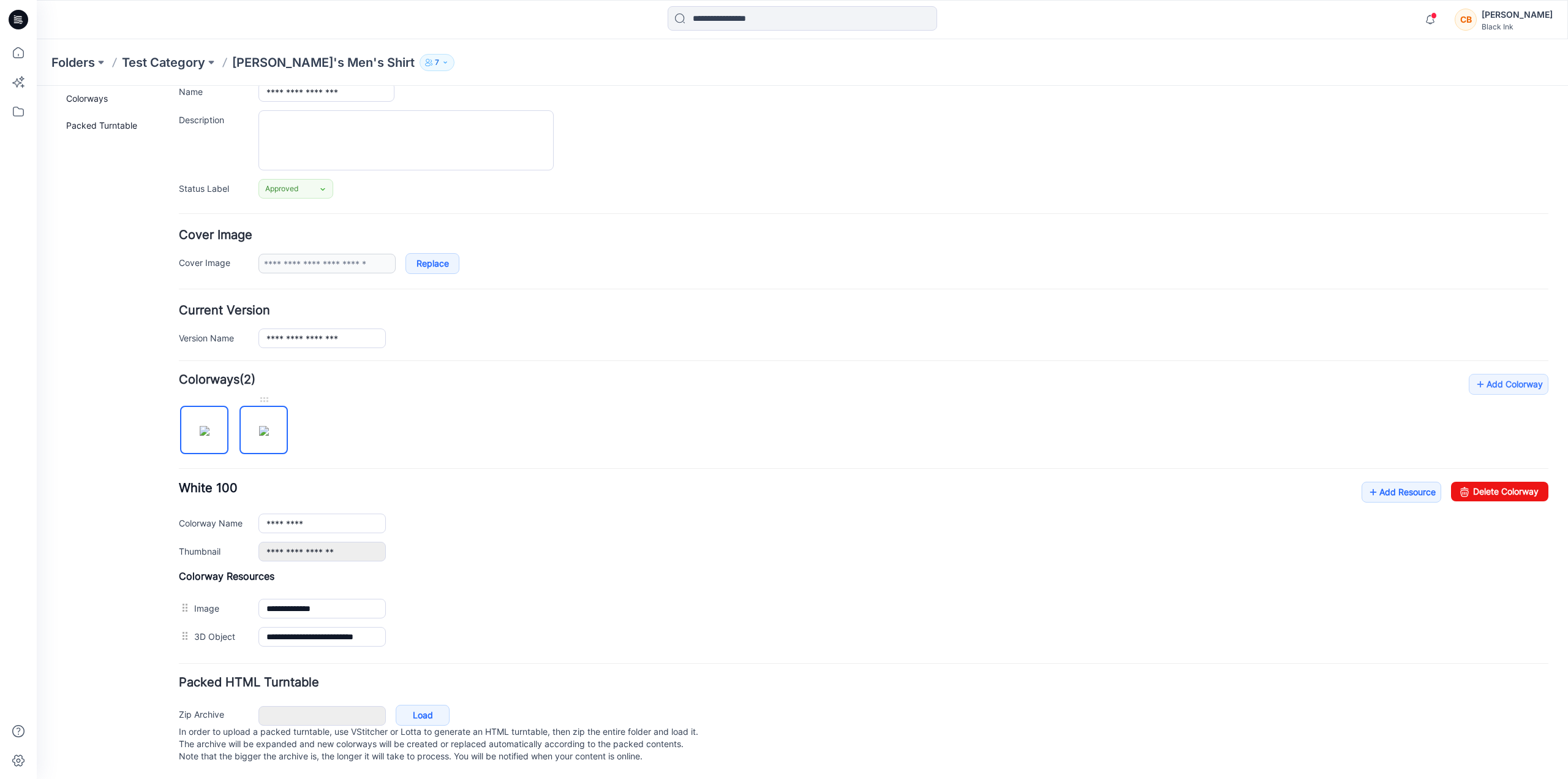
click at [269, 426] on img at bounding box center [263, 430] width 10 height 10
type input "****"
click at [266, 426] on img at bounding box center [263, 430] width 10 height 10
drag, startPoint x: 261, startPoint y: 415, endPoint x: 184, endPoint y: 418, distance: 77.1
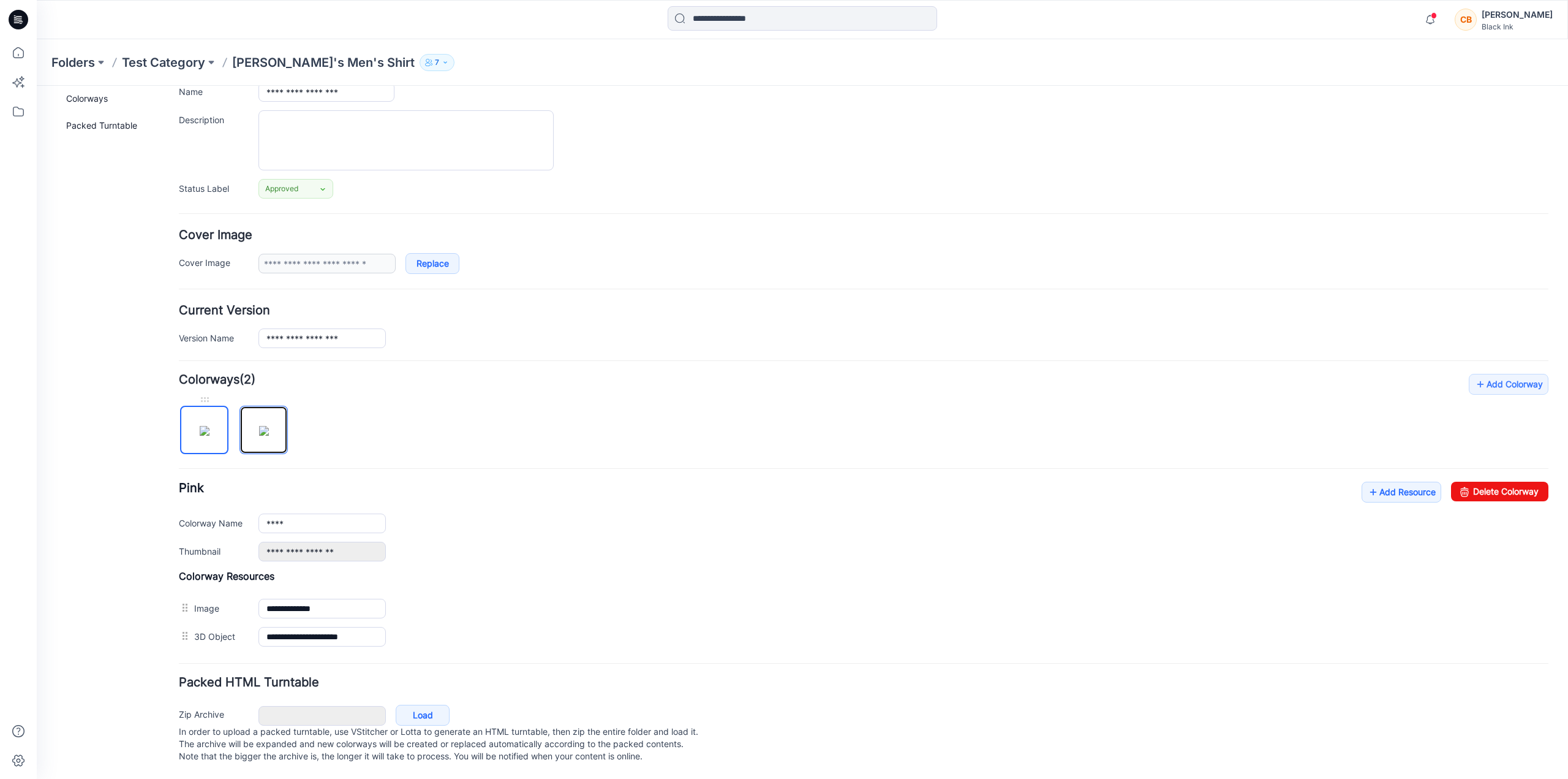
click at [184, 418] on div at bounding box center [238, 424] width 119 height 63
click at [596, 410] on div "Add Colorway Colorways (2) Pink Add Resource Delete Colorway Colorway Name ****…" at bounding box center [863, 512] width 1369 height 277
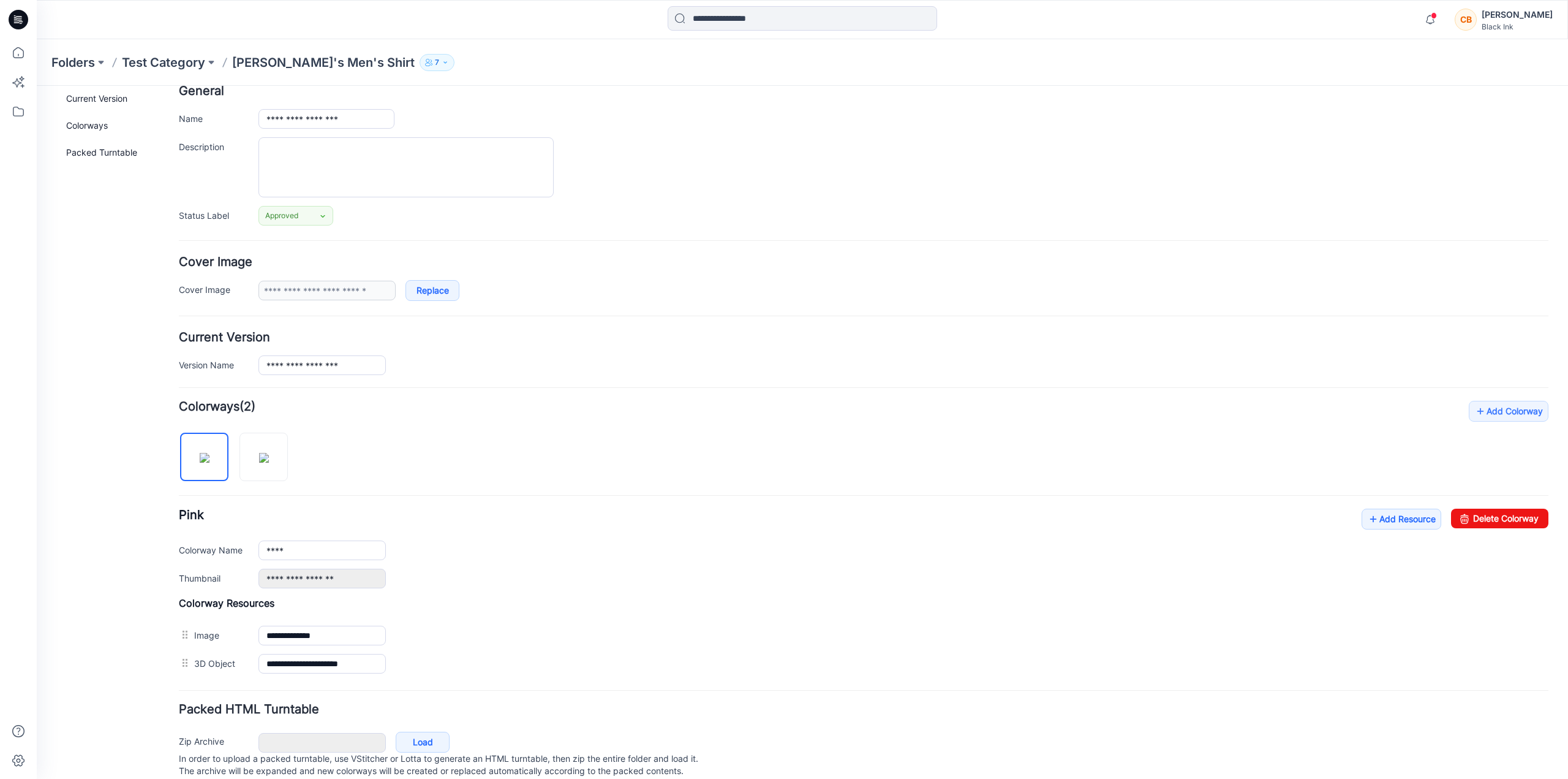
scroll to position [0, 0]
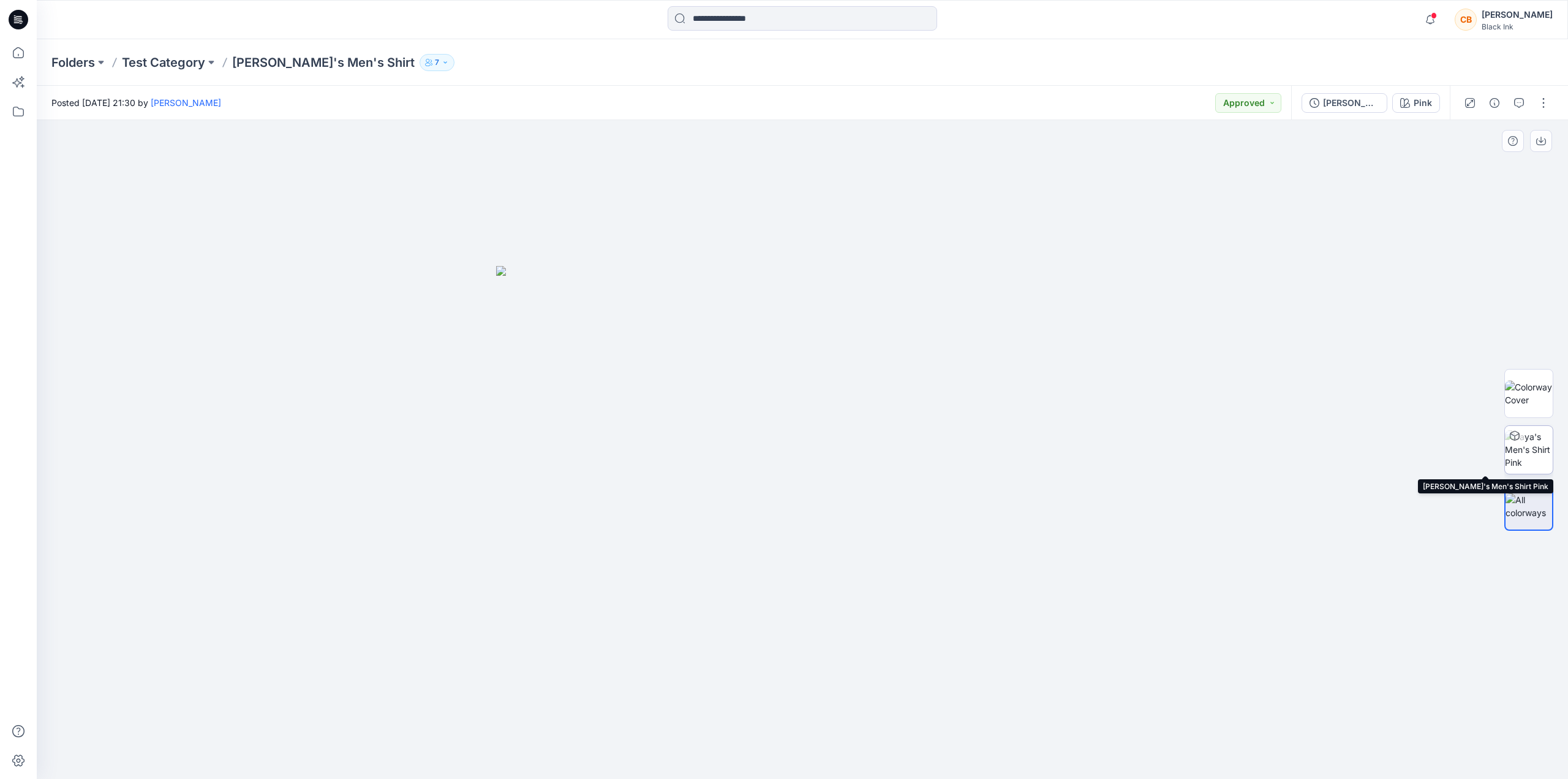
click at [1521, 451] on img at bounding box center [1529, 449] width 48 height 39
click at [1538, 392] on img at bounding box center [1529, 393] width 48 height 26
click at [1518, 29] on div "Black Ink" at bounding box center [1517, 26] width 71 height 10
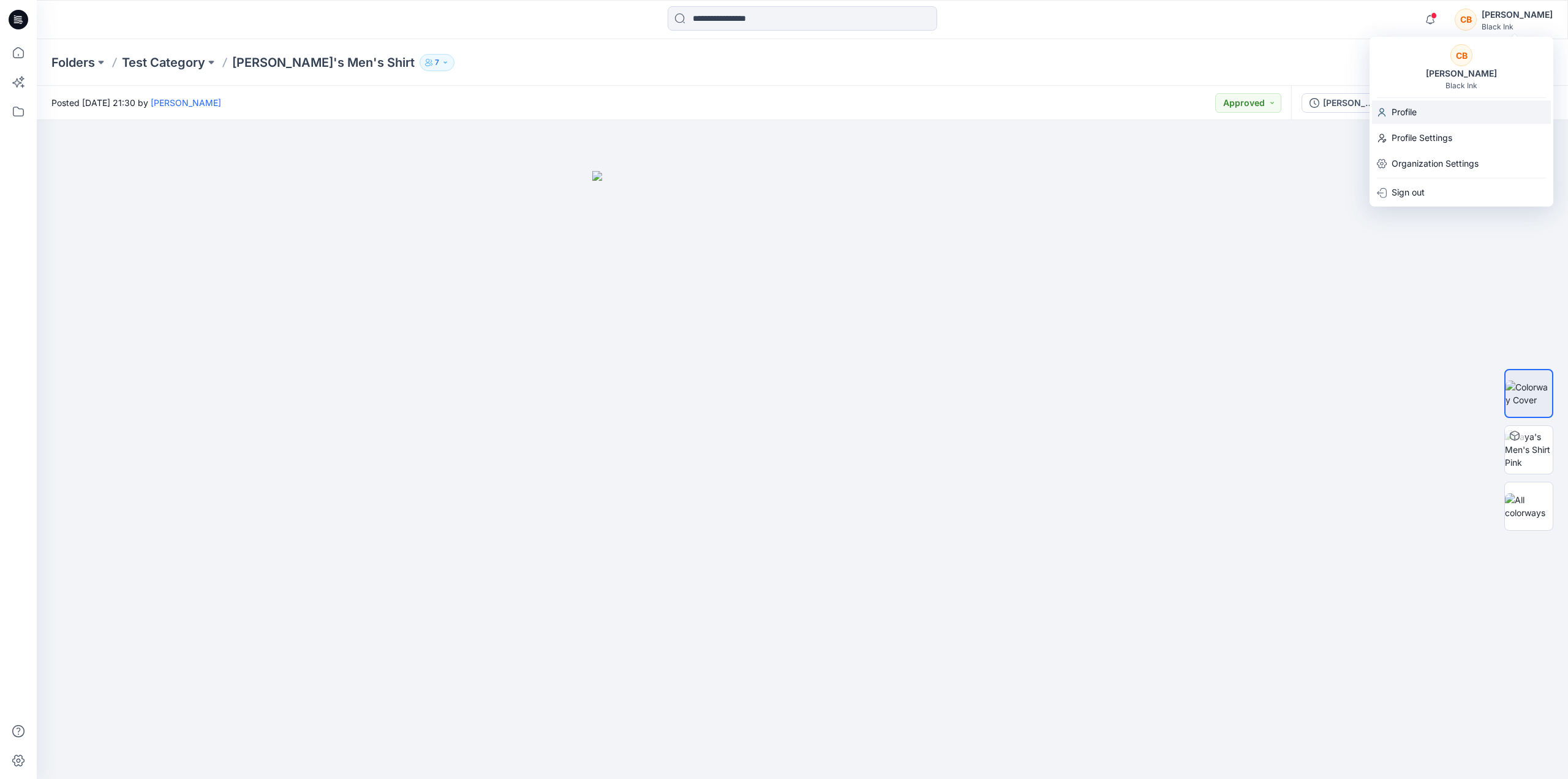
click at [1417, 119] on div "Profile" at bounding box center [1461, 112] width 179 height 23
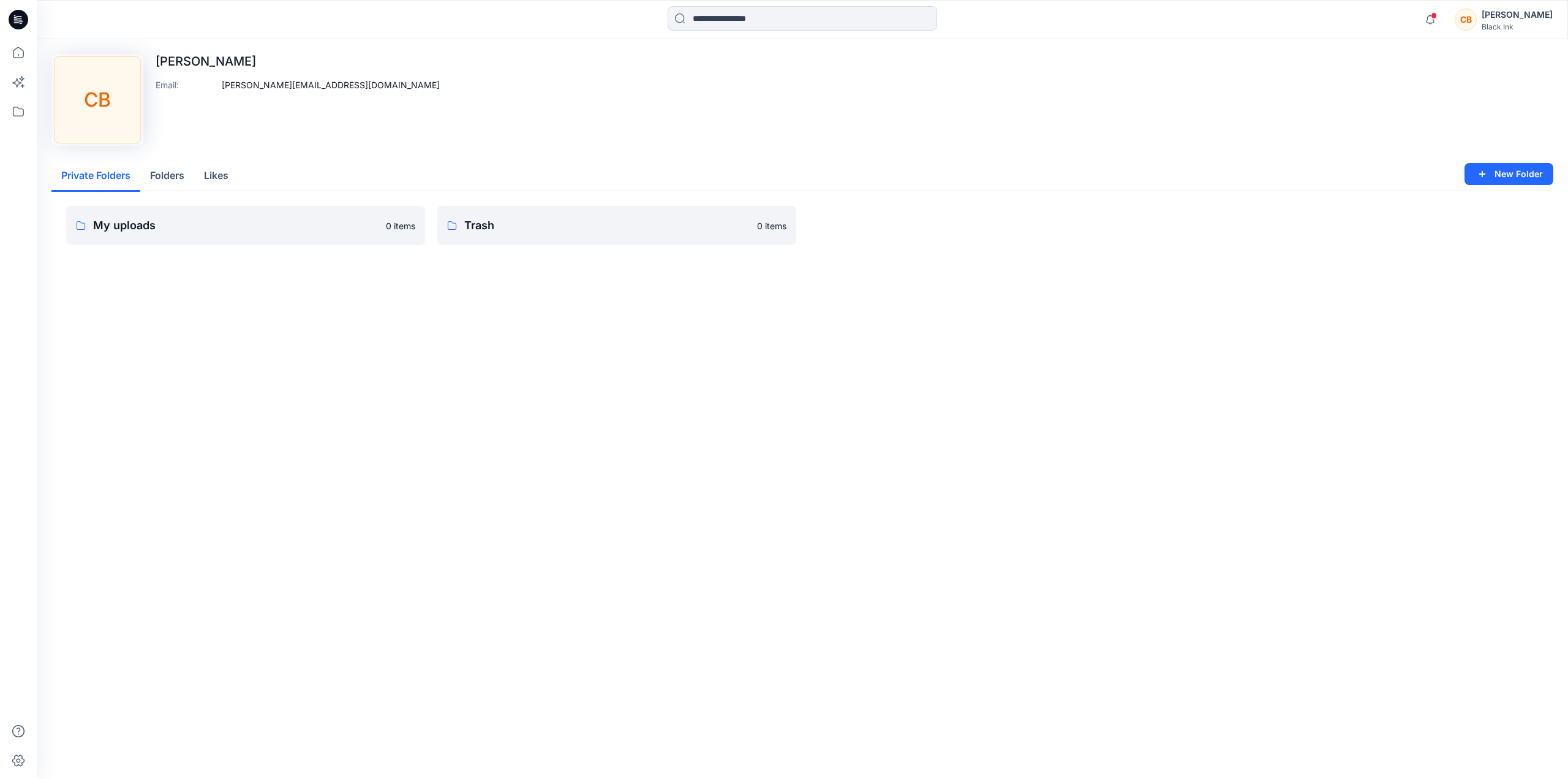
click at [1520, 24] on div "Black Ink" at bounding box center [1517, 26] width 71 height 10
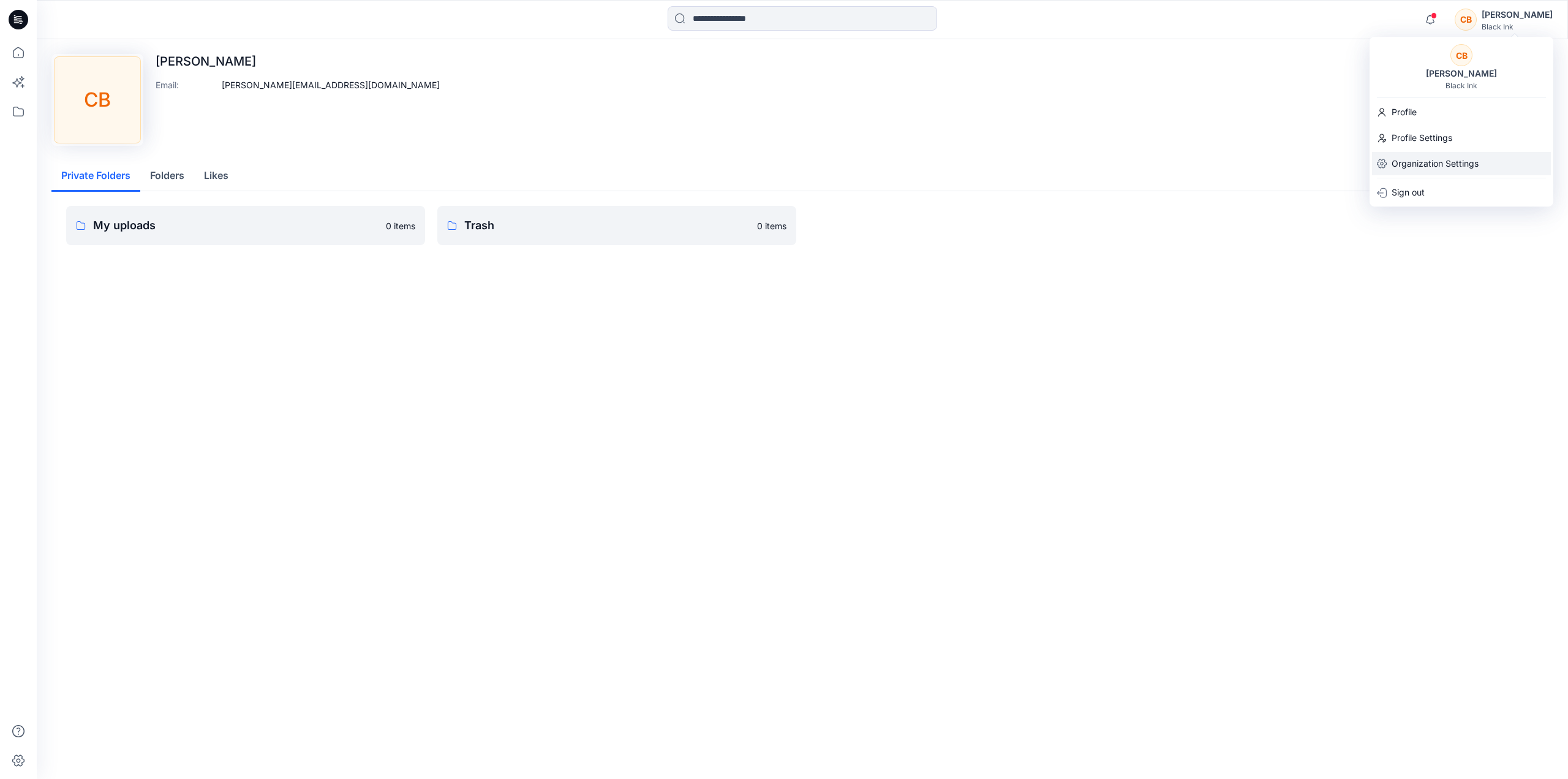
click at [1431, 168] on p "Organization Settings" at bounding box center [1435, 164] width 87 height 23
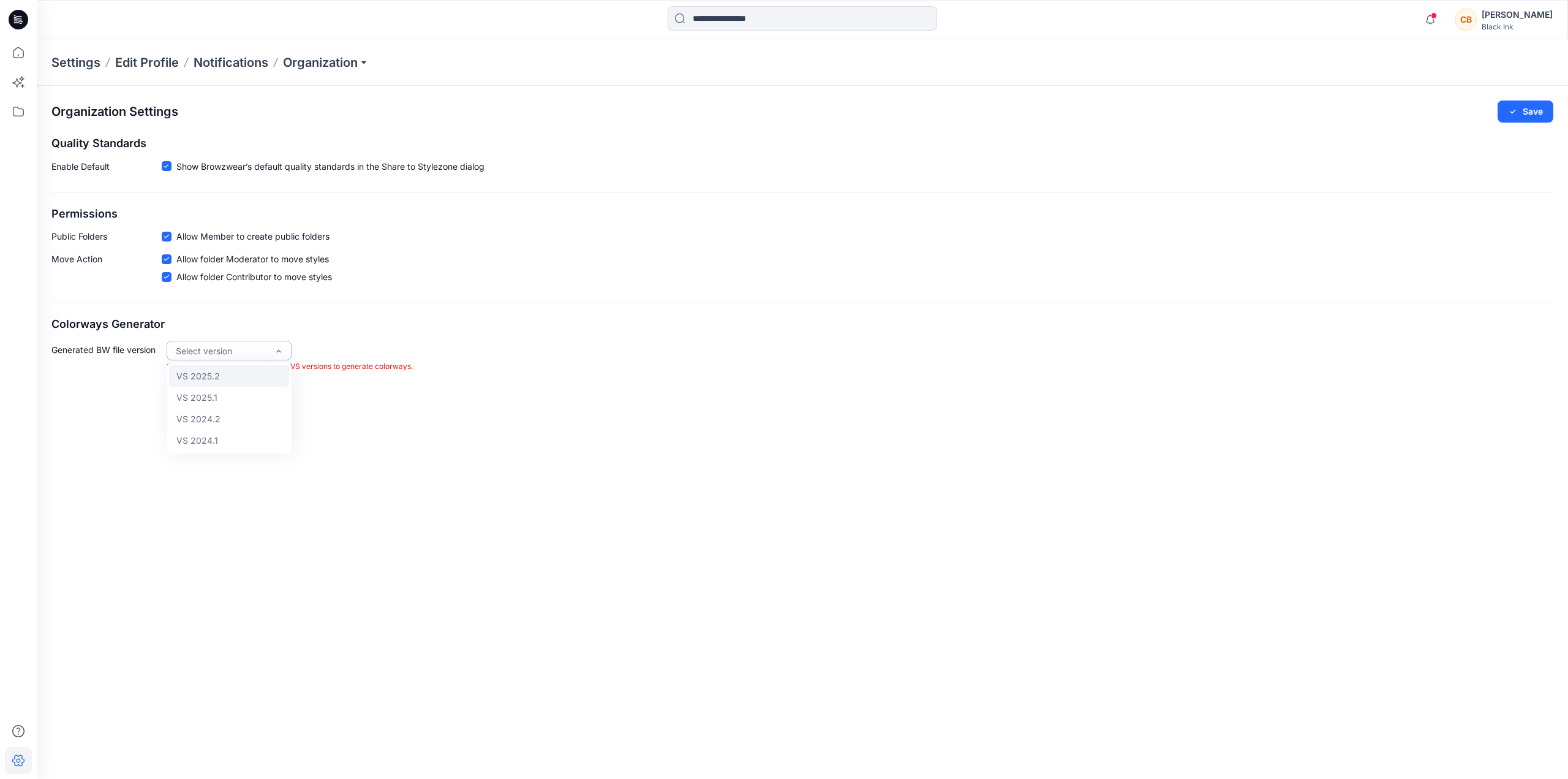
click at [229, 374] on div "VS 2025.2" at bounding box center [229, 375] width 120 height 21
click at [473, 372] on div "Generated BW file version option VS 2025.2, selected. 4 results available. Use …" at bounding box center [802, 363] width 1501 height 45
click at [365, 61] on p "Organization" at bounding box center [325, 62] width 86 height 17
click at [439, 78] on div "Settings Edit Profile Notifications Organization Invite/Edit Users Edit Status …" at bounding box center [802, 63] width 1531 height 47
click at [431, 342] on div "Generated BW file version VS 2025.2 Generated BW file version can be one of lat…" at bounding box center [802, 363] width 1501 height 45
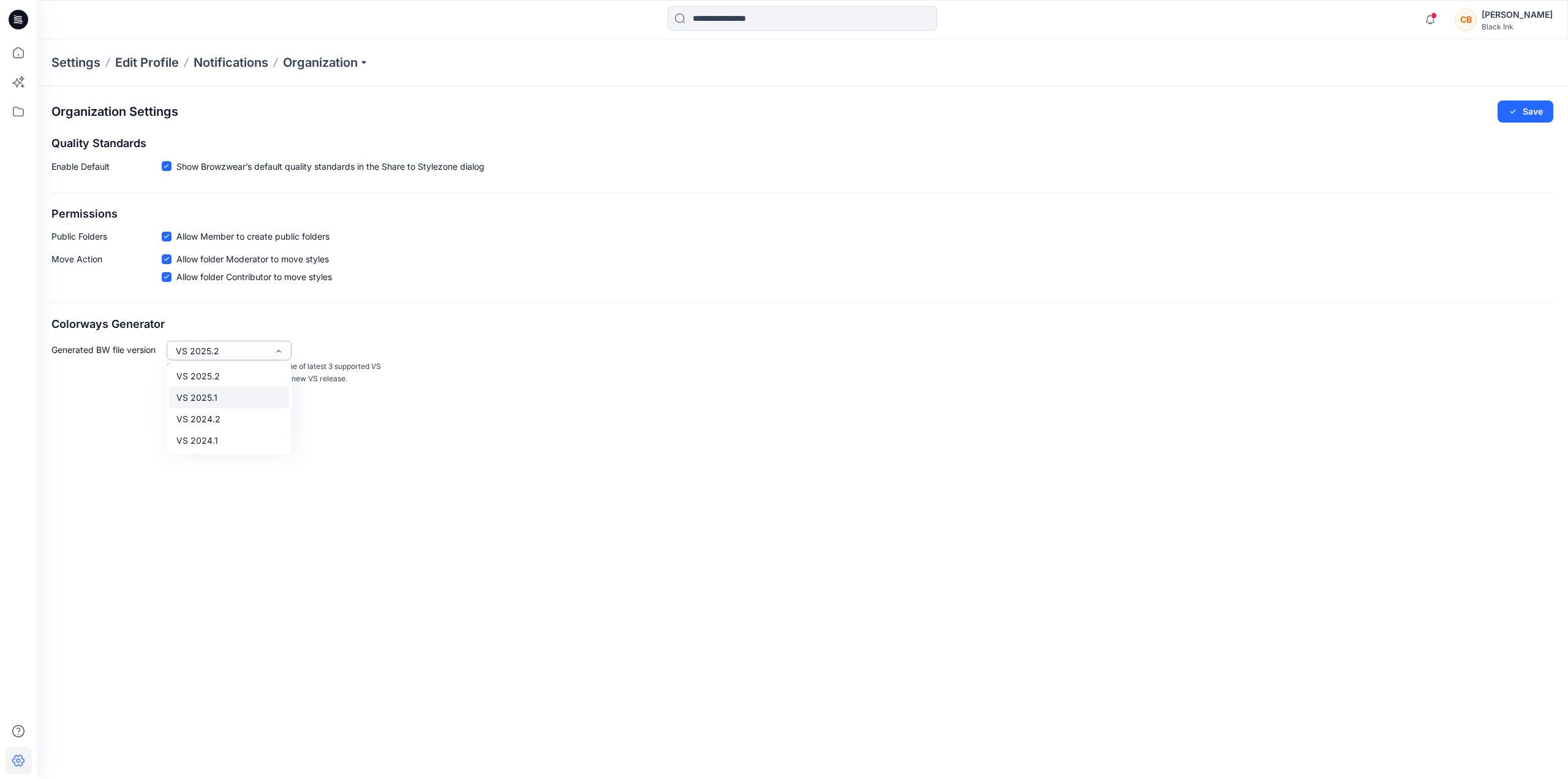
click at [227, 395] on div "VS 2025.1" at bounding box center [229, 397] width 120 height 21
click at [1515, 115] on icon "button" at bounding box center [1512, 111] width 10 height 10
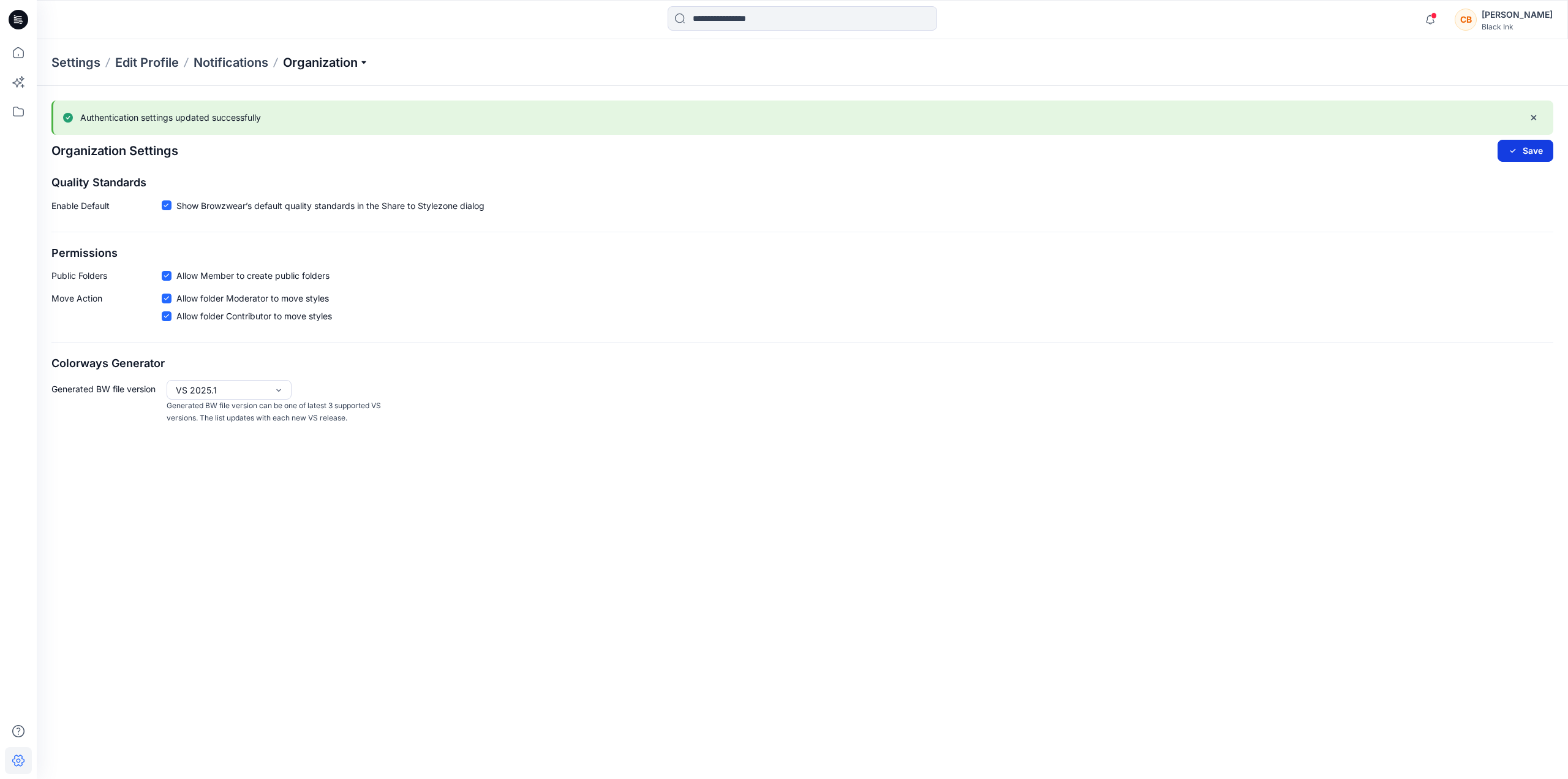
click at [365, 64] on p "Organization" at bounding box center [325, 62] width 86 height 17
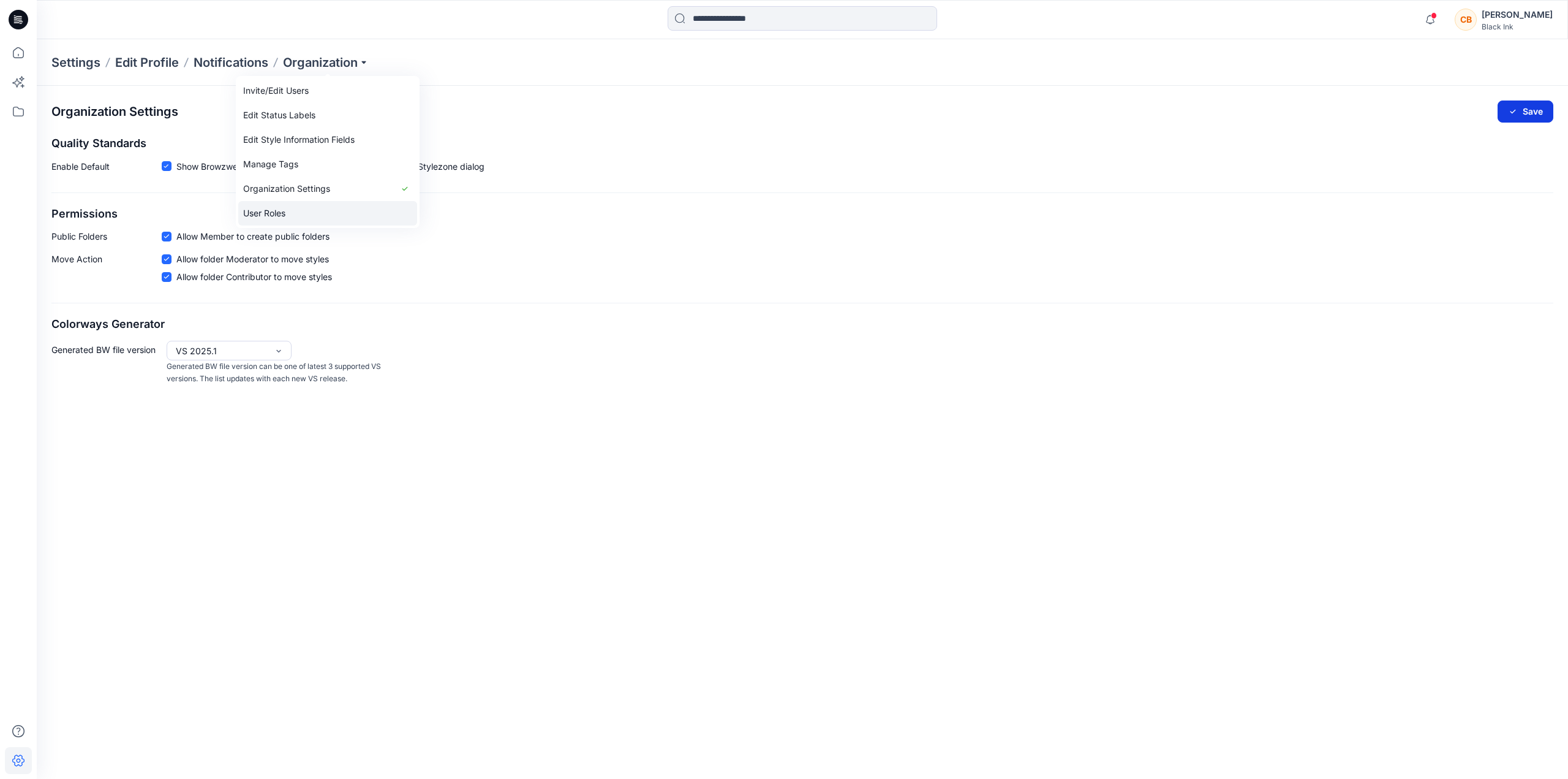
click at [285, 217] on link "User Roles" at bounding box center [327, 214] width 179 height 25
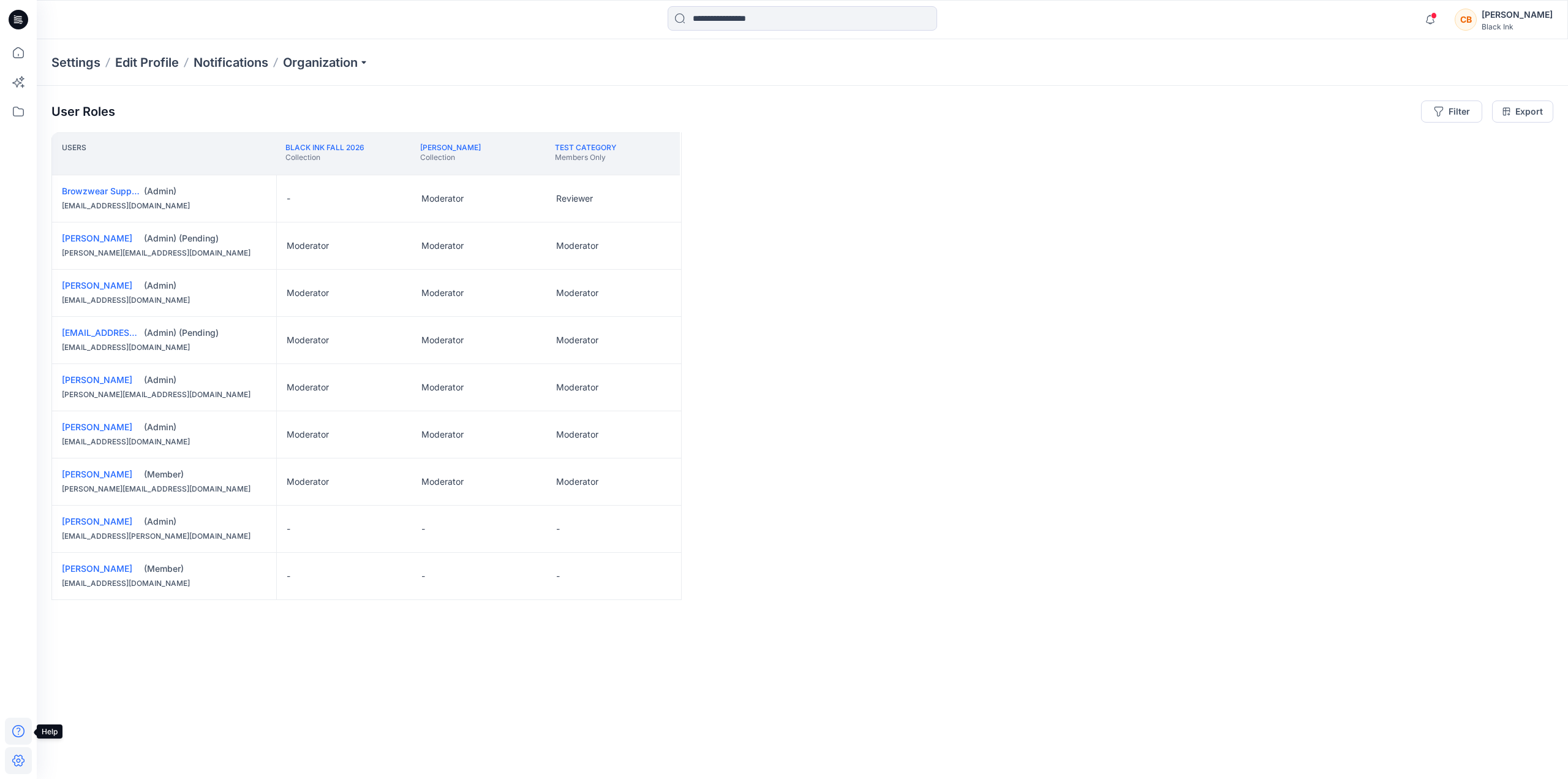
click at [23, 731] on icon at bounding box center [18, 731] width 27 height 27
click at [23, 756] on icon at bounding box center [18, 760] width 27 height 27
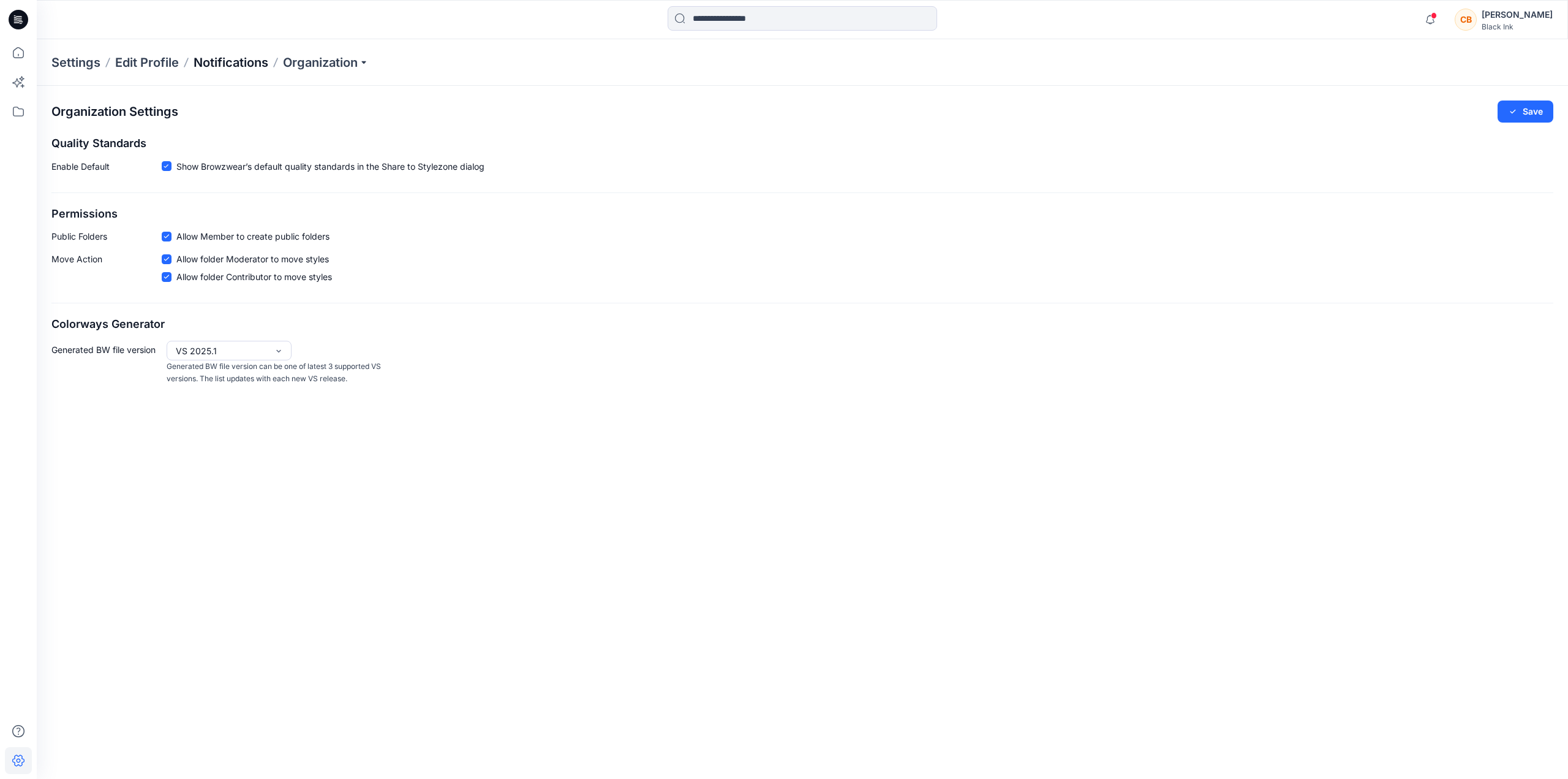
click at [232, 66] on p "Notifications" at bounding box center [231, 62] width 75 height 17
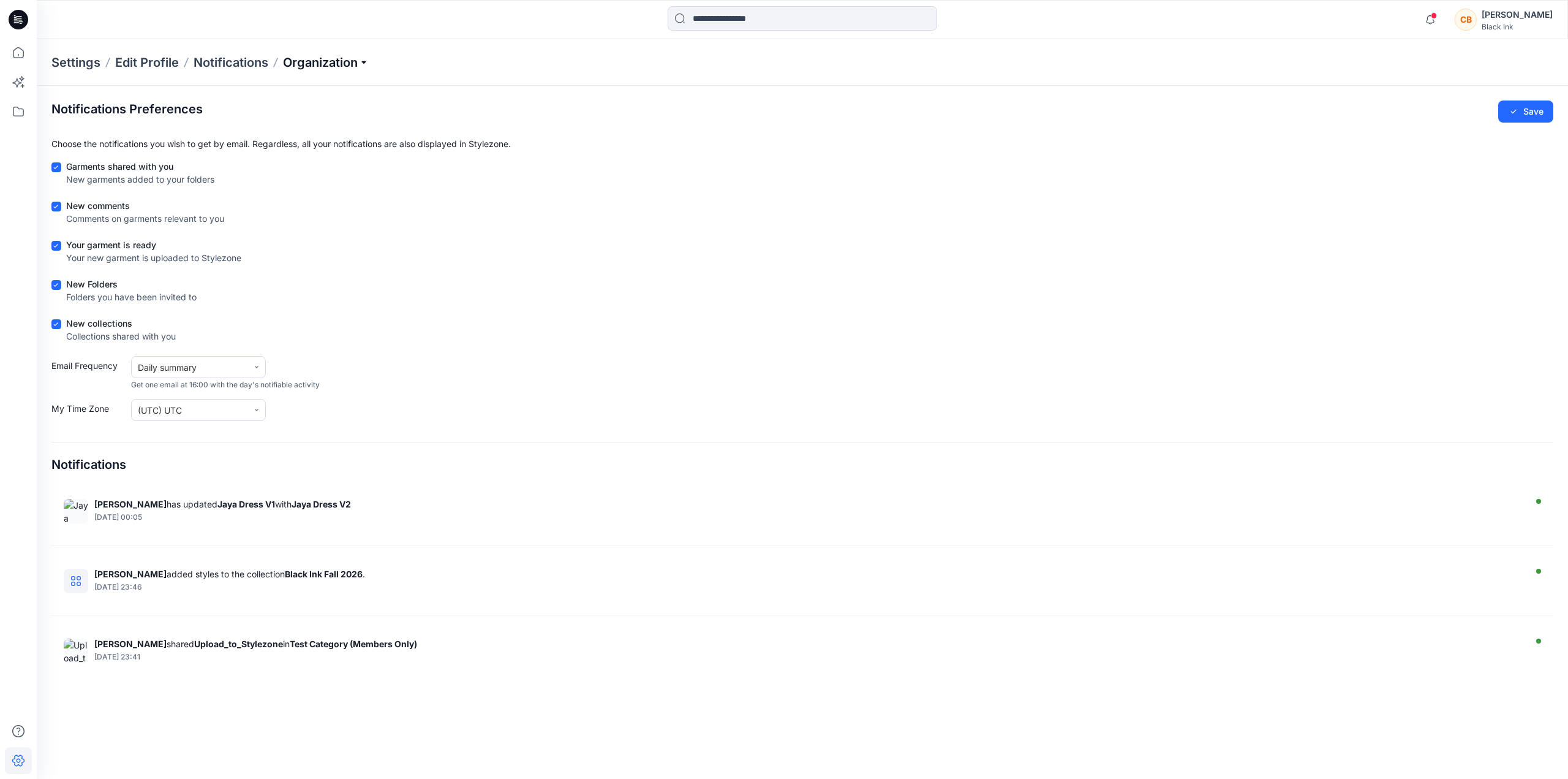
click at [325, 66] on p "Organization" at bounding box center [325, 62] width 86 height 17
click at [232, 67] on p "Notifications" at bounding box center [231, 62] width 75 height 17
click at [229, 63] on p "Notifications" at bounding box center [231, 62] width 75 height 17
click at [258, 407] on icon at bounding box center [257, 410] width 7 height 7
type input "****"
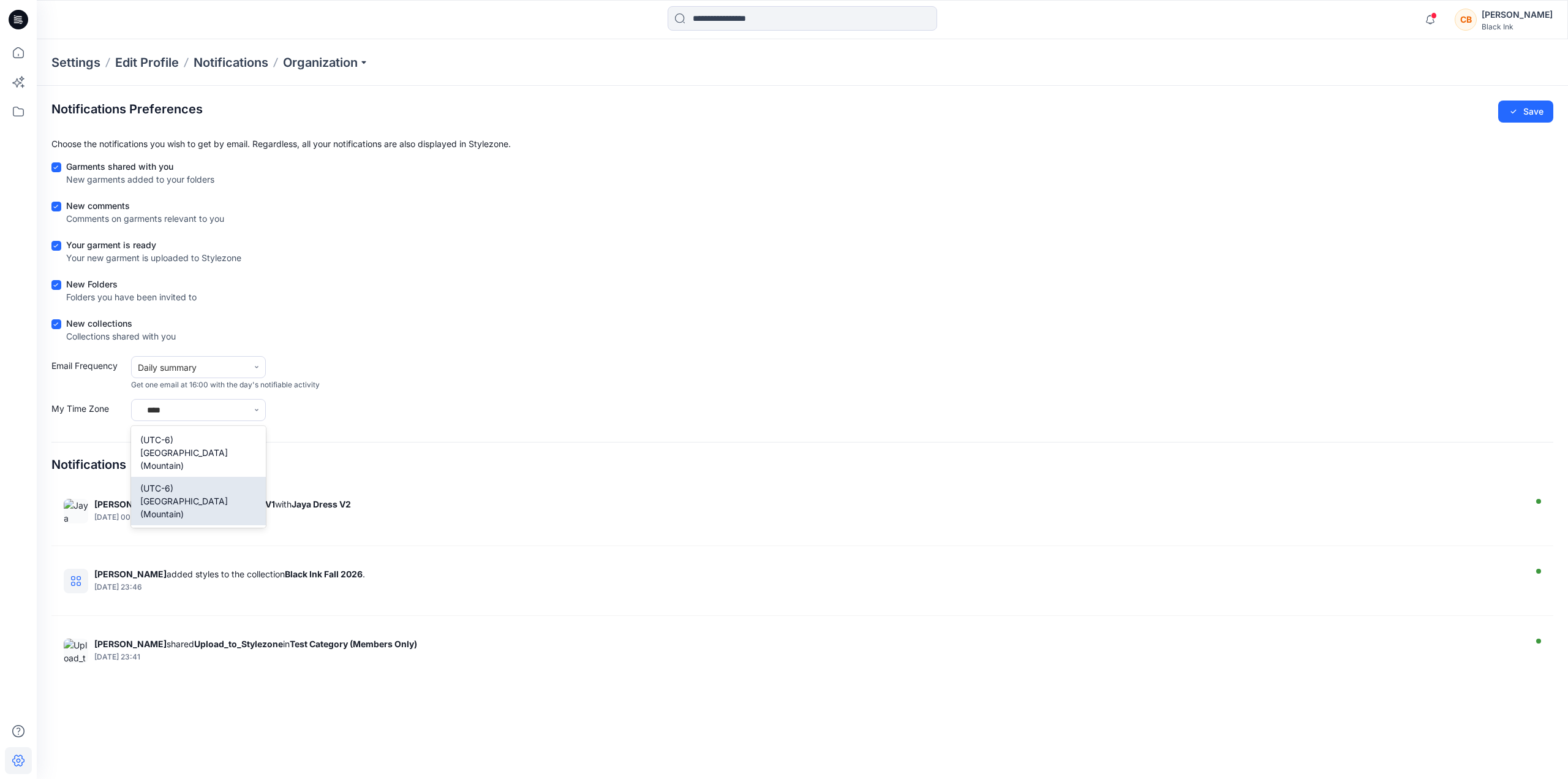
click at [213, 477] on div "(UTC-6) [GEOGRAPHIC_DATA] (Mountain)" at bounding box center [198, 501] width 135 height 48
click at [1522, 110] on button "Save" at bounding box center [1525, 111] width 55 height 22
click at [159, 62] on p "Edit Profile" at bounding box center [147, 62] width 64 height 17
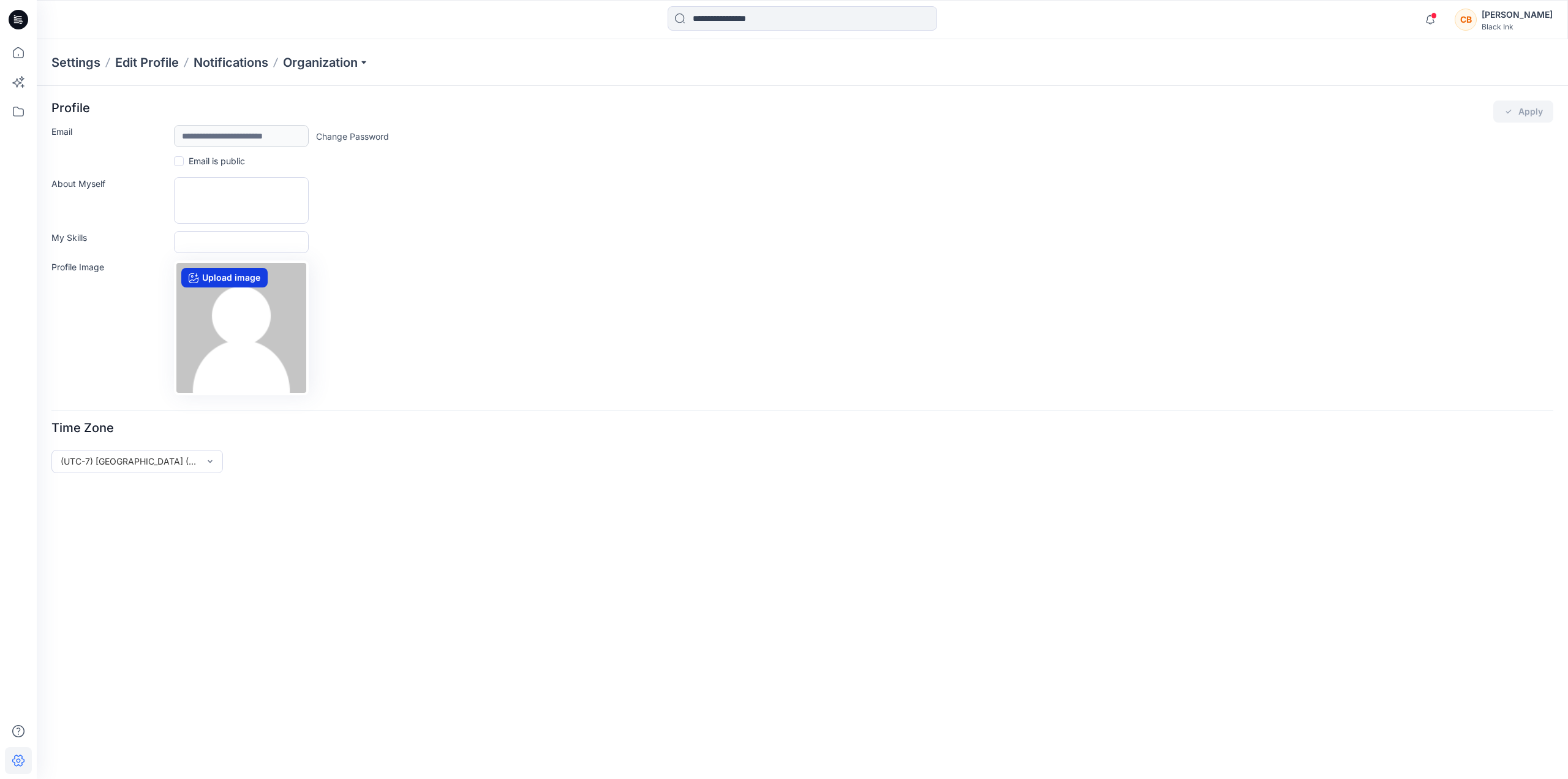
click at [222, 285] on label "Upload image" at bounding box center [224, 277] width 86 height 20
click at [0, 0] on input "Upload image" at bounding box center [0, 0] width 0 height 0
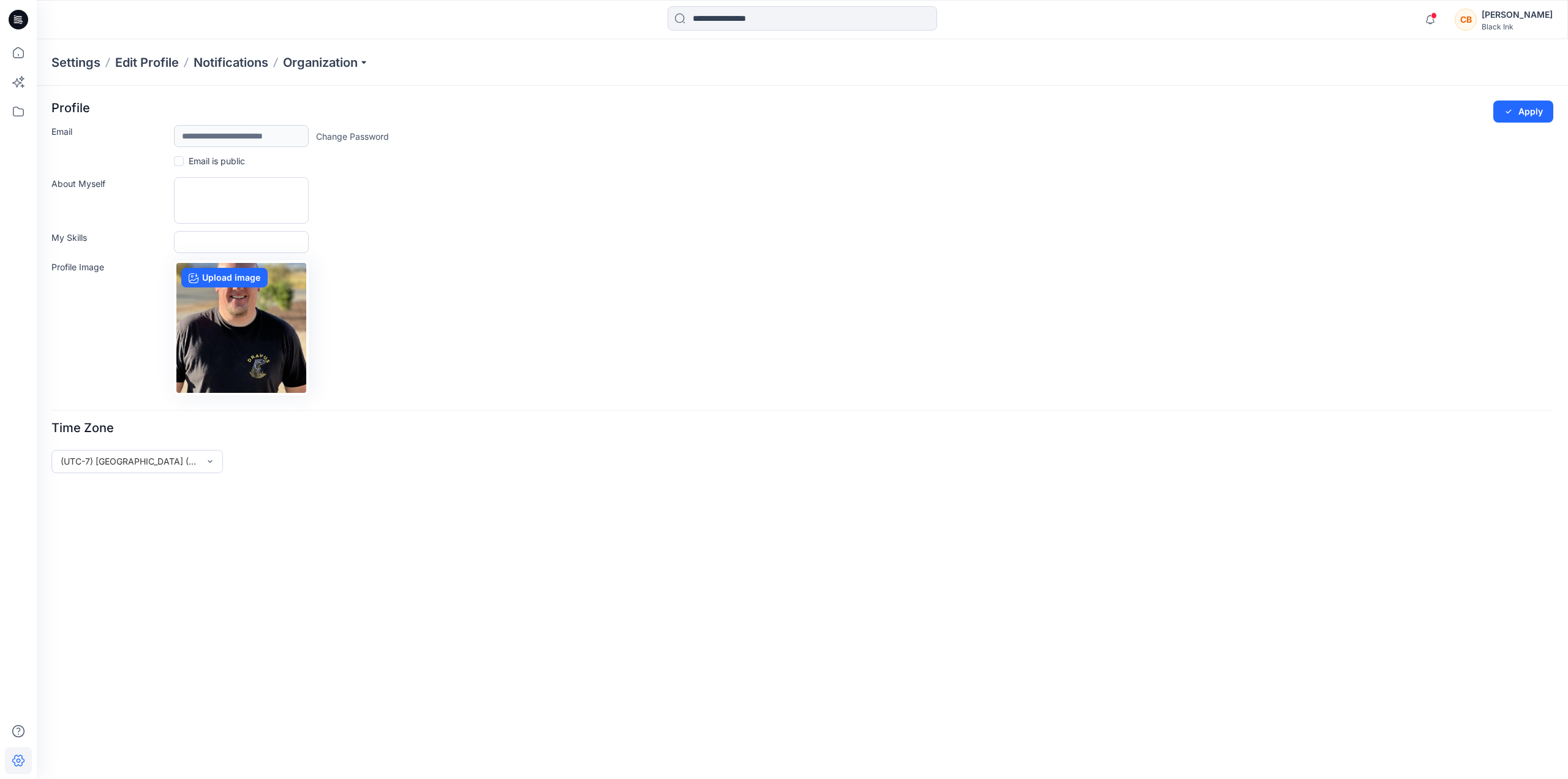
drag, startPoint x: 235, startPoint y: 325, endPoint x: 236, endPoint y: 353, distance: 28.0
click at [236, 353] on img at bounding box center [241, 328] width 130 height 130
click at [231, 282] on label "Upload image" at bounding box center [224, 277] width 86 height 20
click at [0, 0] on input "Upload image" at bounding box center [0, 0] width 0 height 0
drag, startPoint x: 251, startPoint y: 350, endPoint x: 247, endPoint y: 362, distance: 12.6
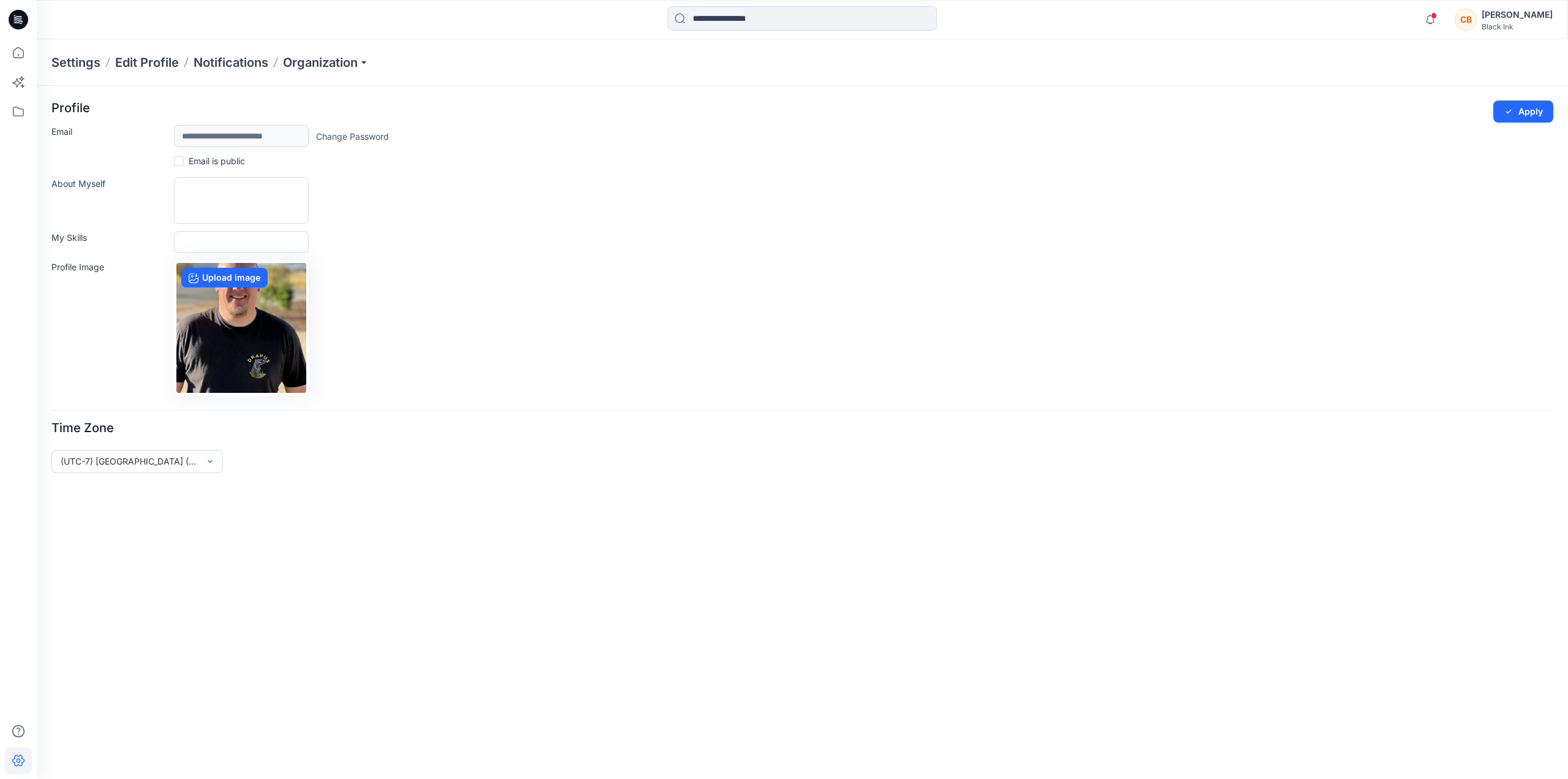
click at [247, 369] on img at bounding box center [241, 328] width 130 height 130
click at [249, 319] on img at bounding box center [241, 328] width 130 height 130
drag, startPoint x: 209, startPoint y: 337, endPoint x: 216, endPoint y: 383, distance: 46.5
click at [214, 383] on img at bounding box center [241, 328] width 130 height 130
click at [260, 336] on img at bounding box center [241, 328] width 130 height 130
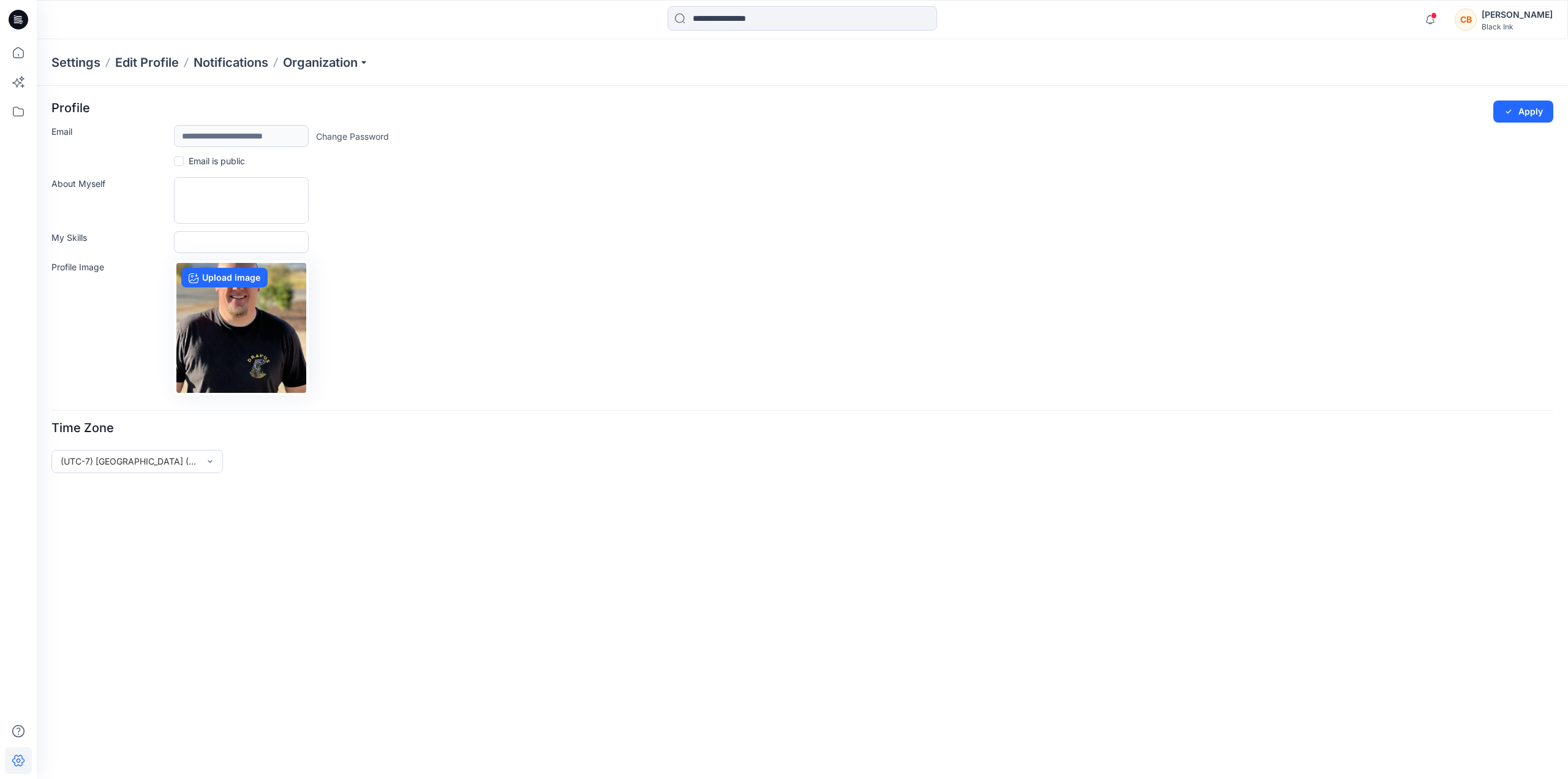
drag, startPoint x: 254, startPoint y: 351, endPoint x: 250, endPoint y: 372, distance: 21.4
click at [250, 372] on img at bounding box center [241, 328] width 130 height 130
click at [499, 297] on div "Profile Image Upload image" at bounding box center [802, 328] width 1501 height 135
click at [455, 296] on div "Profile Image Upload image" at bounding box center [802, 328] width 1501 height 135
click at [75, 67] on p "Settings" at bounding box center [75, 62] width 49 height 17
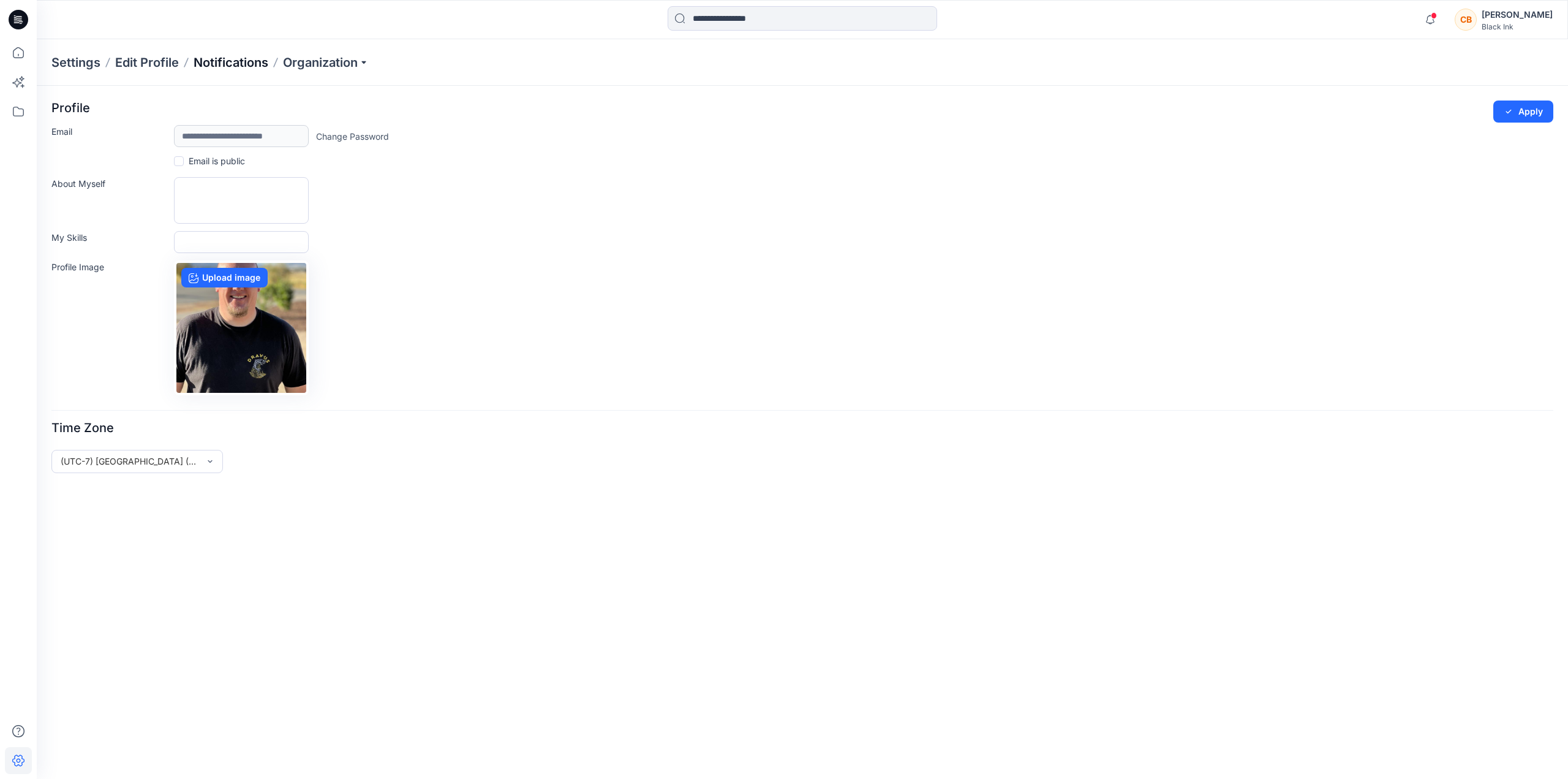
click at [226, 61] on p "Notifications" at bounding box center [231, 62] width 75 height 17
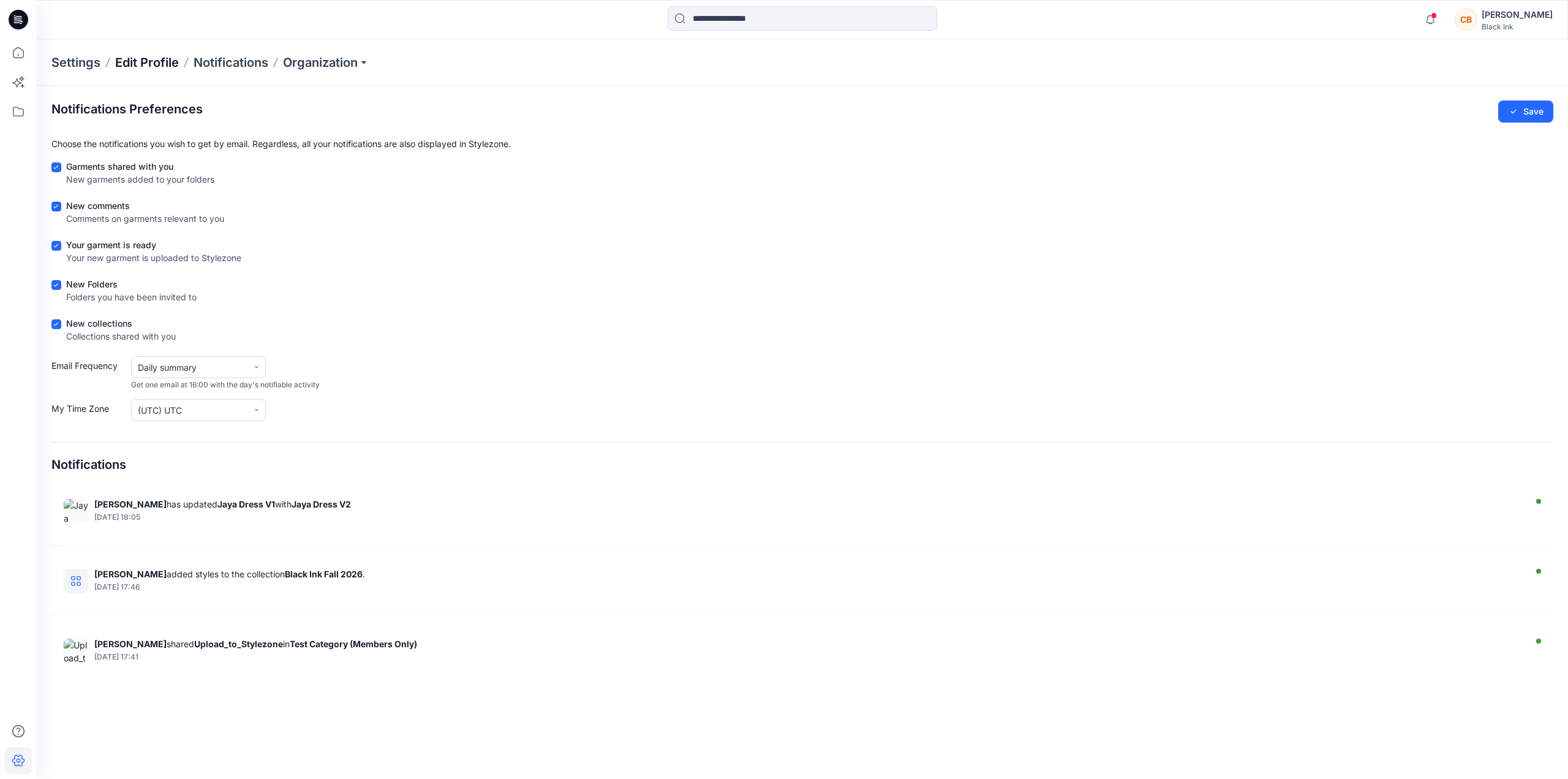
click at [147, 61] on p "Edit Profile" at bounding box center [147, 62] width 64 height 17
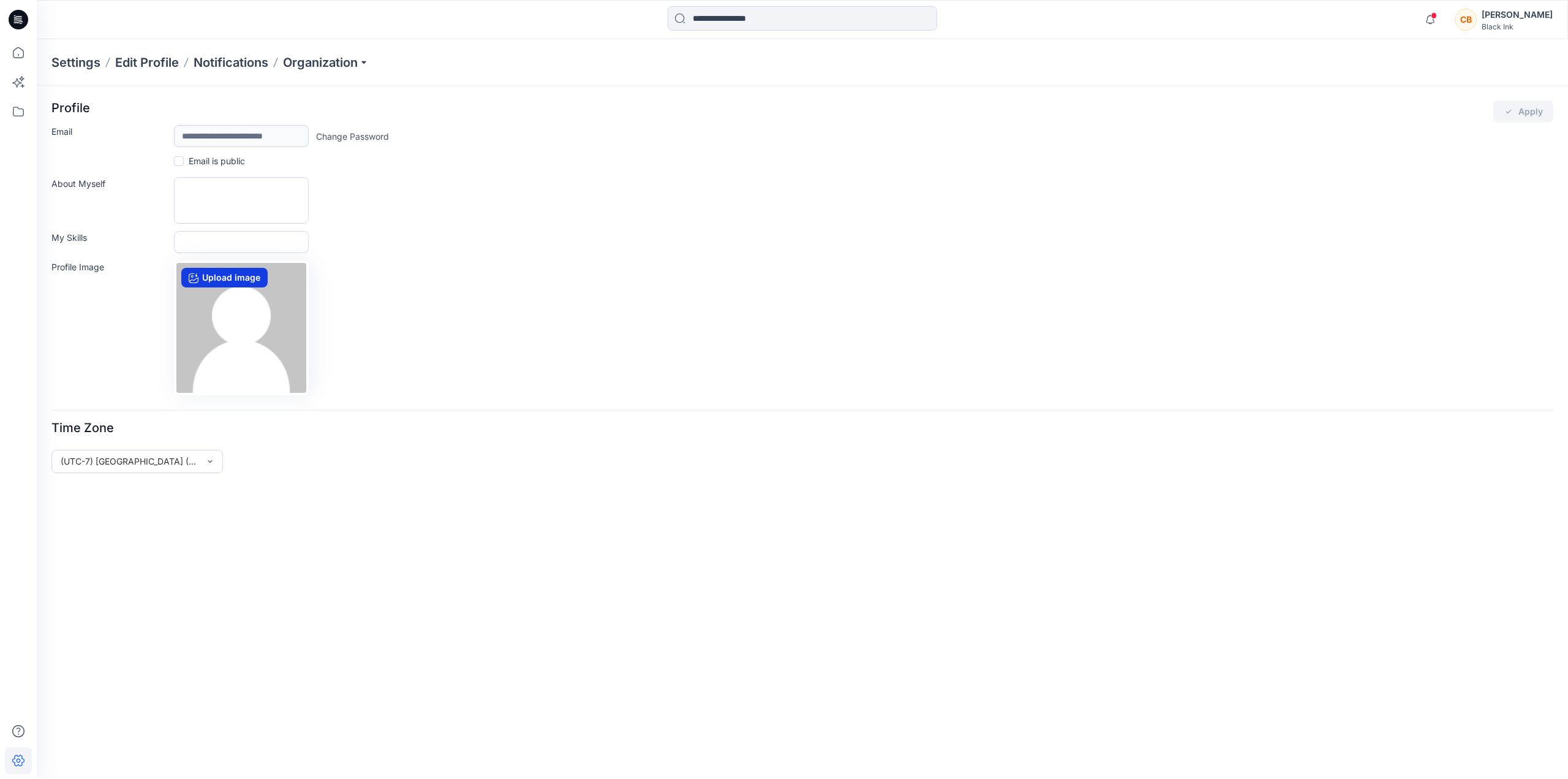
click at [217, 276] on label "Upload image" at bounding box center [224, 277] width 86 height 20
click at [0, 0] on input "Upload image" at bounding box center [0, 0] width 0 height 0
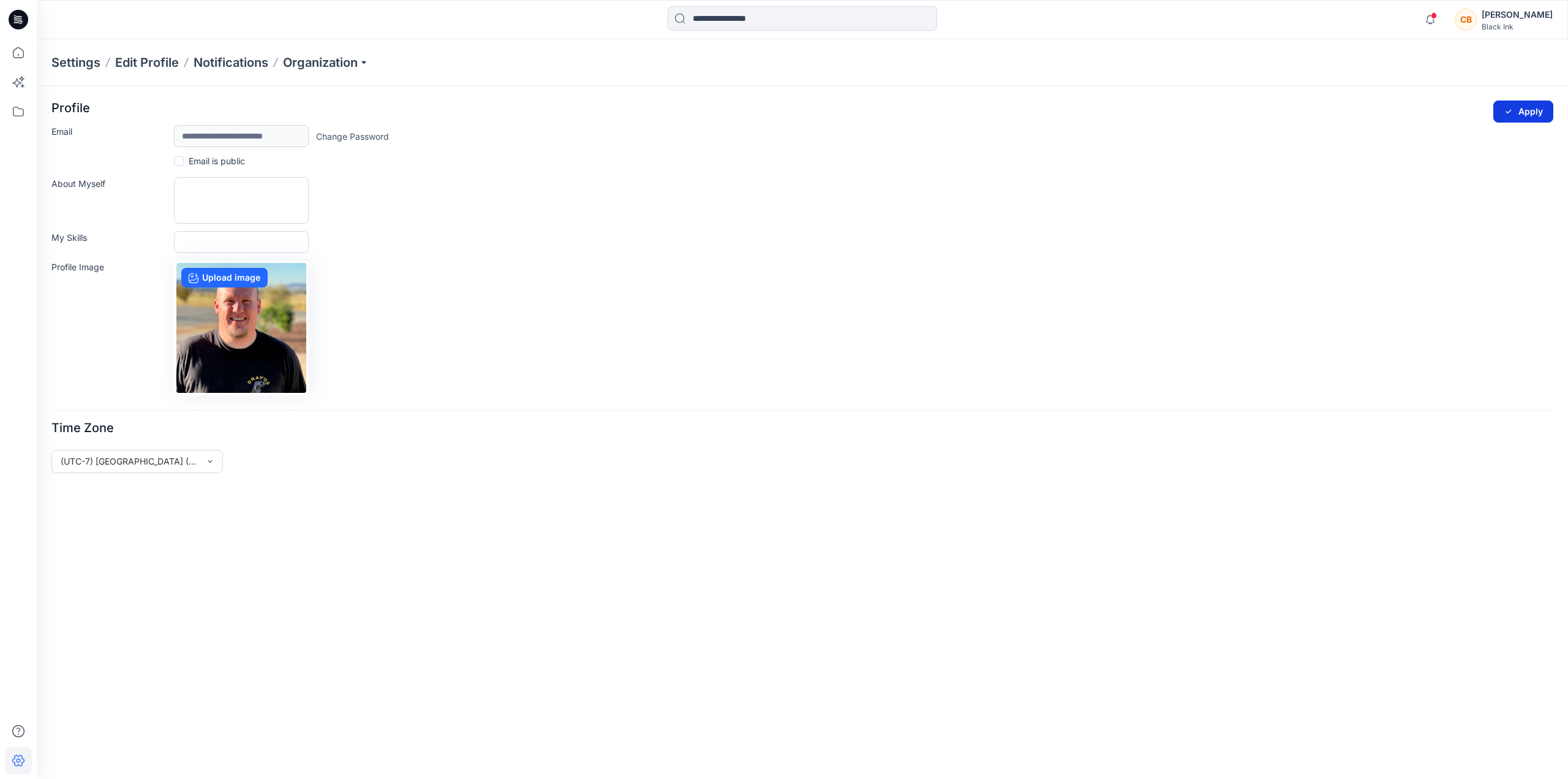
click at [1523, 108] on button "Apply" at bounding box center [1523, 111] width 60 height 22
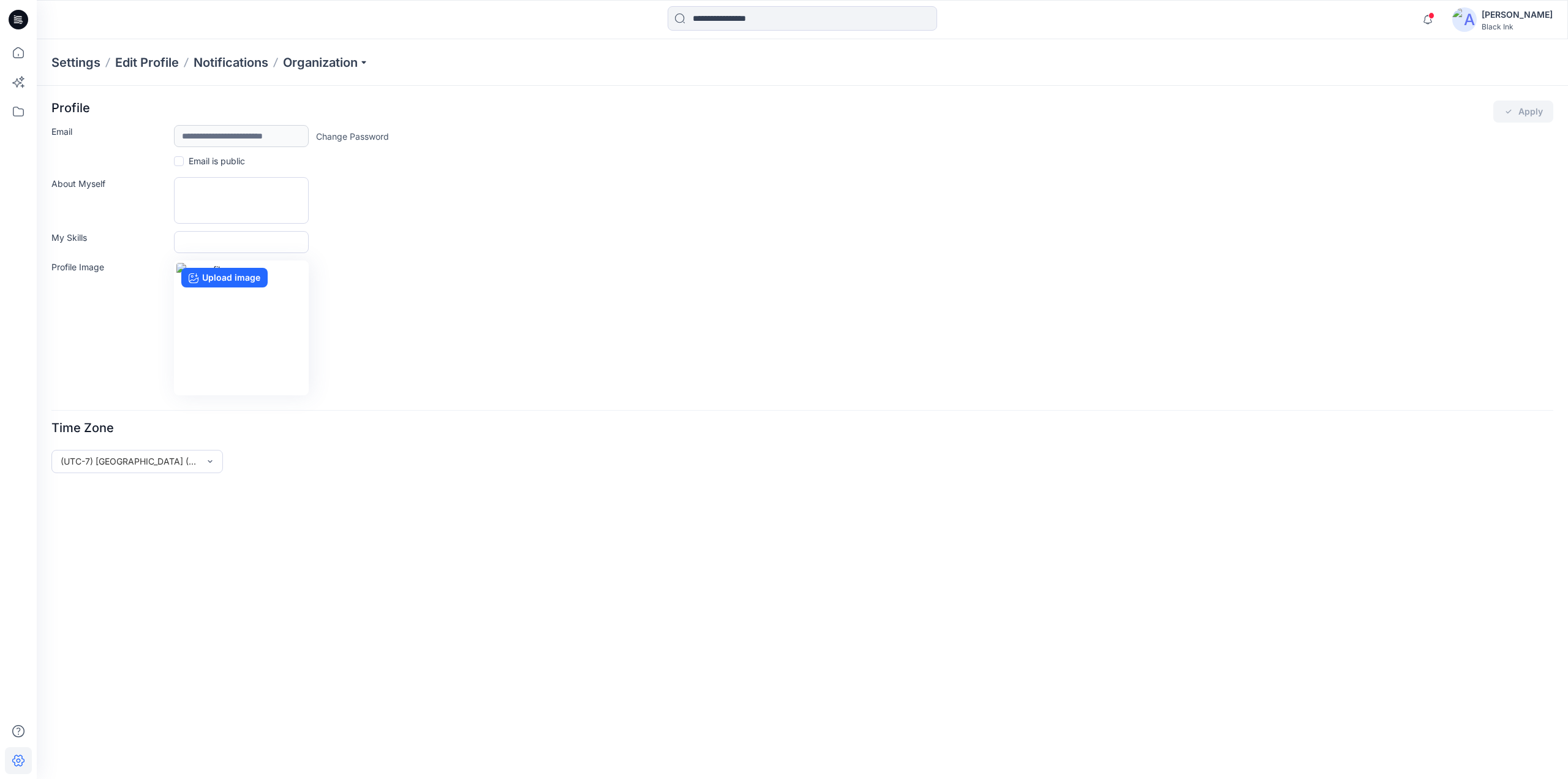
click at [1477, 20] on img at bounding box center [1465, 20] width 25 height 25
click at [1466, 53] on img at bounding box center [1461, 56] width 25 height 25
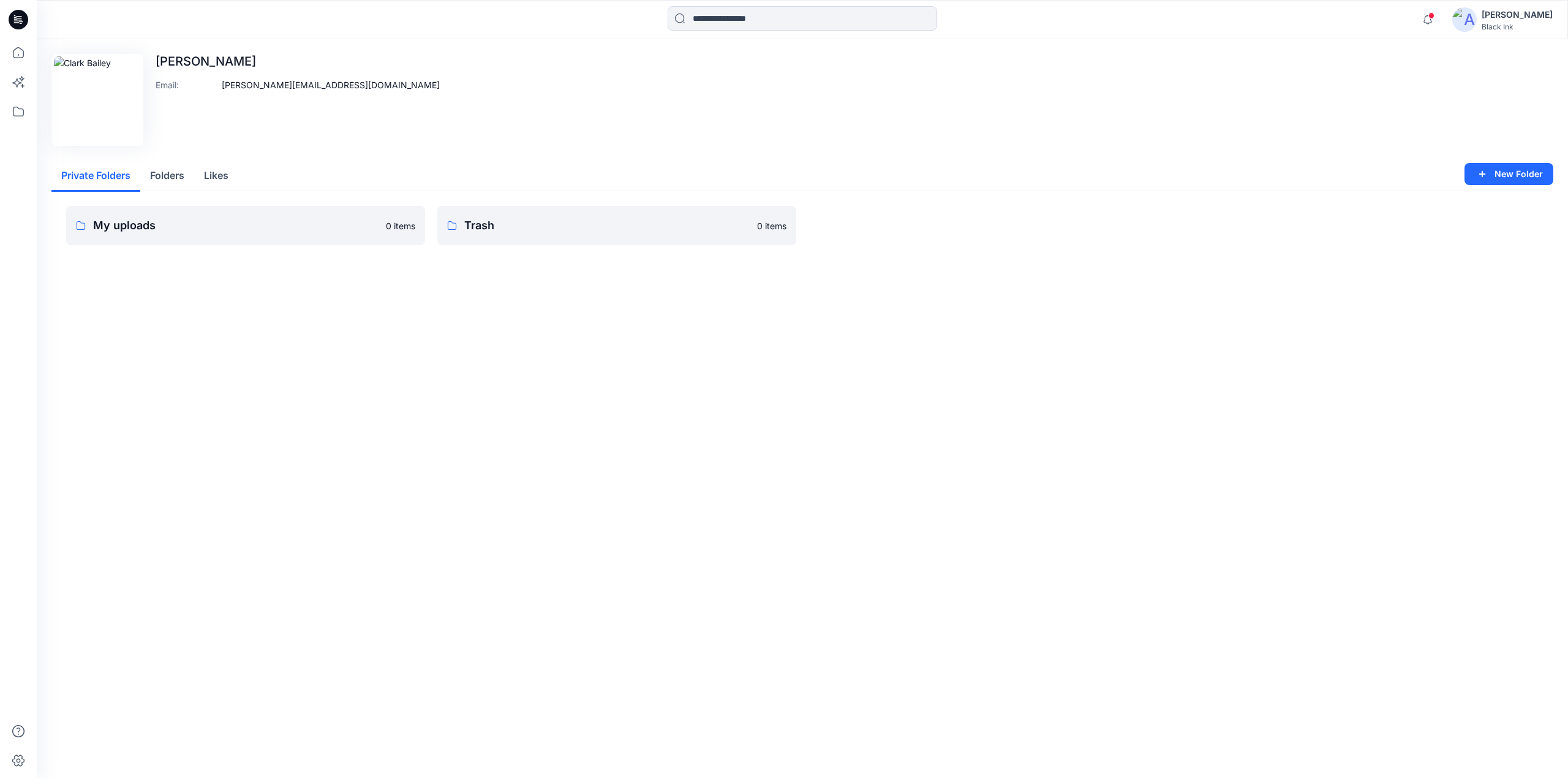
click at [25, 17] on icon at bounding box center [18, 19] width 20 height 20
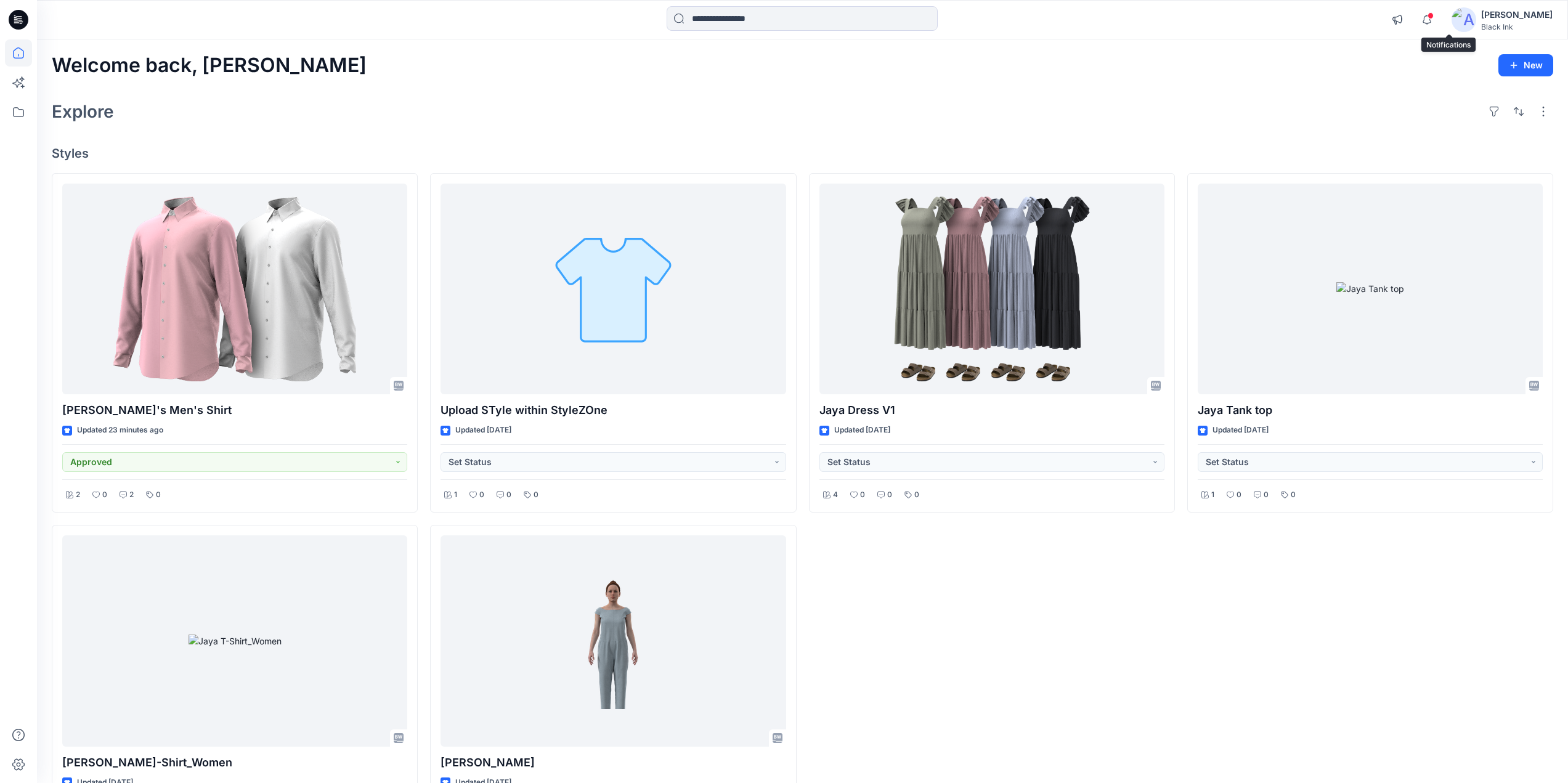
click at [1434, 17] on span at bounding box center [1430, 15] width 6 height 7
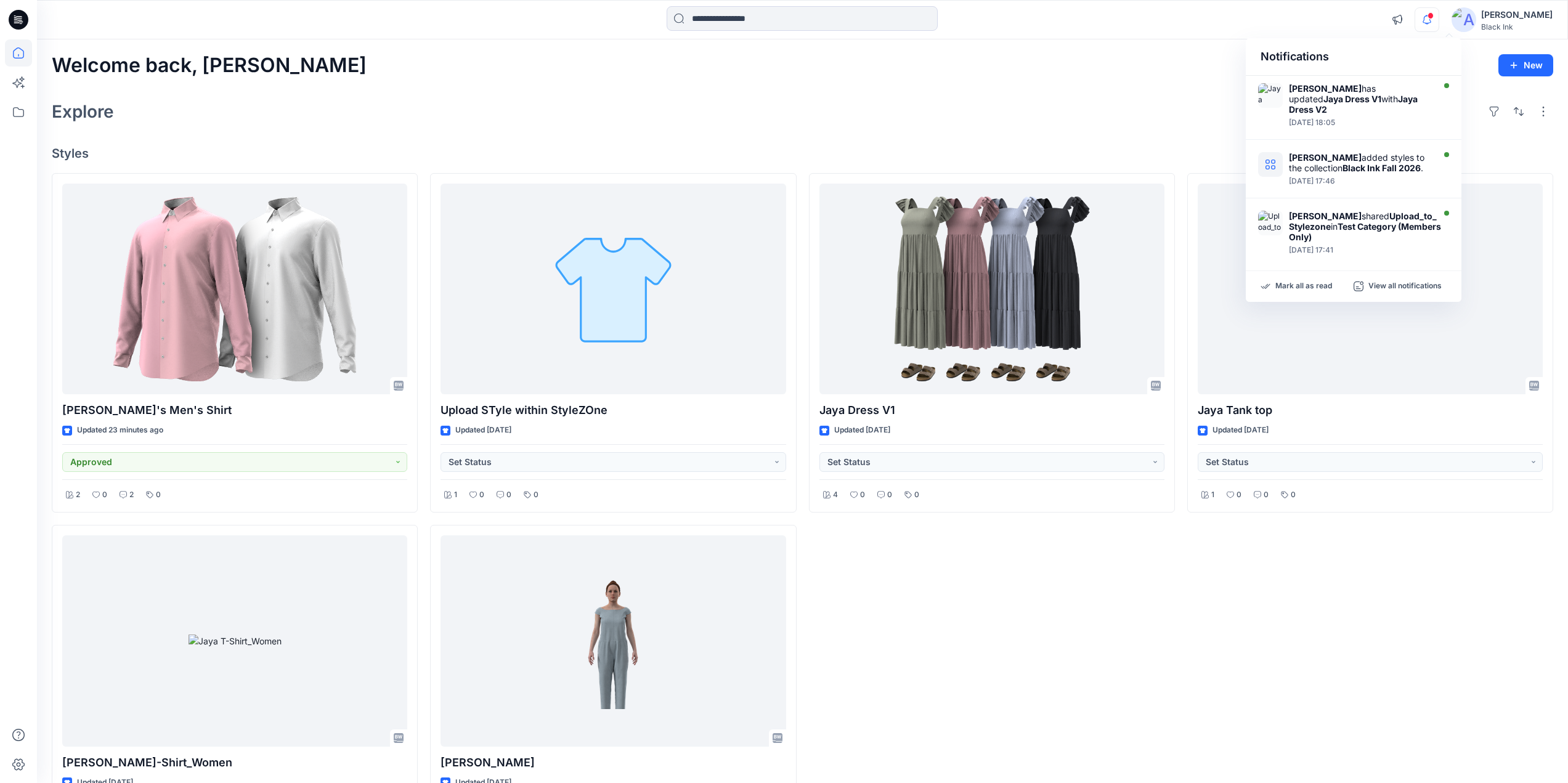
click at [1434, 17] on span at bounding box center [1430, 15] width 6 height 7
